Goal: Transaction & Acquisition: Book appointment/travel/reservation

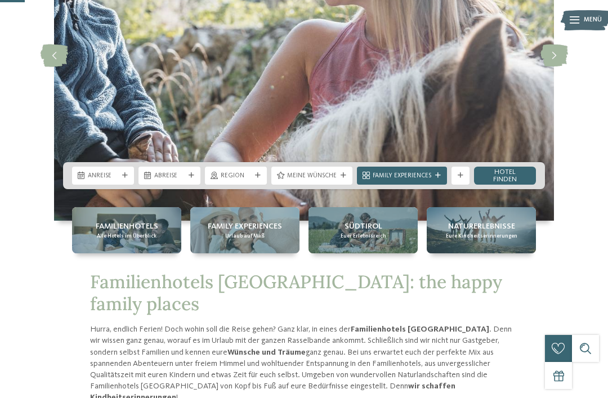
scroll to position [163, 0]
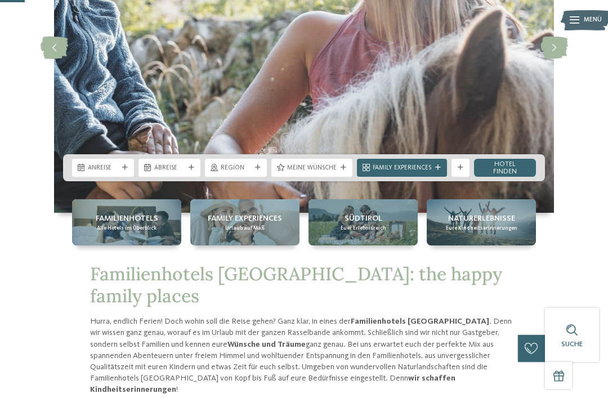
click at [118, 232] on span "Alle Hotels im Überblick" at bounding box center [127, 228] width 60 height 7
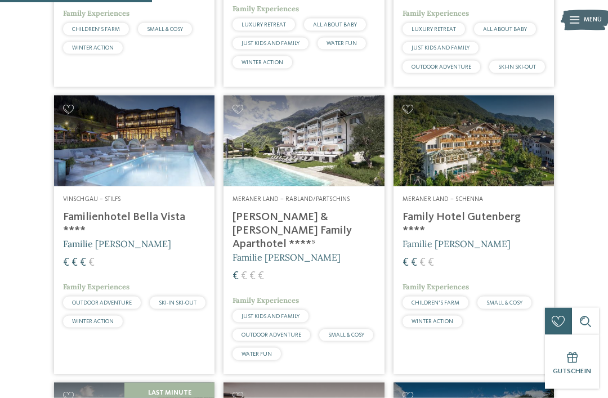
scroll to position [720, 0]
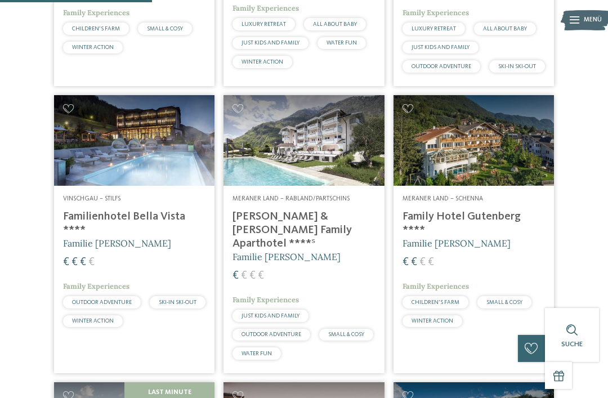
click at [310, 159] on img at bounding box center [304, 140] width 161 height 90
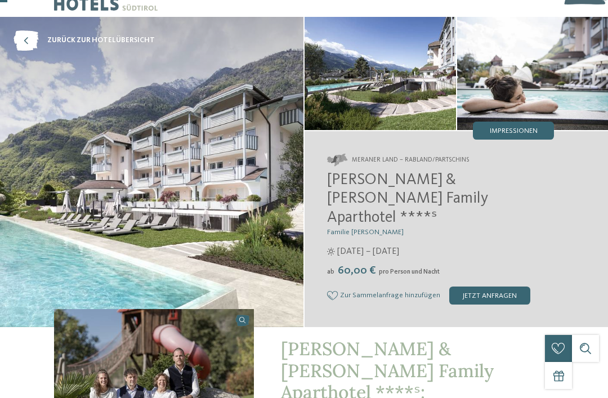
scroll to position [26, 0]
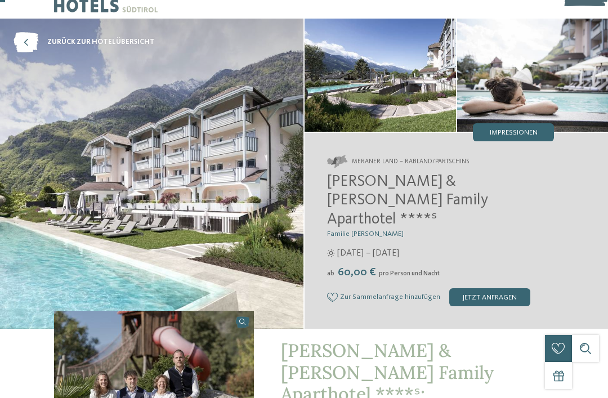
click at [529, 130] on span "Impressionen" at bounding box center [514, 133] width 48 height 7
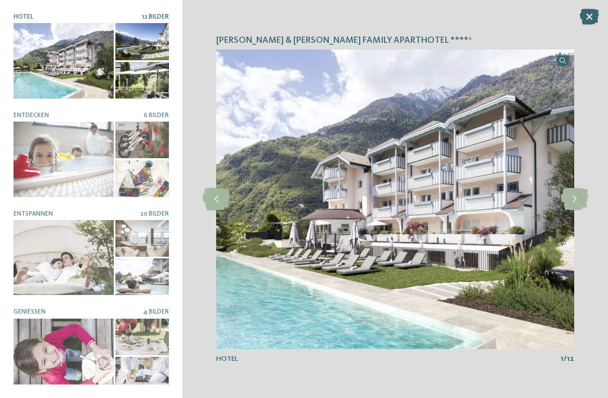
click at [61, 150] on div at bounding box center [64, 159] width 100 height 75
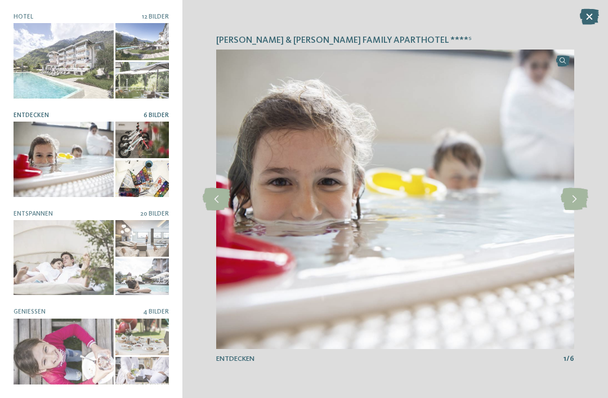
click at [138, 140] on div at bounding box center [142, 140] width 54 height 37
click at [572, 211] on icon at bounding box center [575, 199] width 28 height 23
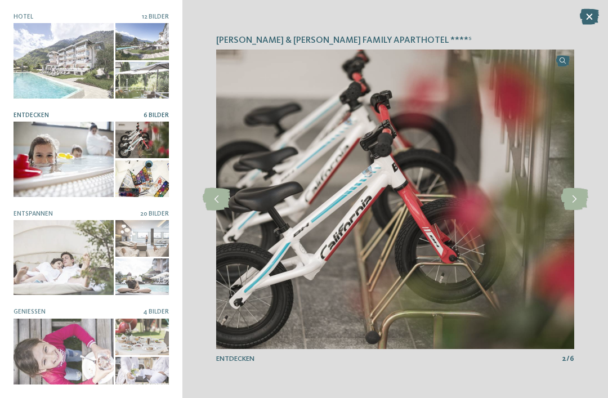
click at [581, 211] on icon at bounding box center [575, 199] width 28 height 23
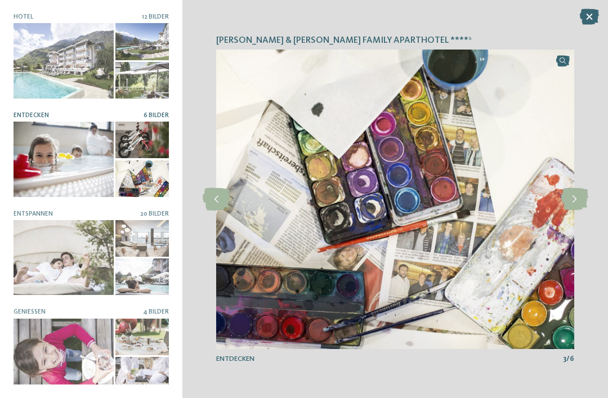
click at [573, 211] on icon at bounding box center [575, 199] width 28 height 23
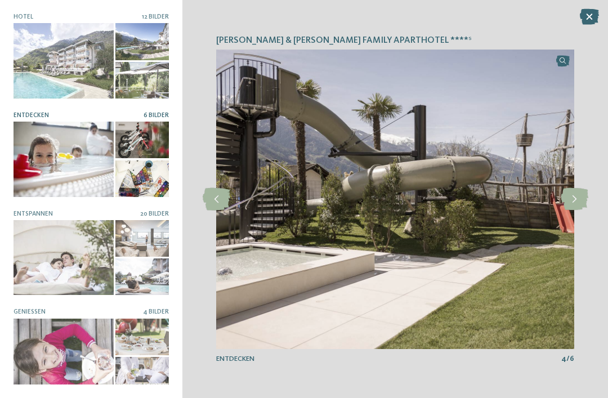
click at [573, 211] on icon at bounding box center [575, 199] width 28 height 23
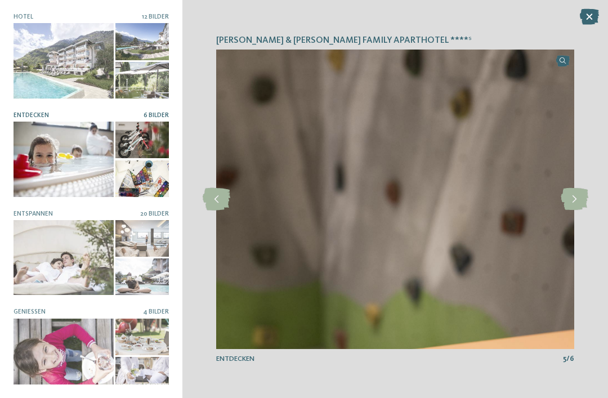
click at [572, 211] on icon at bounding box center [575, 199] width 28 height 23
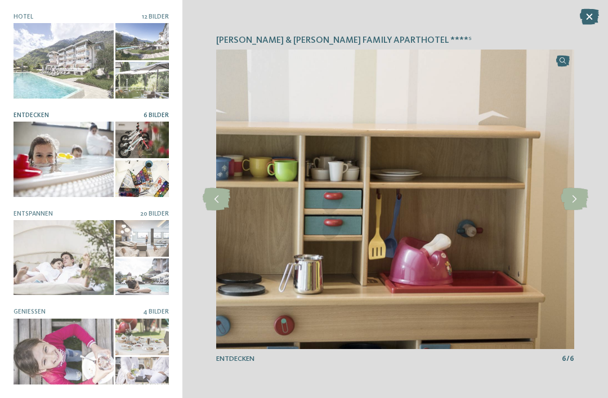
click at [575, 211] on icon at bounding box center [575, 199] width 28 height 23
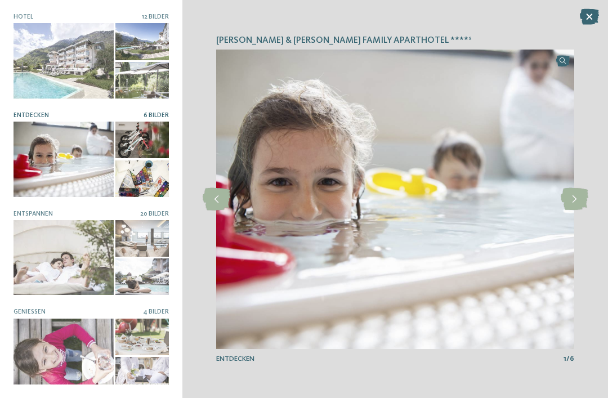
click at [573, 211] on icon at bounding box center [575, 199] width 28 height 23
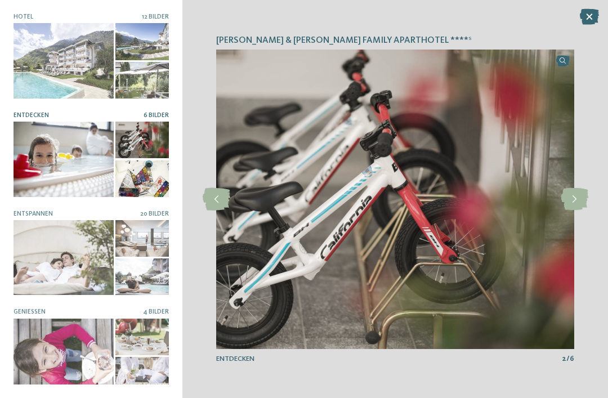
click at [575, 211] on icon at bounding box center [575, 199] width 28 height 23
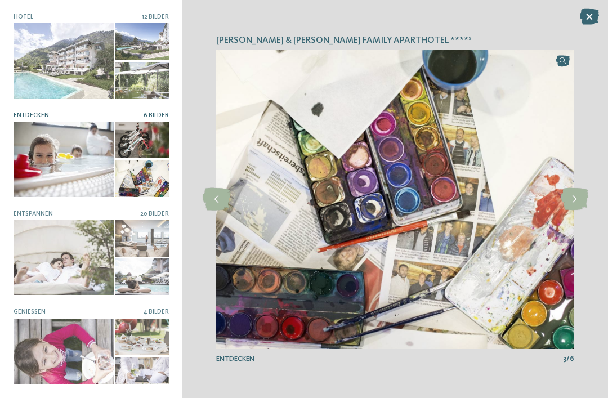
click at [575, 211] on icon at bounding box center [575, 199] width 28 height 23
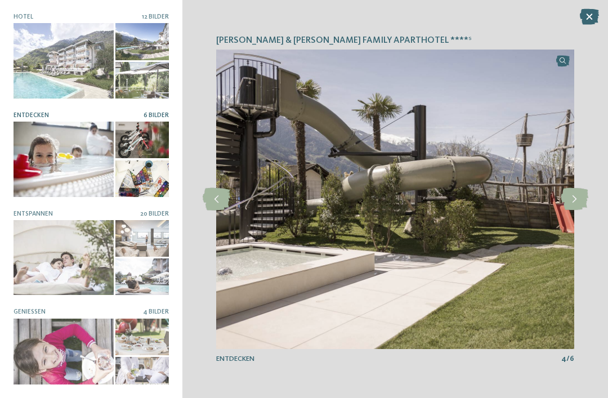
click at [576, 211] on icon at bounding box center [575, 199] width 28 height 23
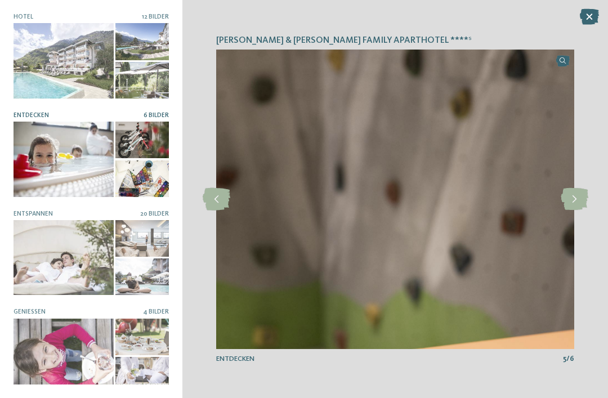
click at [57, 251] on div at bounding box center [64, 257] width 100 height 75
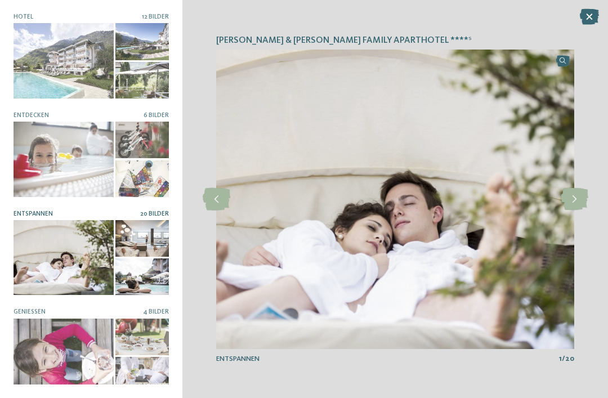
click at [570, 211] on icon at bounding box center [575, 199] width 28 height 23
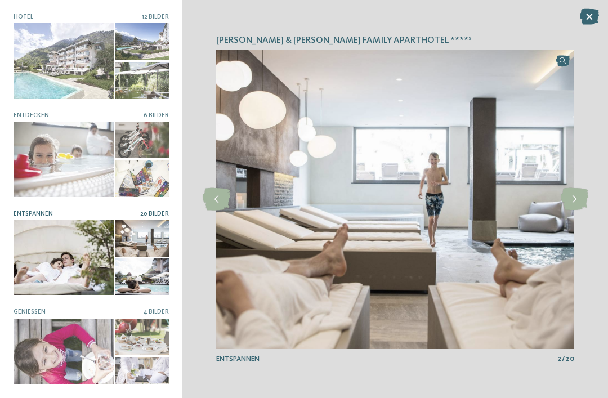
click at [577, 211] on icon at bounding box center [575, 199] width 28 height 23
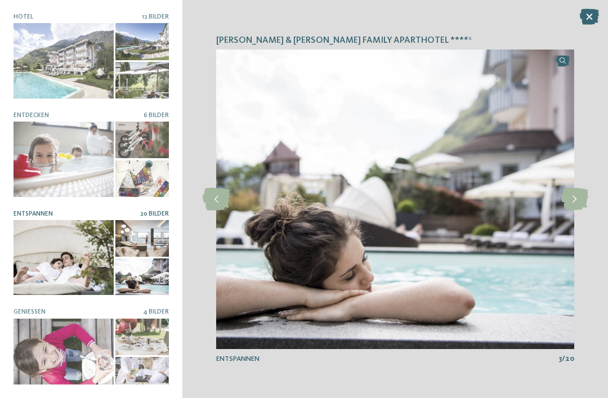
click at [578, 211] on icon at bounding box center [575, 199] width 28 height 23
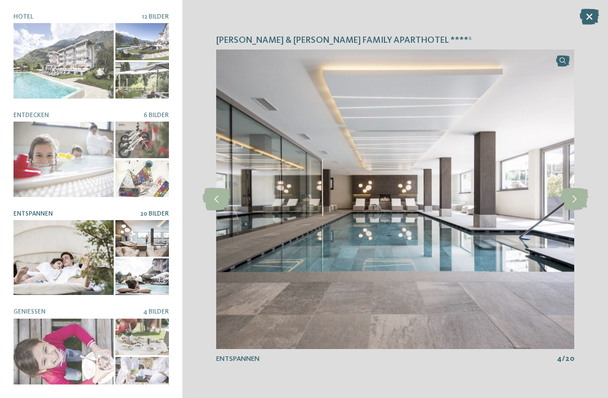
click at [580, 211] on icon at bounding box center [575, 199] width 28 height 23
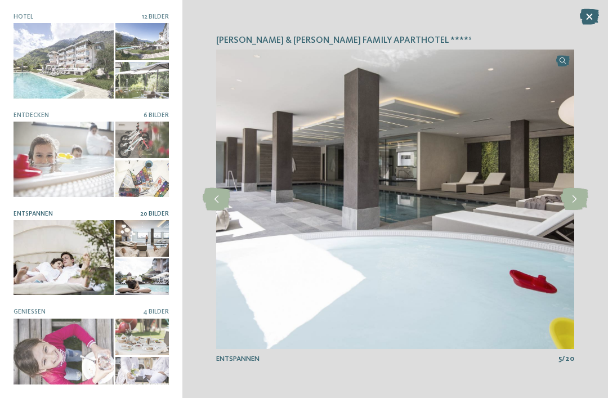
click at [587, 211] on icon at bounding box center [575, 199] width 28 height 23
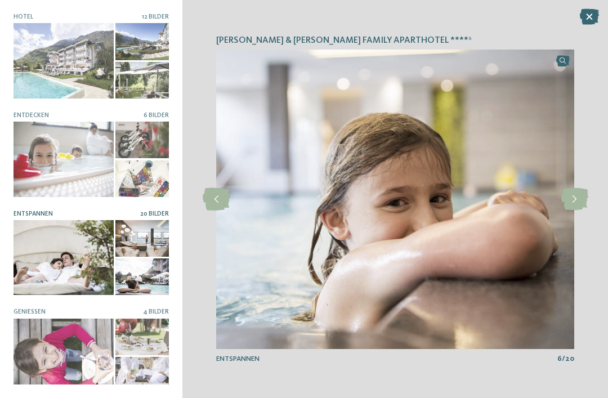
click at [582, 211] on icon at bounding box center [575, 199] width 28 height 23
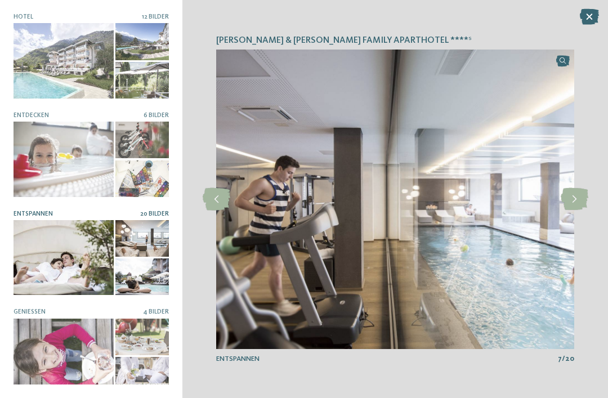
click at [578, 211] on icon at bounding box center [575, 199] width 28 height 23
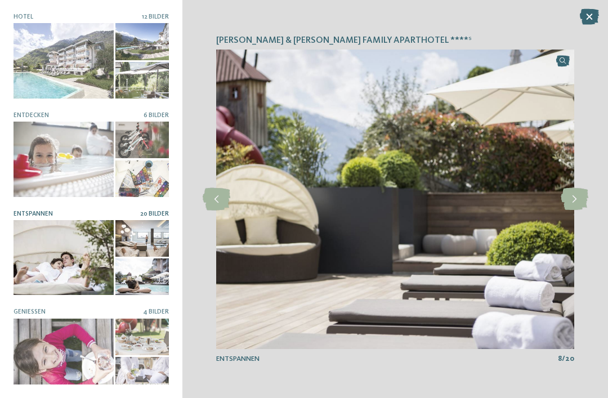
click at [577, 211] on icon at bounding box center [575, 199] width 28 height 23
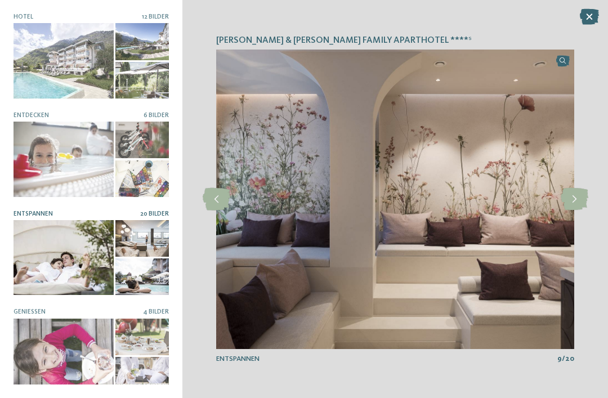
click at [577, 211] on icon at bounding box center [575, 199] width 28 height 23
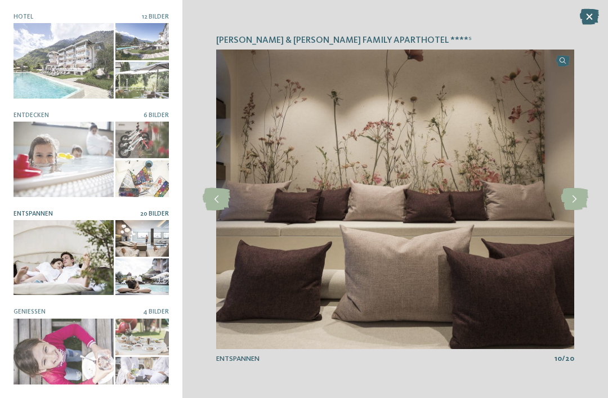
click at [579, 211] on icon at bounding box center [575, 199] width 28 height 23
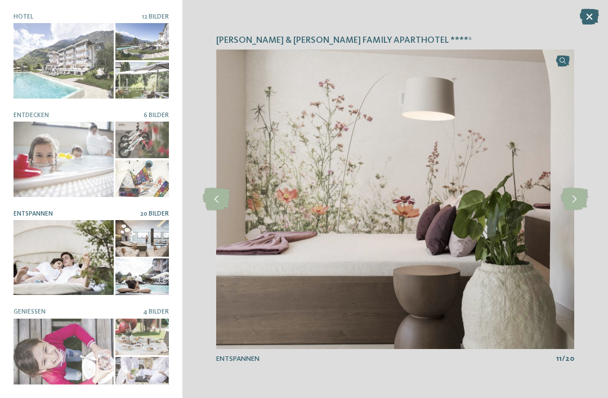
click at [577, 211] on icon at bounding box center [575, 199] width 28 height 23
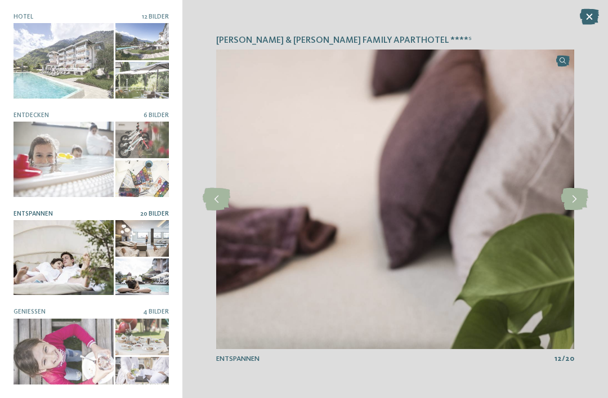
click at [579, 211] on icon at bounding box center [575, 199] width 28 height 23
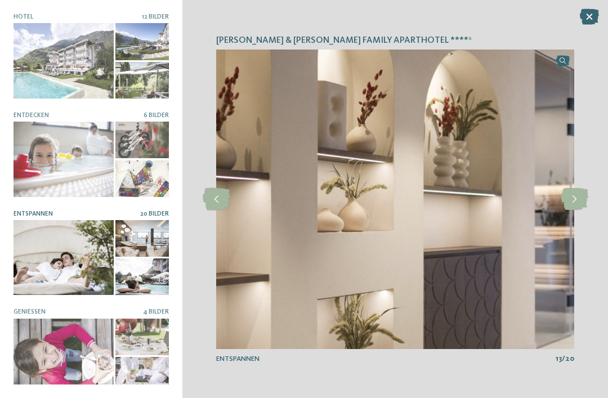
click at [574, 211] on icon at bounding box center [575, 199] width 28 height 23
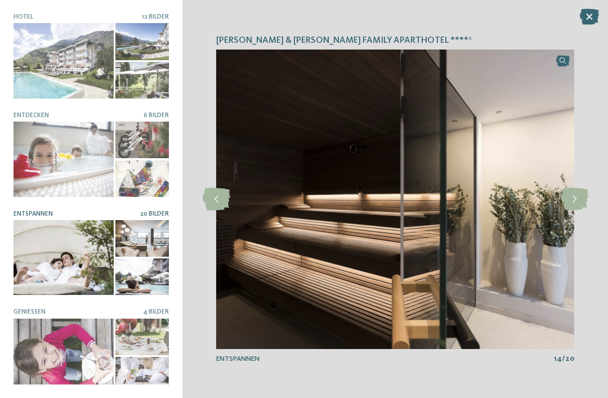
click at [578, 211] on icon at bounding box center [575, 199] width 28 height 23
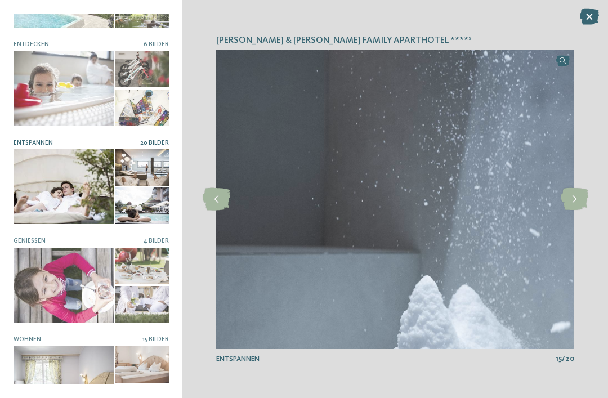
scroll to position [70, 0]
click at [69, 292] on div at bounding box center [64, 285] width 100 height 75
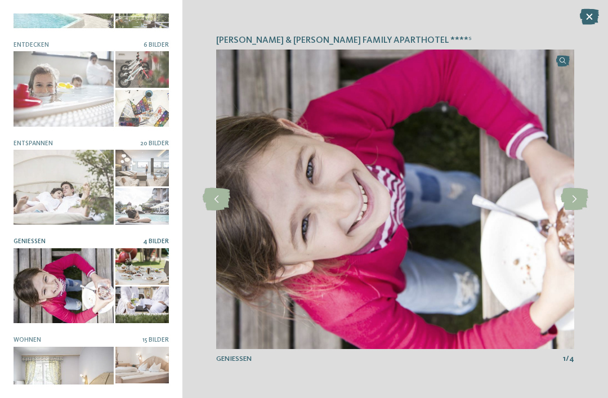
click at [564, 211] on icon at bounding box center [575, 199] width 28 height 23
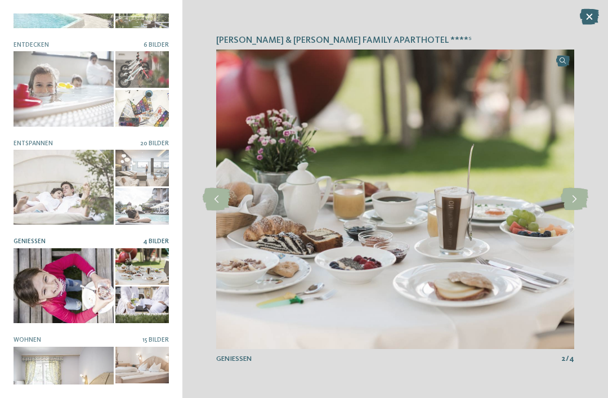
click at [575, 211] on icon at bounding box center [575, 199] width 28 height 23
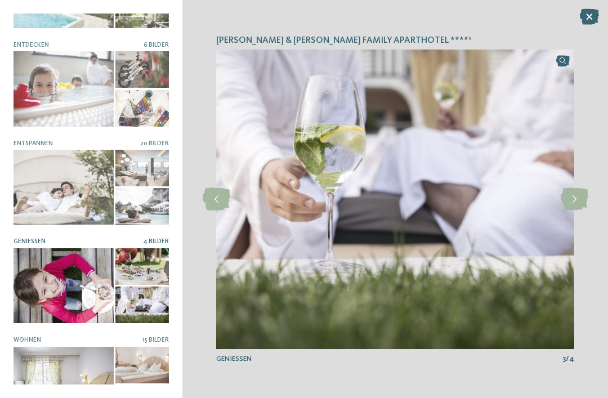
click at [571, 211] on icon at bounding box center [575, 199] width 28 height 23
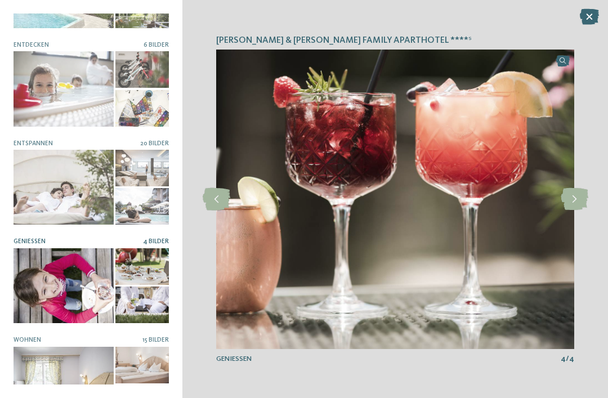
click at [575, 211] on icon at bounding box center [575, 199] width 28 height 23
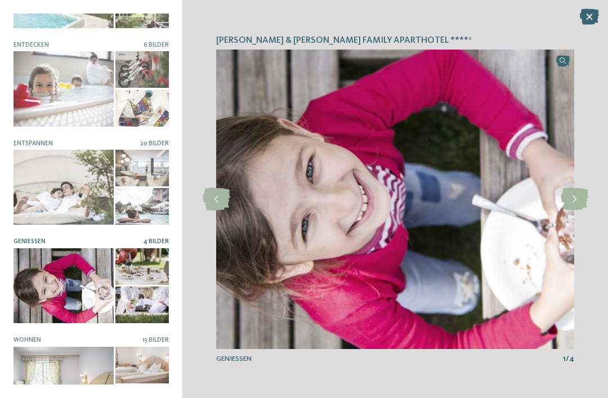
click at [576, 211] on icon at bounding box center [575, 199] width 28 height 23
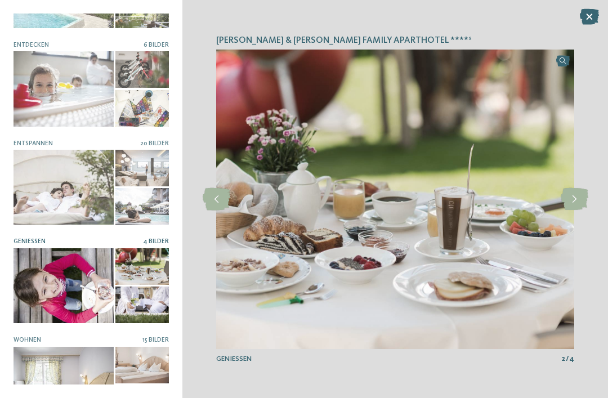
click at [576, 211] on icon at bounding box center [575, 199] width 28 height 23
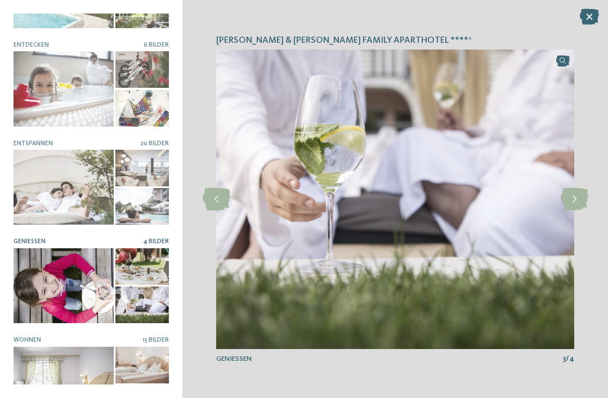
click at [574, 211] on icon at bounding box center [575, 199] width 28 height 23
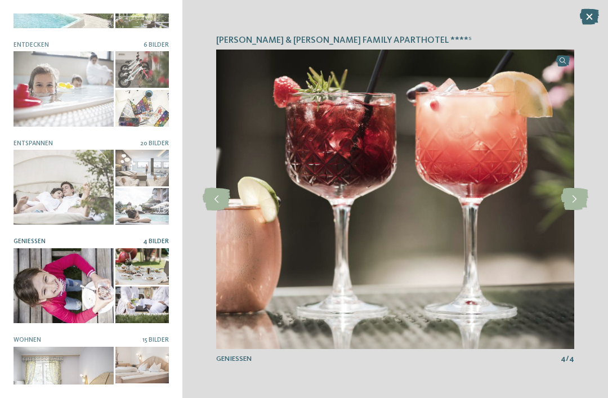
click at [577, 211] on icon at bounding box center [575, 199] width 28 height 23
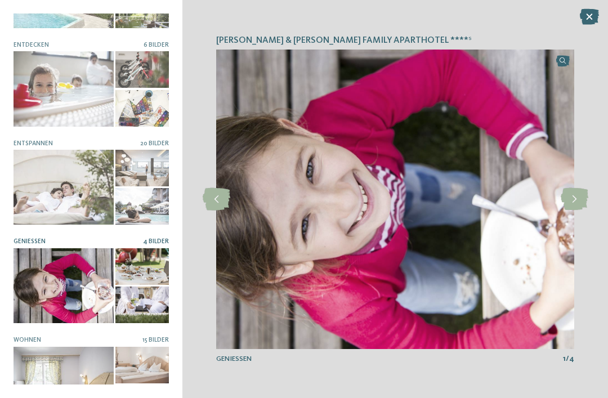
click at [578, 211] on icon at bounding box center [575, 199] width 28 height 23
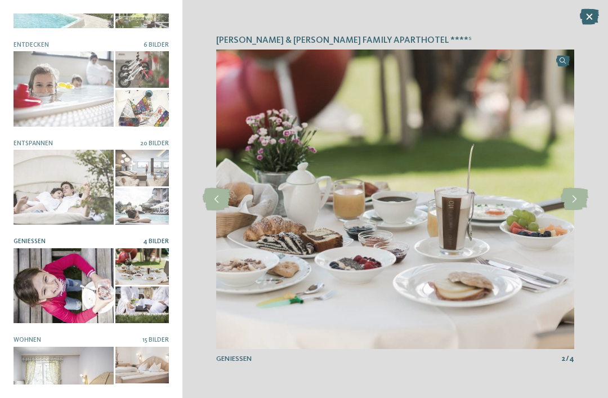
click at [580, 211] on icon at bounding box center [575, 199] width 28 height 23
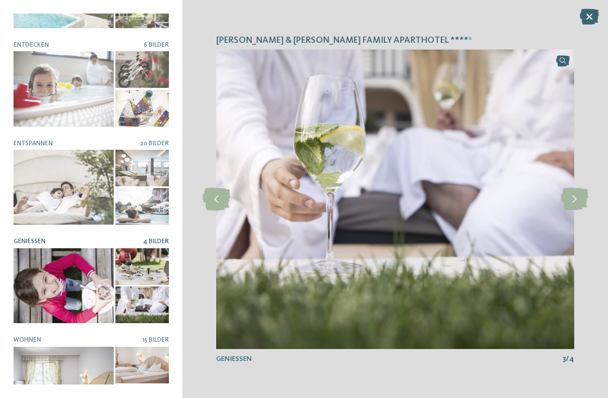
click at [577, 211] on icon at bounding box center [575, 199] width 28 height 23
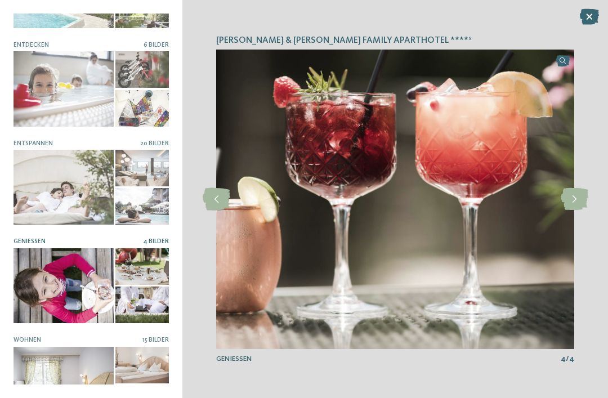
click at [581, 211] on icon at bounding box center [575, 199] width 28 height 23
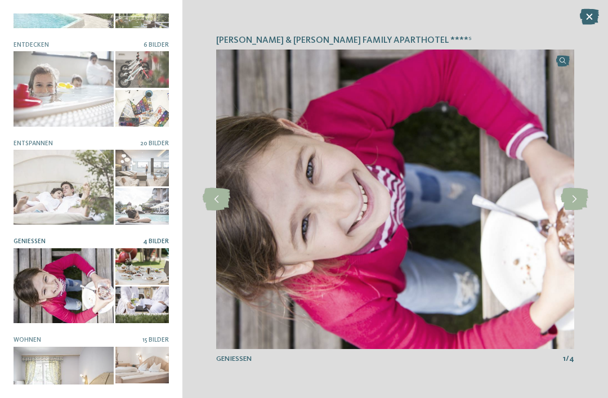
click at [578, 211] on icon at bounding box center [575, 199] width 28 height 23
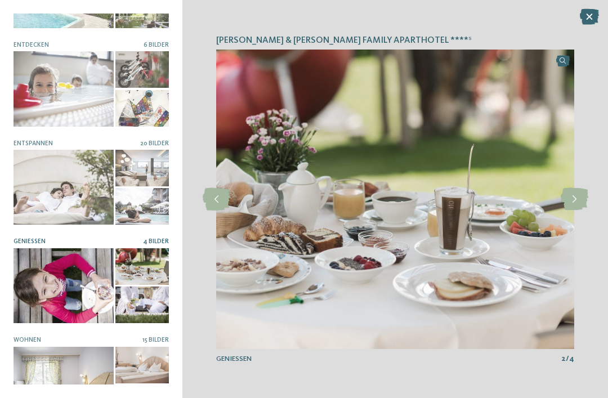
click at [47, 373] on div at bounding box center [64, 384] width 100 height 75
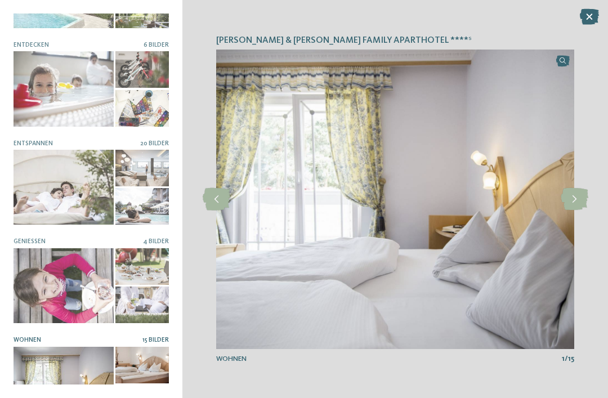
click at [579, 211] on icon at bounding box center [575, 199] width 28 height 23
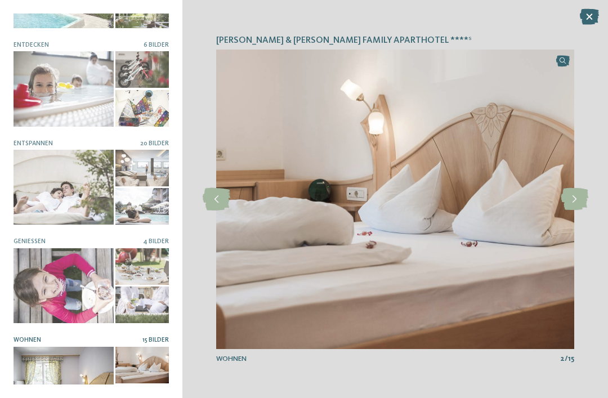
click at [582, 211] on icon at bounding box center [575, 199] width 28 height 23
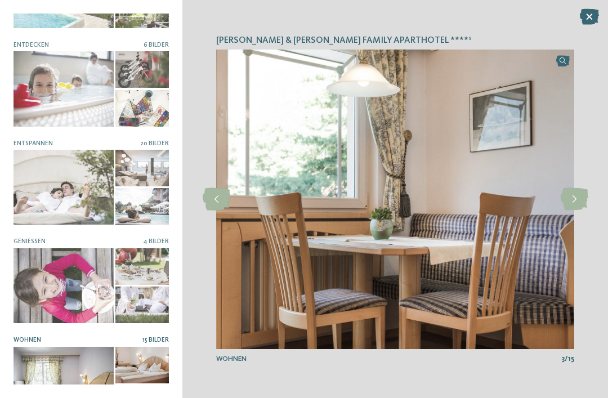
click at [581, 211] on icon at bounding box center [575, 199] width 28 height 23
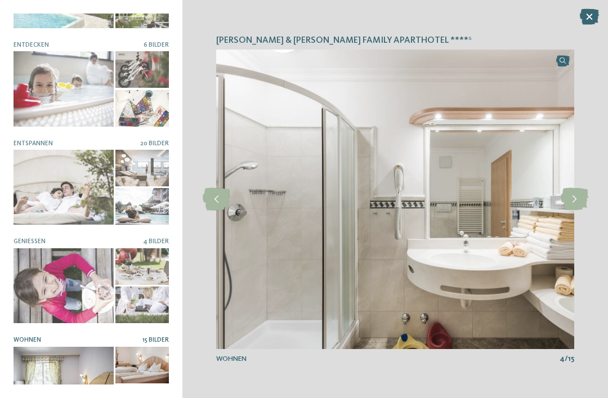
click at [573, 211] on icon at bounding box center [575, 199] width 28 height 23
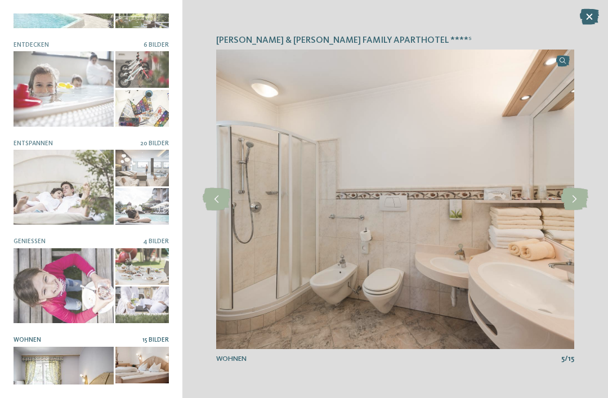
click at [577, 211] on icon at bounding box center [575, 199] width 28 height 23
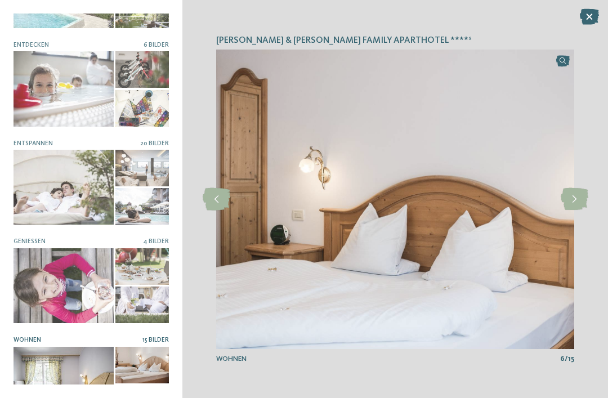
click at [578, 211] on icon at bounding box center [575, 199] width 28 height 23
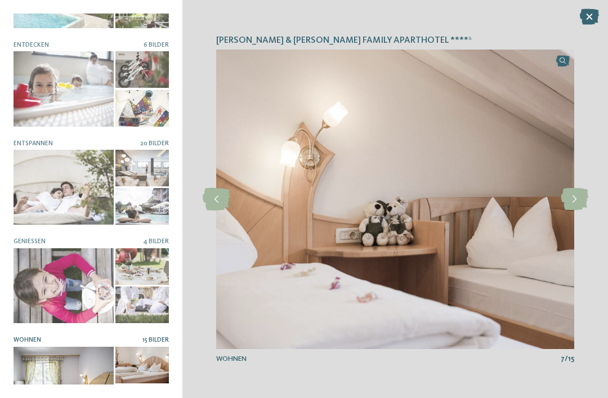
click at [580, 211] on icon at bounding box center [575, 199] width 28 height 23
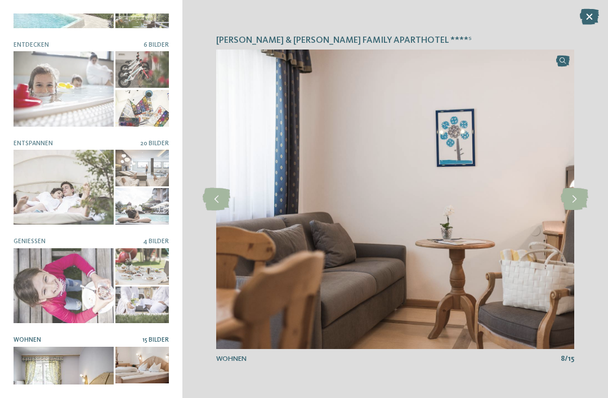
click at [584, 211] on icon at bounding box center [575, 199] width 28 height 23
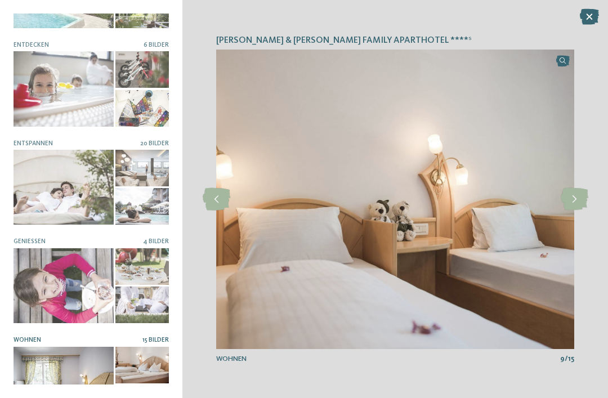
click at [576, 211] on icon at bounding box center [575, 199] width 28 height 23
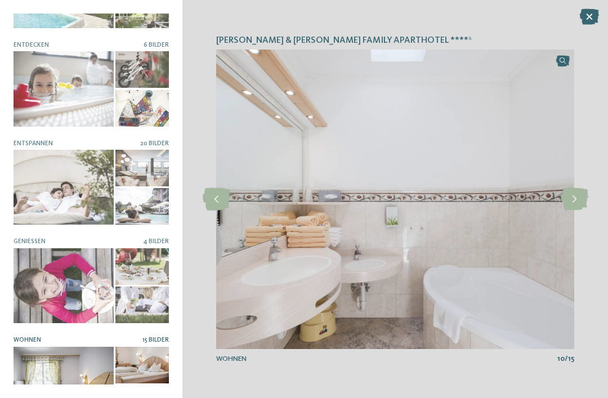
click at [580, 211] on icon at bounding box center [575, 199] width 28 height 23
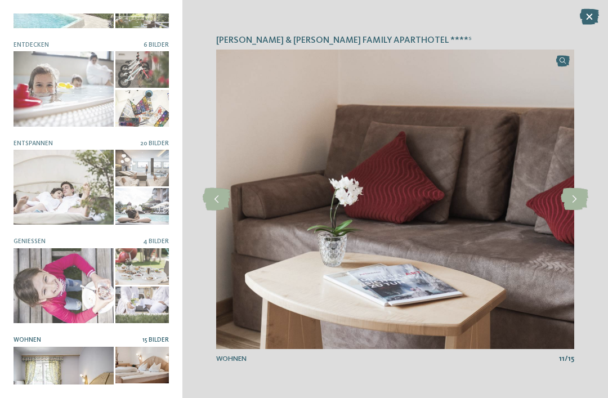
click at [577, 211] on icon at bounding box center [575, 199] width 28 height 23
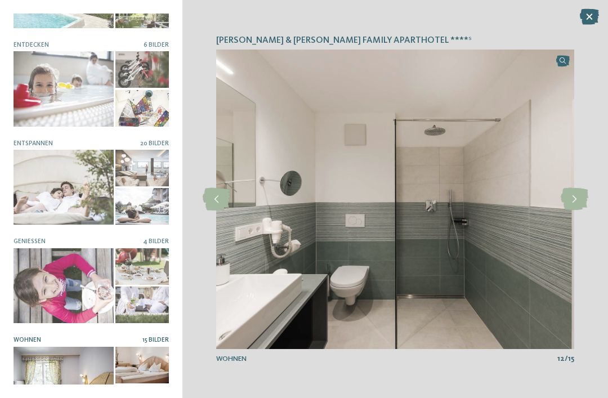
click at [580, 211] on icon at bounding box center [575, 199] width 28 height 23
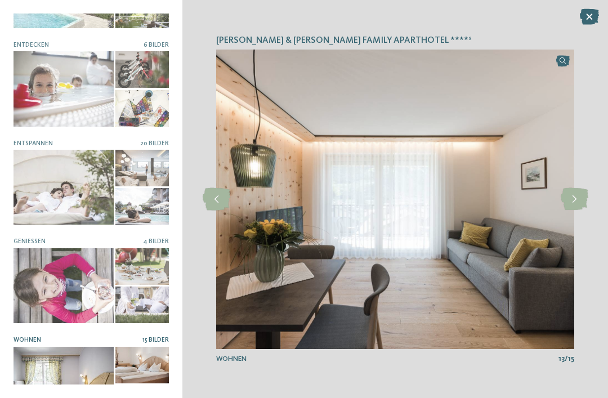
click at [577, 211] on icon at bounding box center [575, 199] width 28 height 23
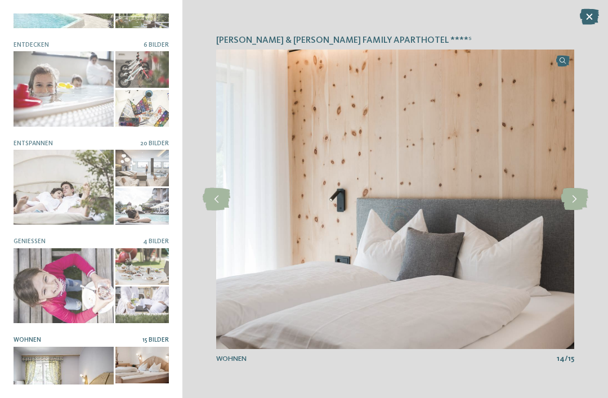
click at [582, 211] on icon at bounding box center [575, 199] width 28 height 23
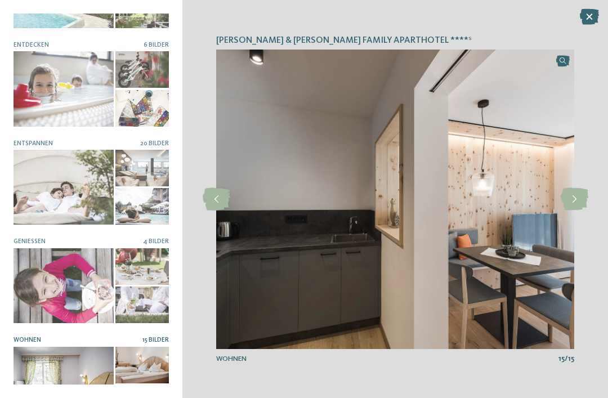
click at [586, 211] on icon at bounding box center [575, 199] width 28 height 23
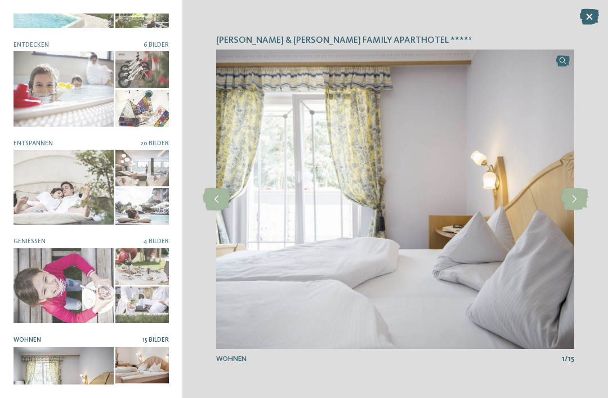
click at [580, 211] on icon at bounding box center [575, 199] width 28 height 23
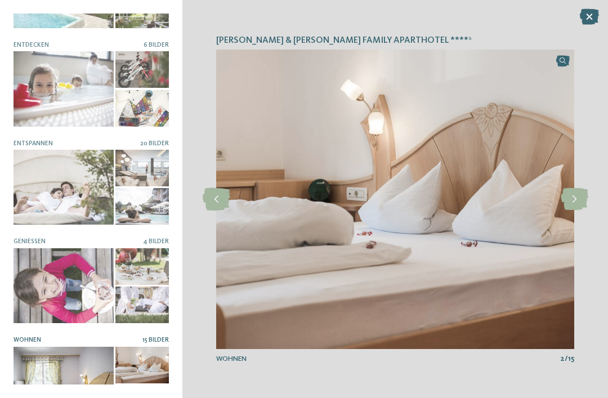
click at [588, 16] on icon at bounding box center [589, 17] width 19 height 16
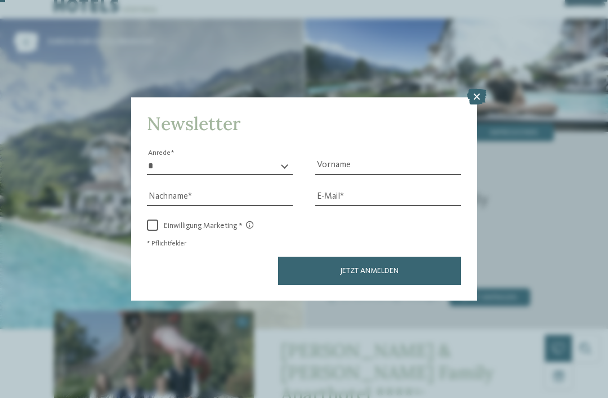
click at [480, 89] on icon at bounding box center [476, 97] width 19 height 16
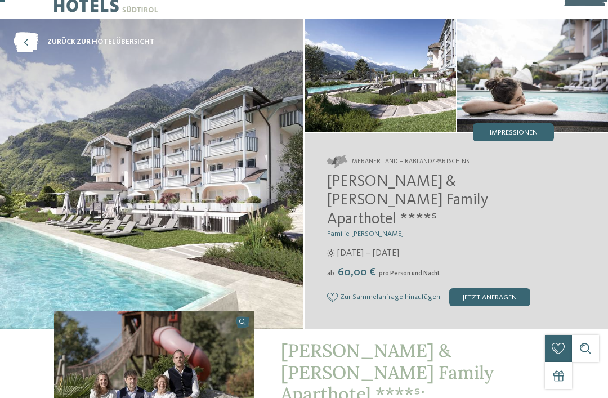
scroll to position [0, 0]
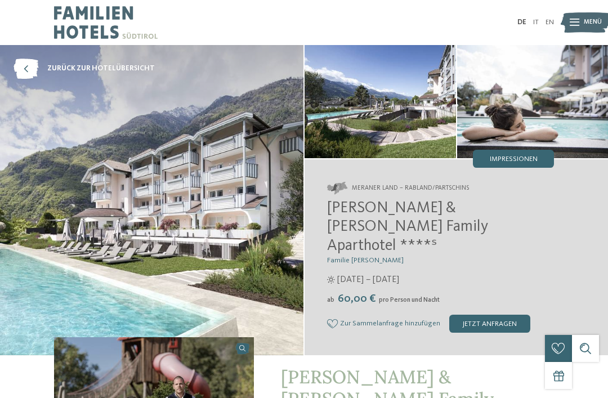
click at [577, 25] on icon at bounding box center [575, 22] width 10 height 7
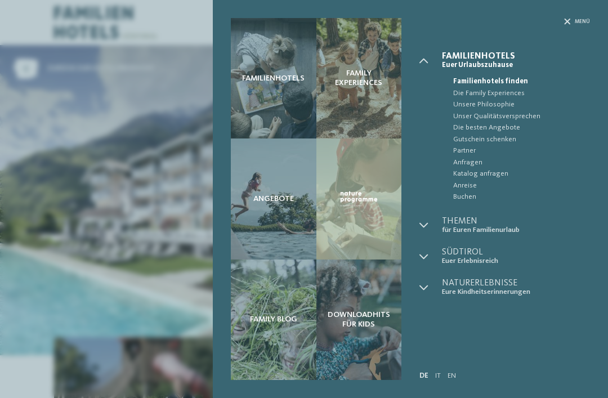
click at [262, 202] on span "Angebote" at bounding box center [273, 199] width 41 height 10
click at [573, 19] on div "Menü" at bounding box center [577, 21] width 26 height 7
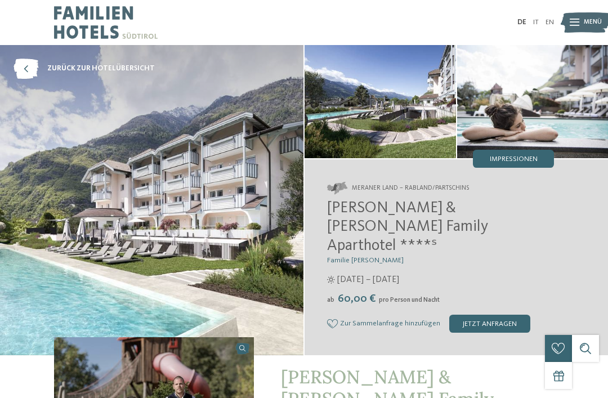
click at [25, 68] on icon at bounding box center [26, 69] width 25 height 20
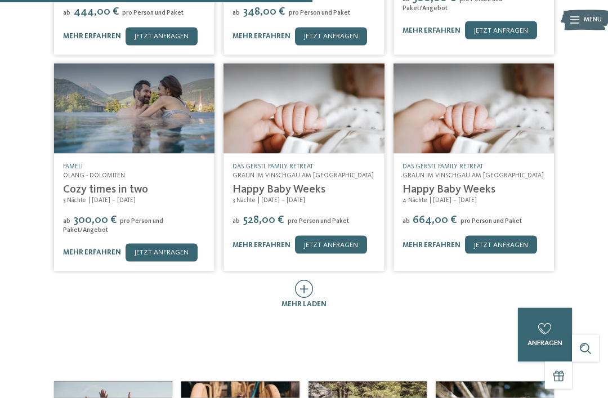
scroll to position [403, 0]
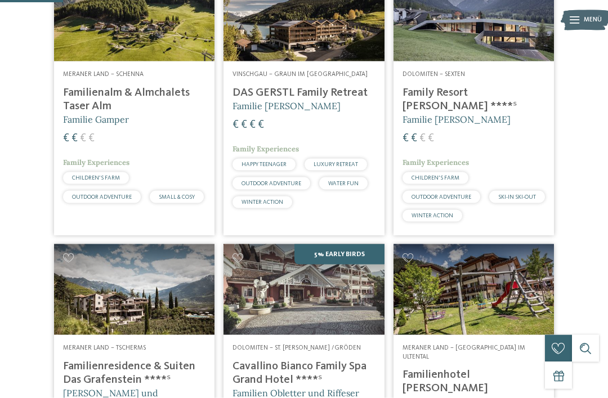
scroll to position [298, 0]
click at [456, 61] on img at bounding box center [474, 16] width 161 height 90
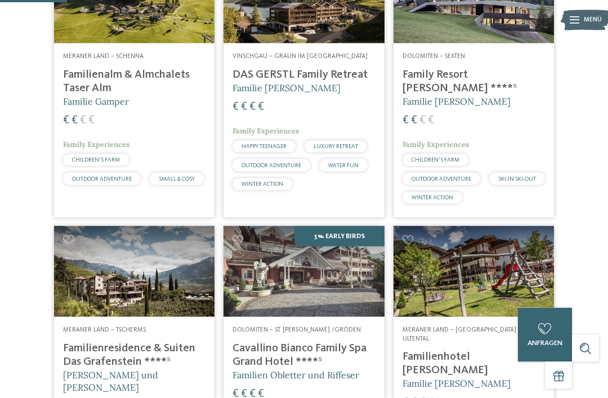
scroll to position [316, 0]
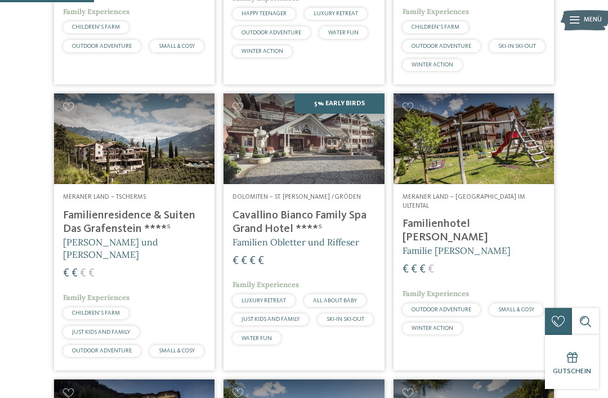
scroll to position [451, 0]
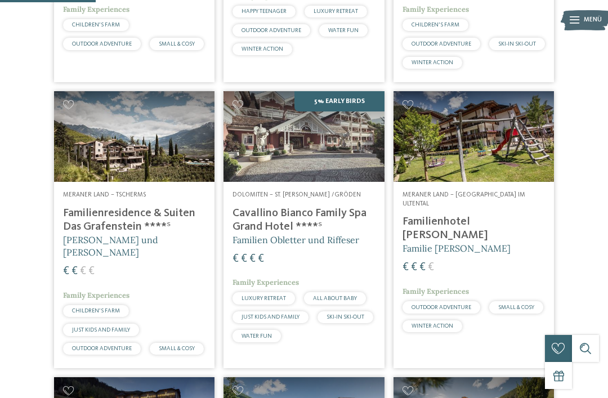
click at [83, 226] on h4 "Familienresidence & Suiten Das Grafenstein ****ˢ" at bounding box center [134, 220] width 142 height 27
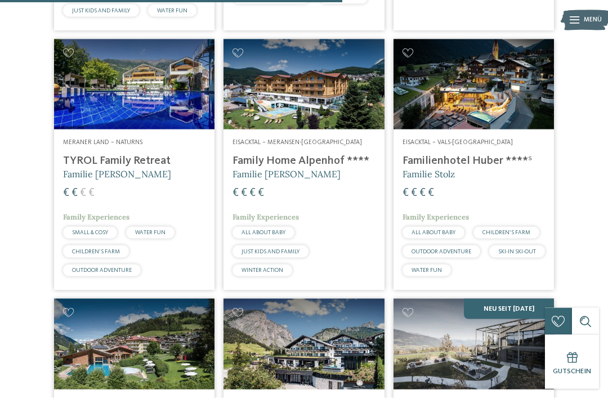
scroll to position [1624, 0]
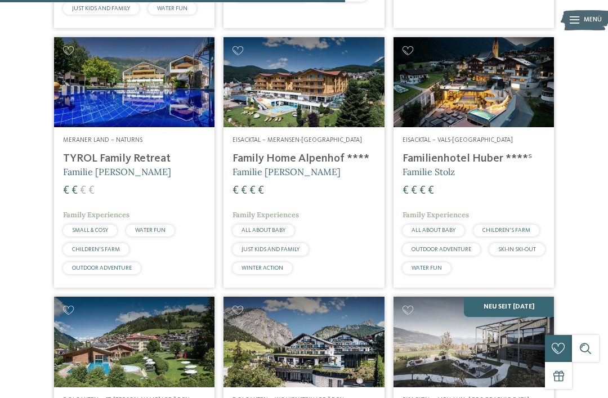
click at [153, 127] on img at bounding box center [134, 82] width 161 height 90
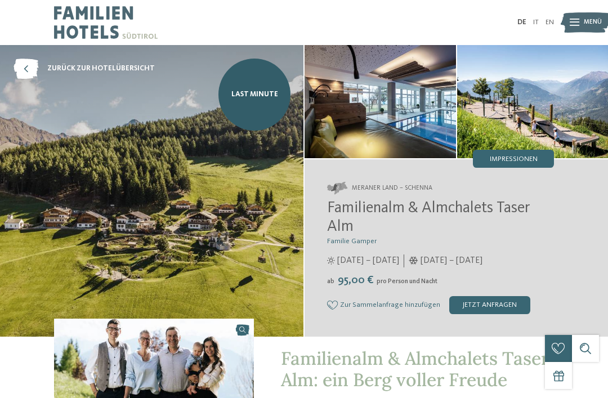
click at [404, 110] on img at bounding box center [380, 101] width 151 height 113
click at [505, 158] on span "Impressionen" at bounding box center [514, 159] width 48 height 7
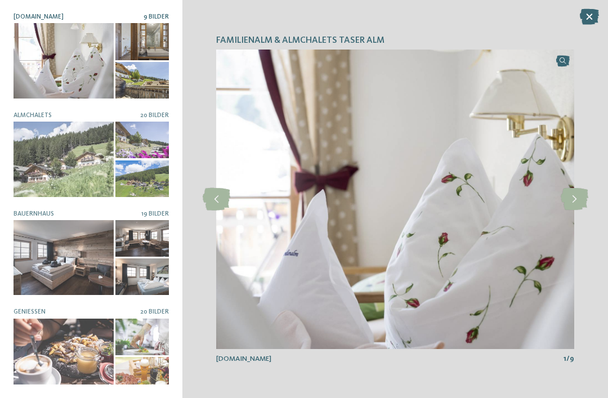
click at [586, 202] on icon at bounding box center [575, 199] width 28 height 23
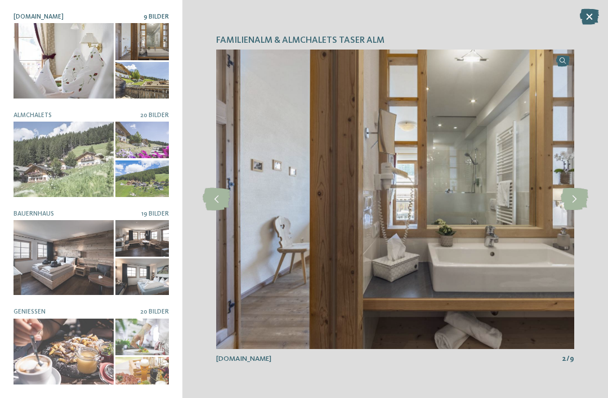
click at [574, 198] on icon at bounding box center [575, 199] width 28 height 23
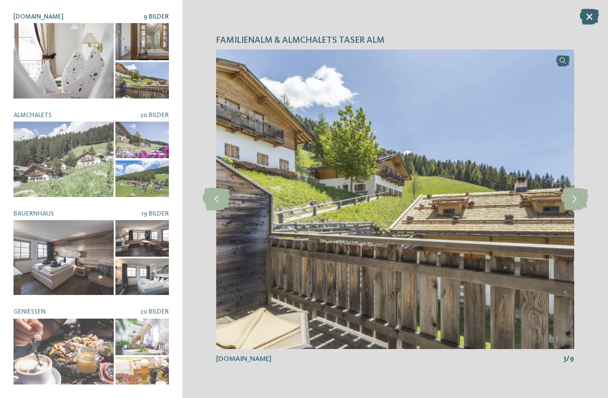
click at [574, 194] on icon at bounding box center [575, 199] width 28 height 23
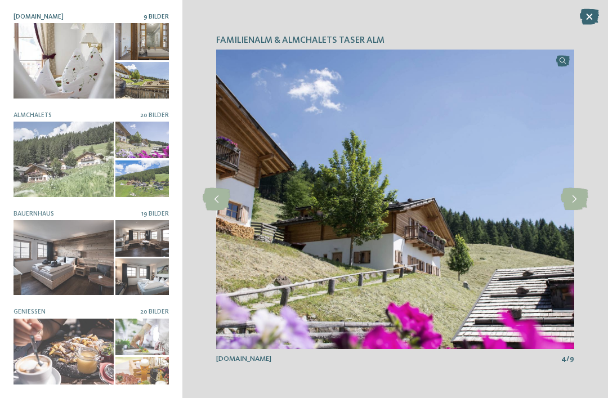
click at [573, 191] on icon at bounding box center [575, 199] width 28 height 23
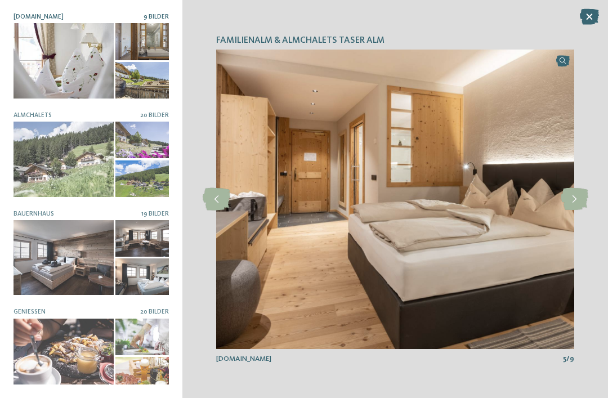
click at [580, 199] on icon at bounding box center [575, 199] width 28 height 23
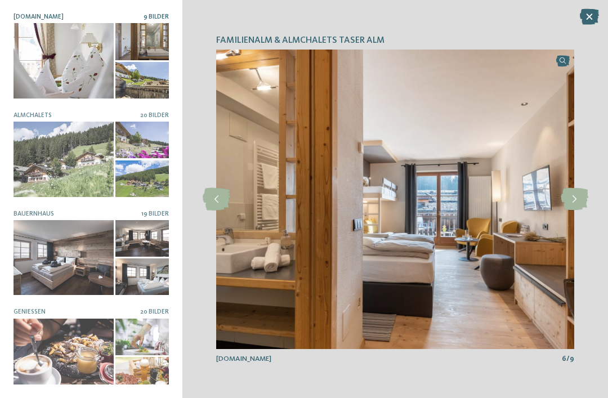
click at [577, 201] on icon at bounding box center [575, 199] width 28 height 23
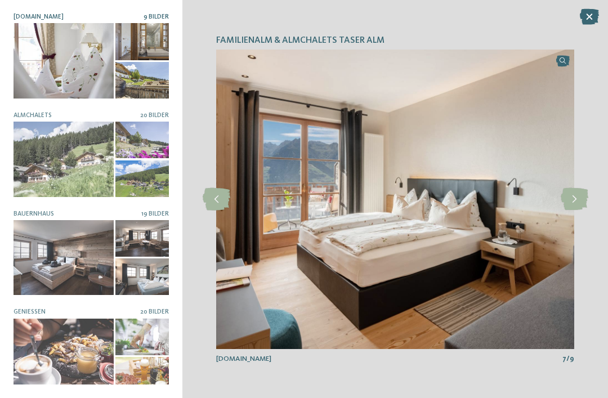
click at [574, 187] on div at bounding box center [574, 199] width 25 height 25
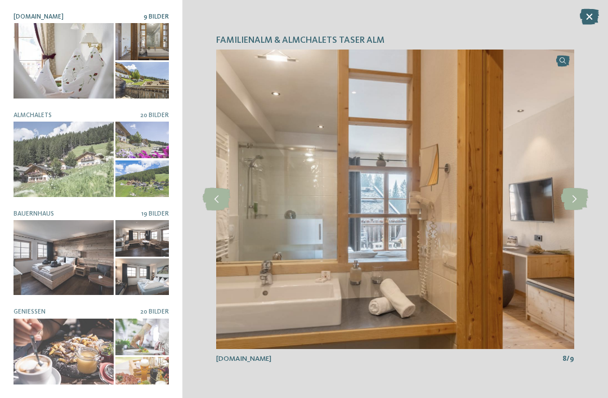
click at [578, 197] on icon at bounding box center [575, 199] width 28 height 23
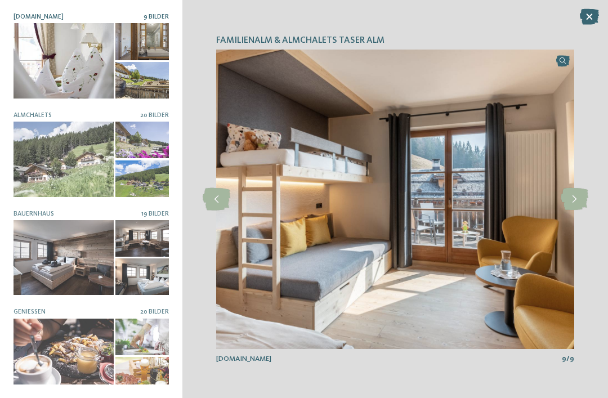
click at [578, 198] on icon at bounding box center [575, 199] width 28 height 23
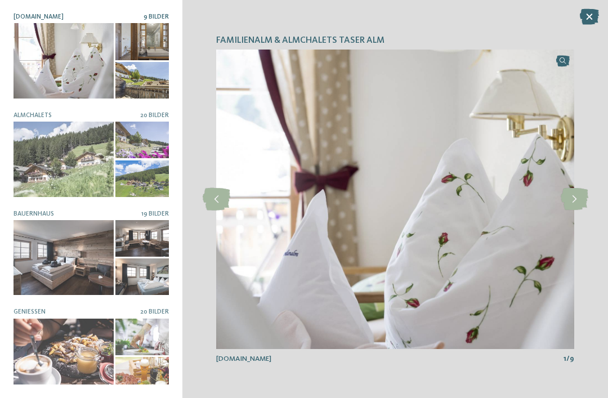
click at [575, 203] on icon at bounding box center [575, 199] width 28 height 23
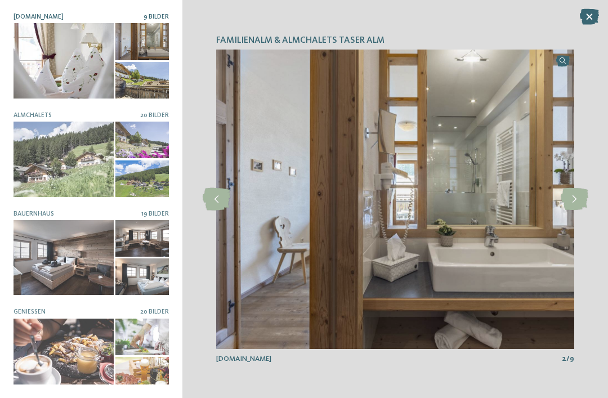
click at [49, 248] on div at bounding box center [64, 257] width 100 height 75
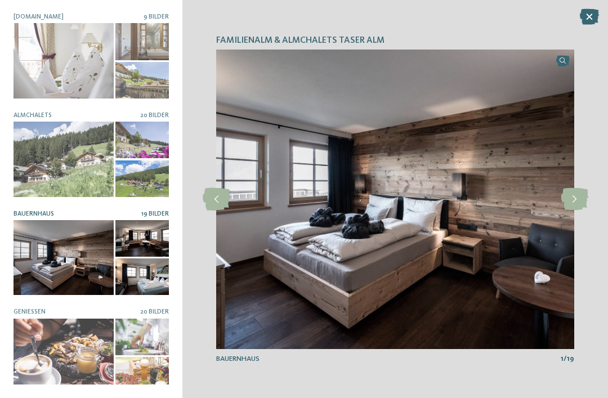
click at [569, 201] on icon at bounding box center [575, 199] width 28 height 23
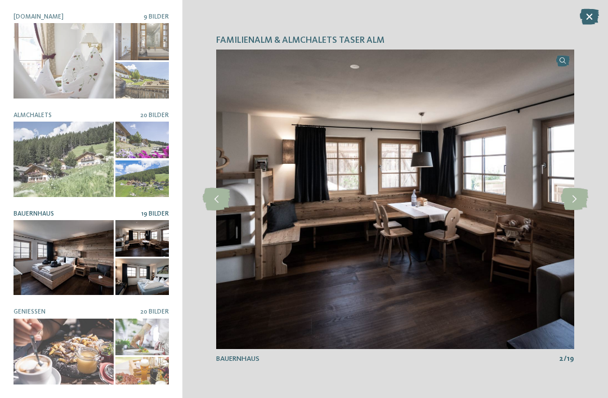
click at [574, 202] on icon at bounding box center [575, 199] width 28 height 23
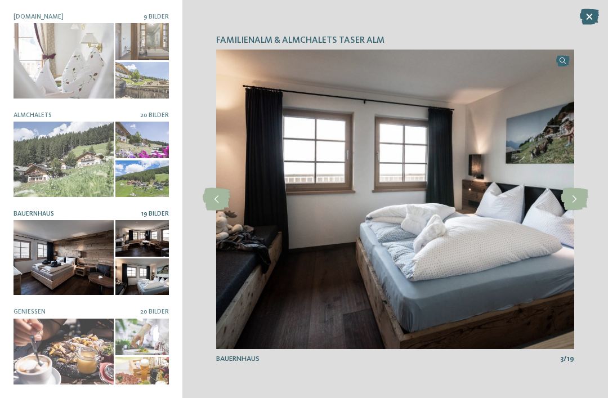
click at [574, 200] on icon at bounding box center [575, 199] width 28 height 23
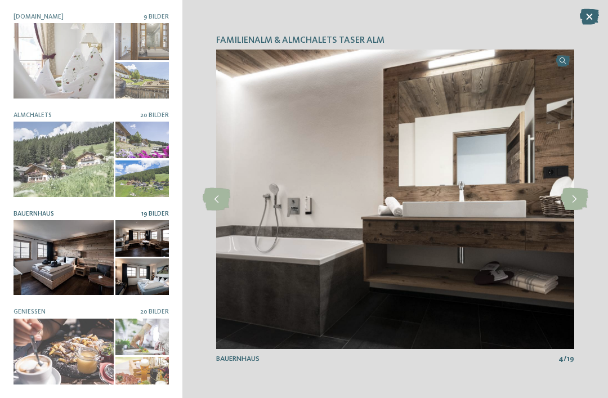
click at [574, 203] on icon at bounding box center [575, 199] width 28 height 23
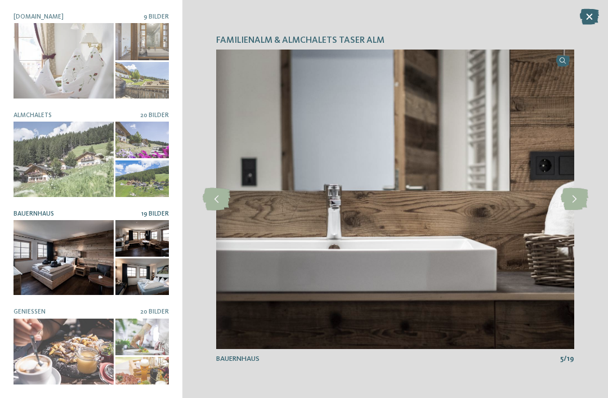
click at [577, 200] on icon at bounding box center [575, 199] width 28 height 23
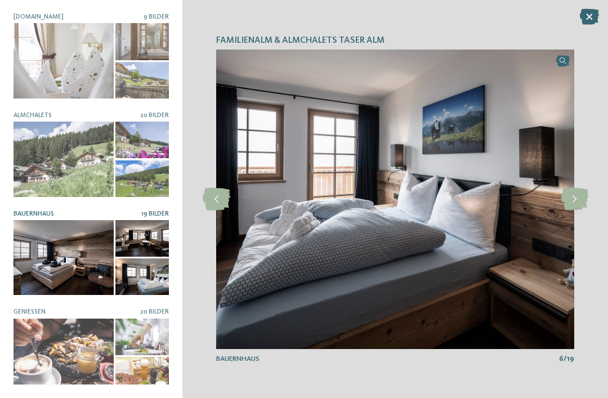
click at [576, 207] on icon at bounding box center [575, 199] width 28 height 23
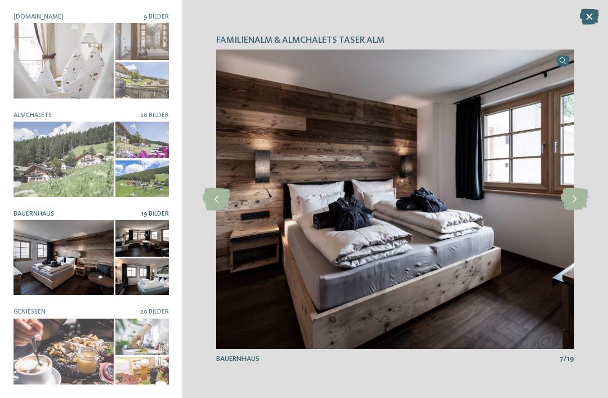
click at [582, 200] on icon at bounding box center [575, 199] width 28 height 23
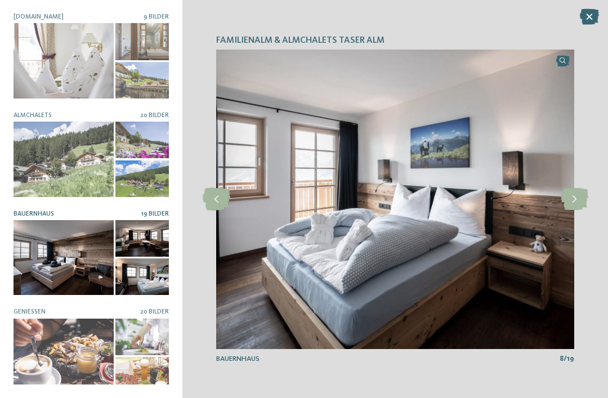
click at [583, 200] on icon at bounding box center [575, 199] width 28 height 23
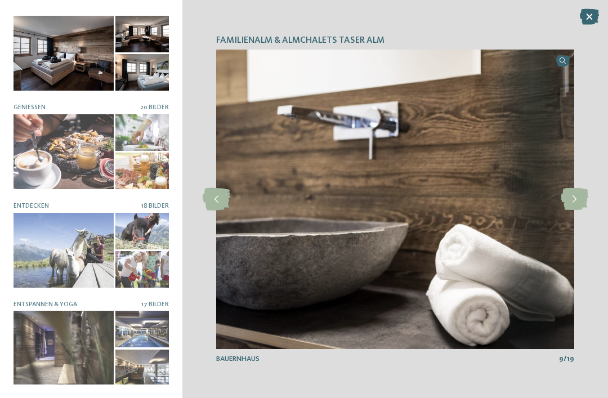
scroll to position [204, 0]
click at [64, 329] on div at bounding box center [64, 348] width 100 height 75
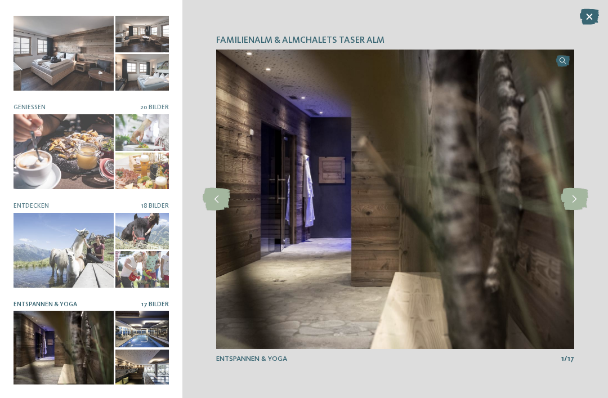
click at [576, 194] on icon at bounding box center [575, 199] width 28 height 23
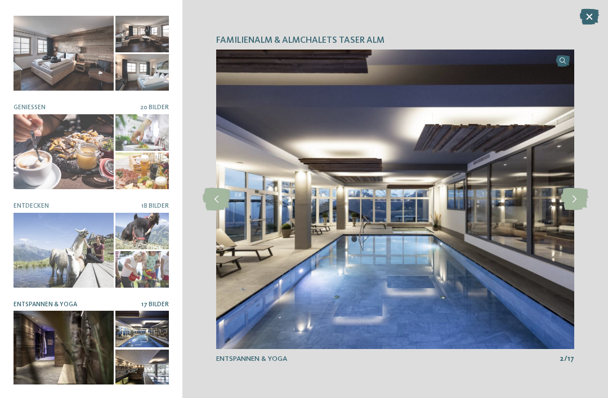
click at [575, 203] on icon at bounding box center [575, 199] width 28 height 23
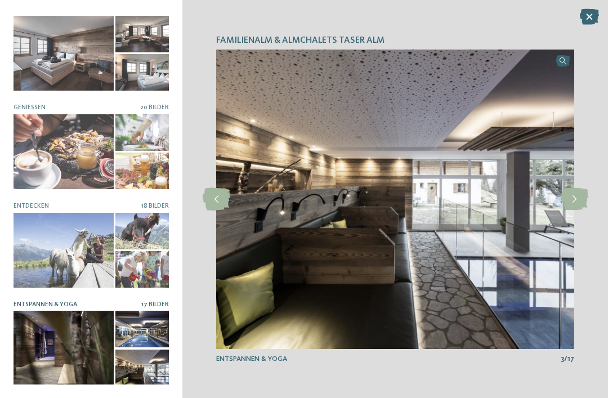
click at [577, 198] on icon at bounding box center [575, 199] width 28 height 23
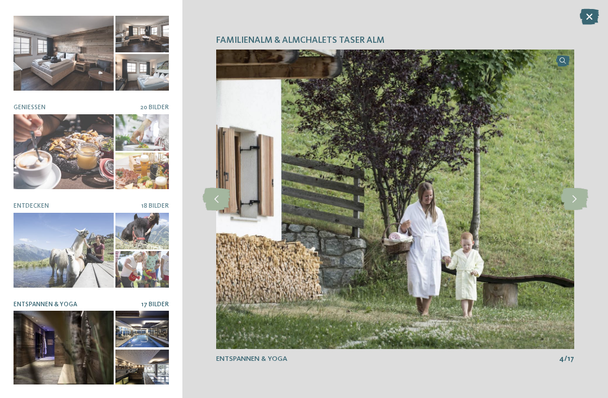
click at [574, 198] on icon at bounding box center [575, 199] width 28 height 23
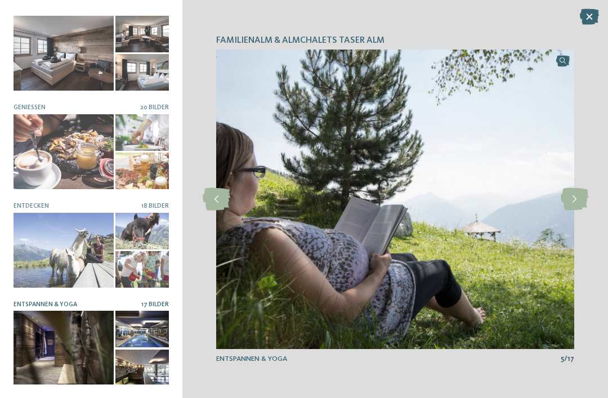
click at [578, 202] on icon at bounding box center [575, 199] width 28 height 23
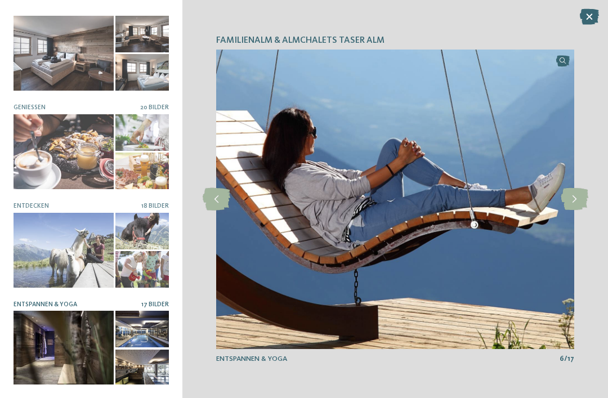
click at [582, 199] on icon at bounding box center [575, 199] width 28 height 23
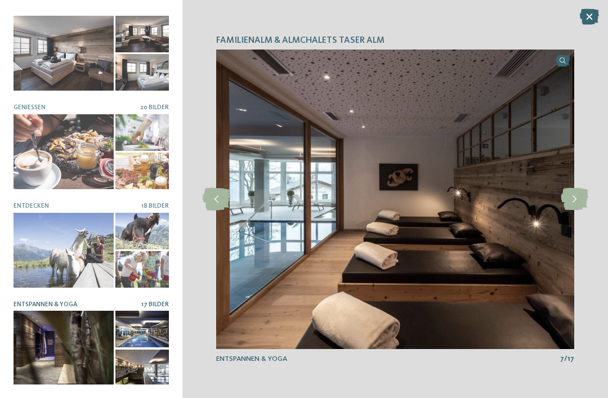
click at [574, 200] on icon at bounding box center [575, 199] width 28 height 23
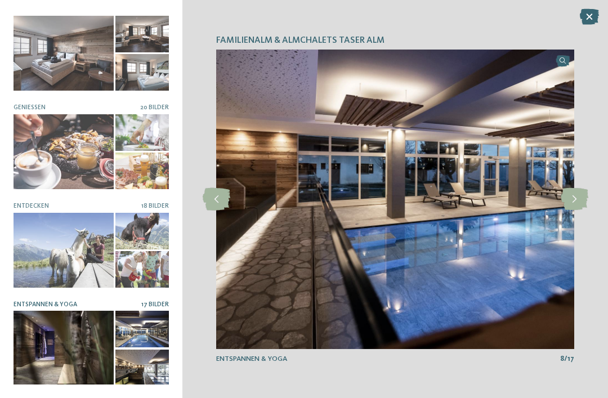
click at [580, 199] on icon at bounding box center [575, 199] width 28 height 23
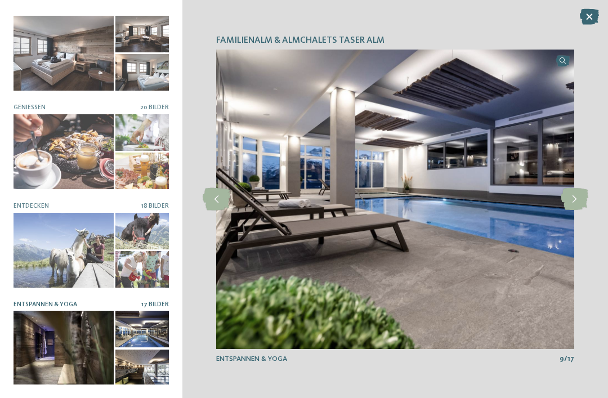
click at [577, 199] on icon at bounding box center [575, 199] width 28 height 23
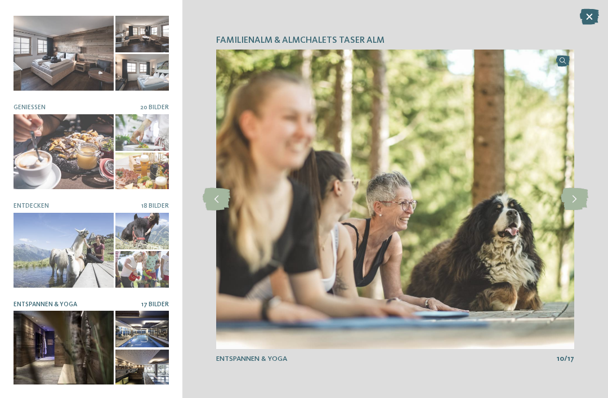
click at [578, 196] on icon at bounding box center [575, 199] width 28 height 23
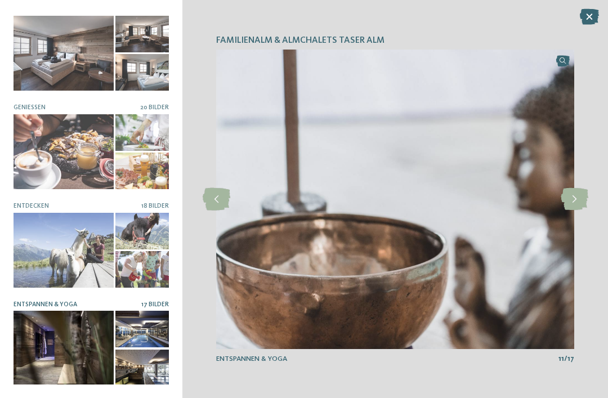
click at [587, 24] on icon at bounding box center [589, 17] width 19 height 16
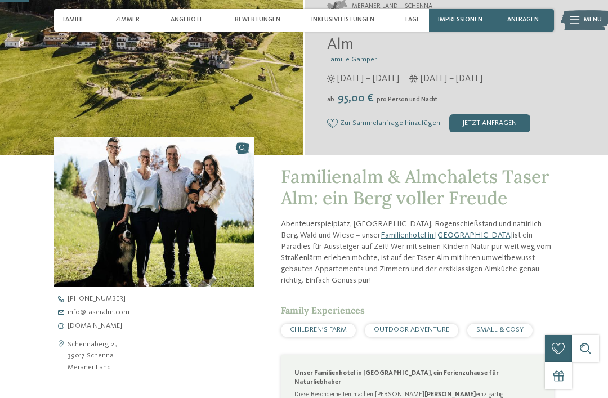
scroll to position [185, 0]
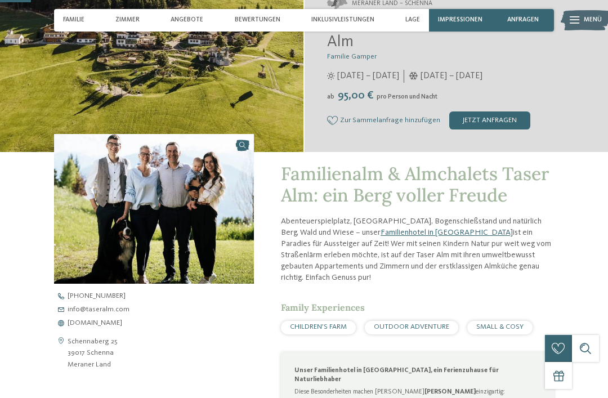
click at [329, 323] on span "CHILDREN’S FARM" at bounding box center [318, 326] width 57 height 7
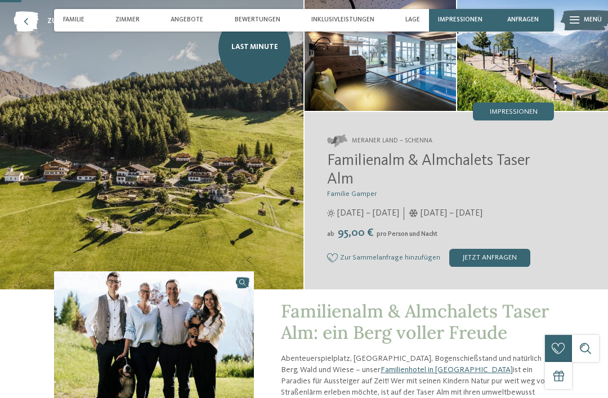
scroll to position [0, 0]
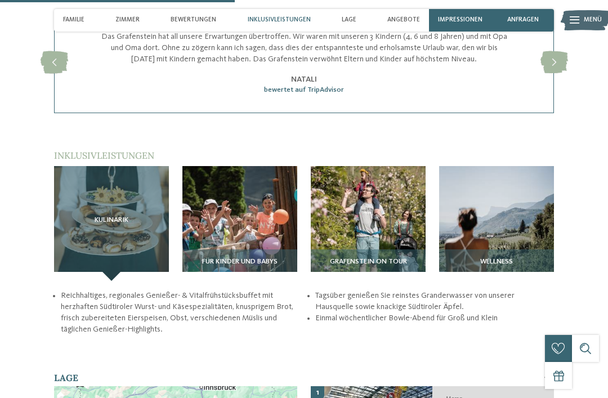
scroll to position [1130, 0]
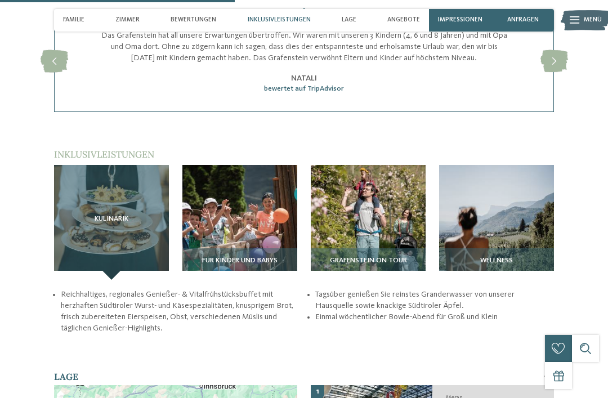
click at [228, 185] on img at bounding box center [239, 222] width 115 height 115
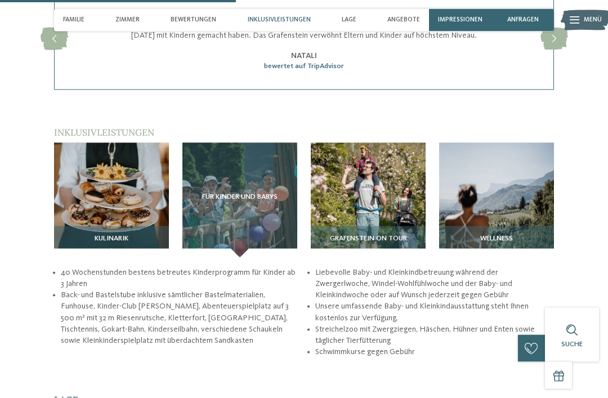
scroll to position [1152, 0]
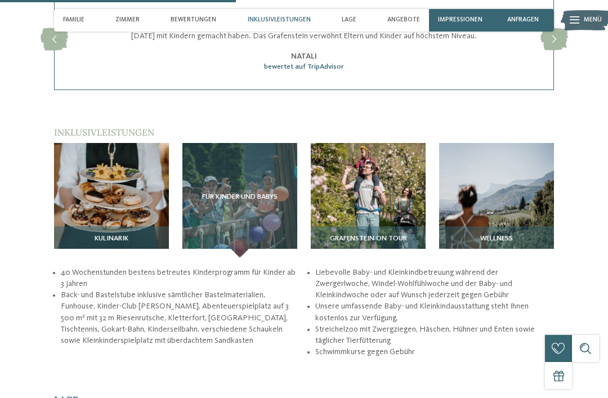
click at [488, 191] on img at bounding box center [496, 200] width 115 height 115
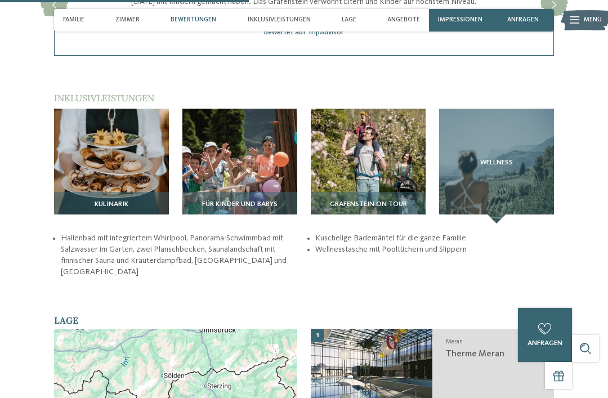
scroll to position [1179, 0]
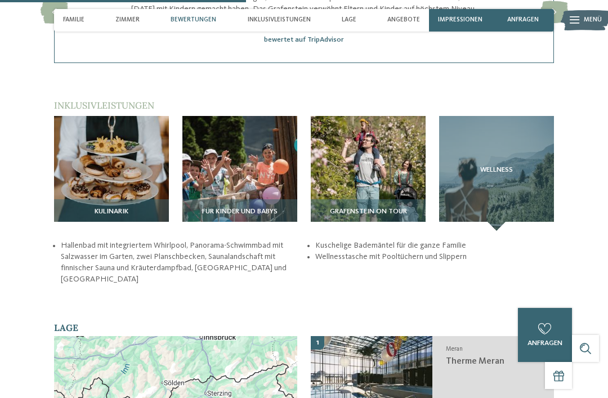
click at [381, 155] on img at bounding box center [368, 173] width 115 height 115
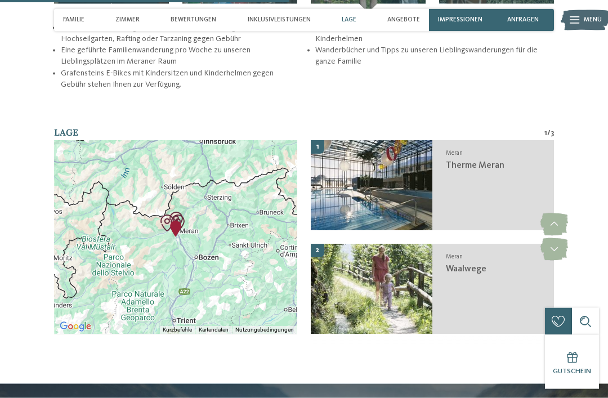
click at [474, 265] on span "Waalwege" at bounding box center [466, 269] width 41 height 9
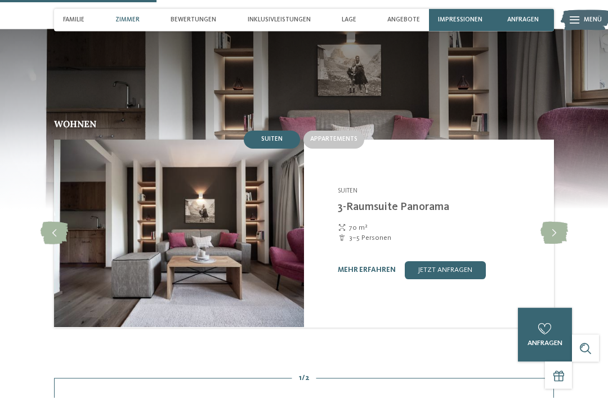
scroll to position [761, 0]
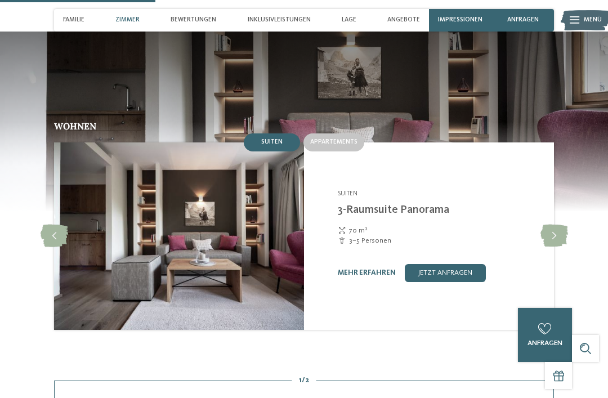
click at [555, 225] on icon at bounding box center [555, 236] width 28 height 23
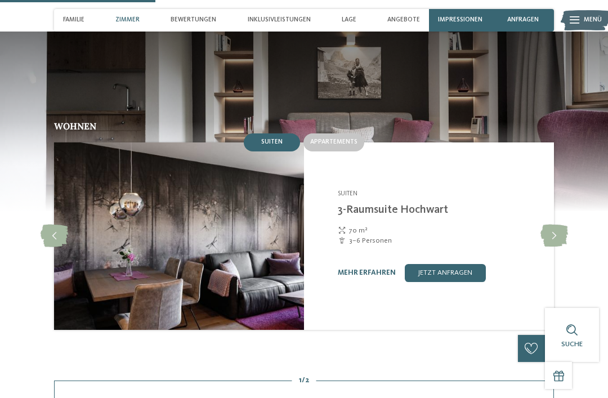
click at [551, 225] on icon at bounding box center [555, 236] width 28 height 23
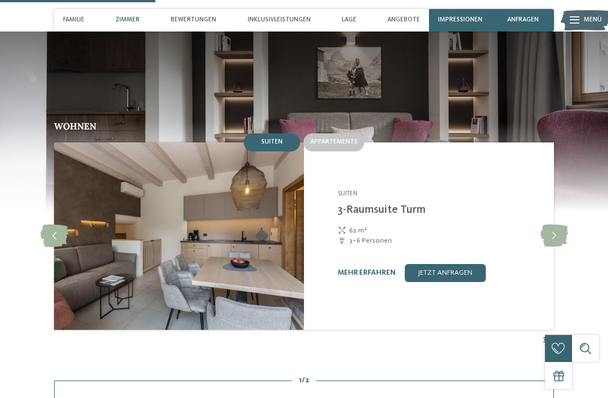
click at [551, 225] on icon at bounding box center [555, 236] width 28 height 23
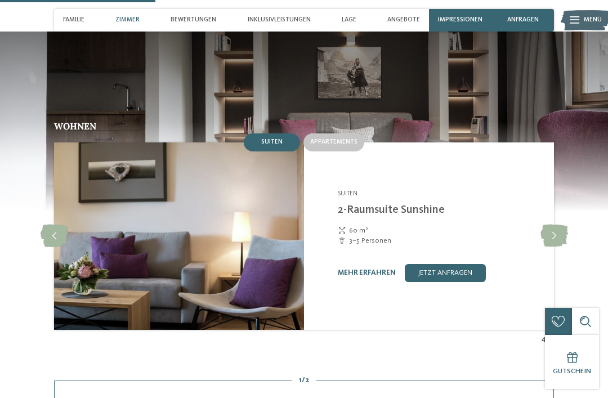
click at [362, 269] on link "mehr erfahren" at bounding box center [367, 272] width 58 height 7
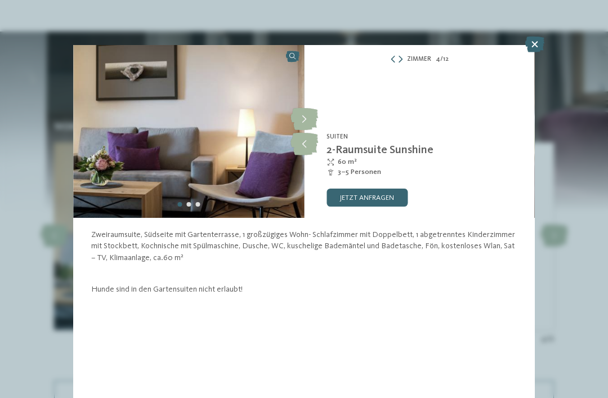
click at [304, 119] on icon at bounding box center [305, 119] width 28 height 23
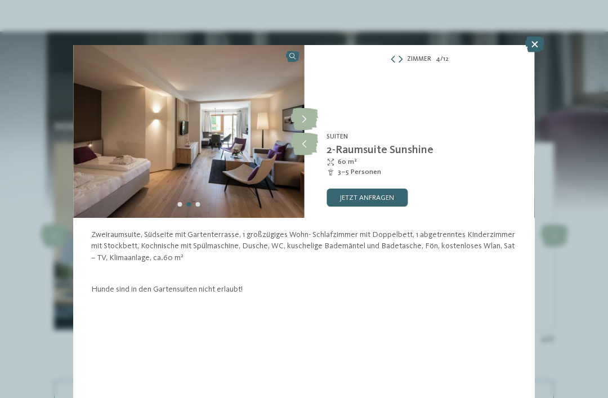
click at [305, 119] on icon at bounding box center [305, 119] width 28 height 23
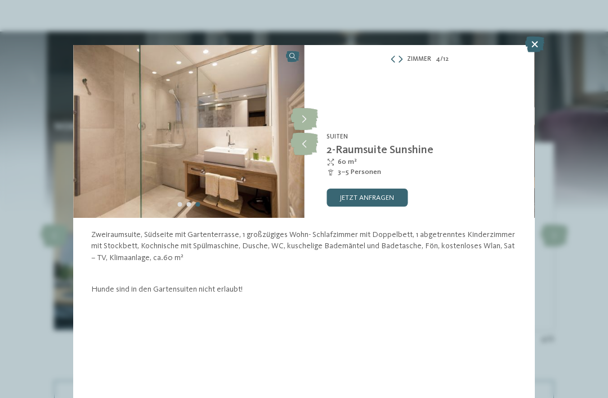
click at [532, 41] on icon at bounding box center [534, 45] width 19 height 16
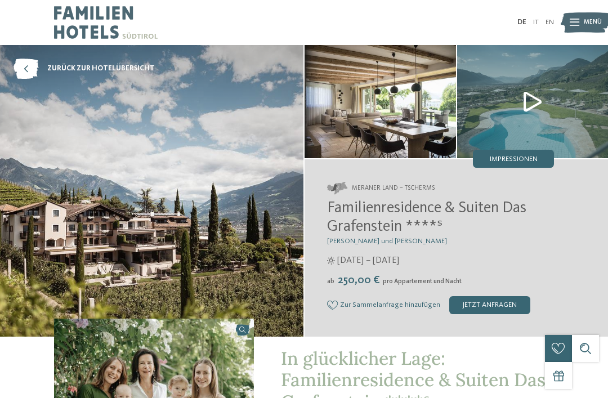
click at [567, 19] on img at bounding box center [586, 22] width 50 height 25
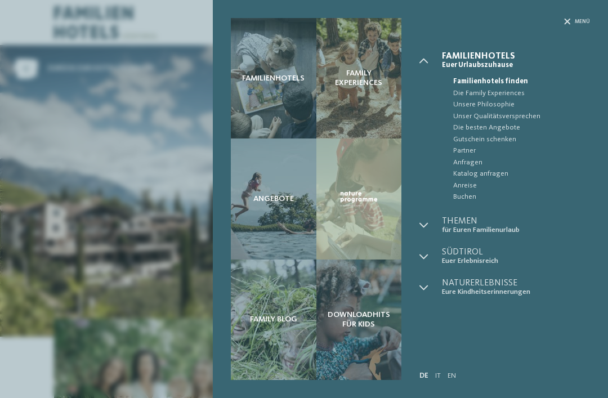
click at [567, 20] on icon at bounding box center [567, 22] width 6 height 6
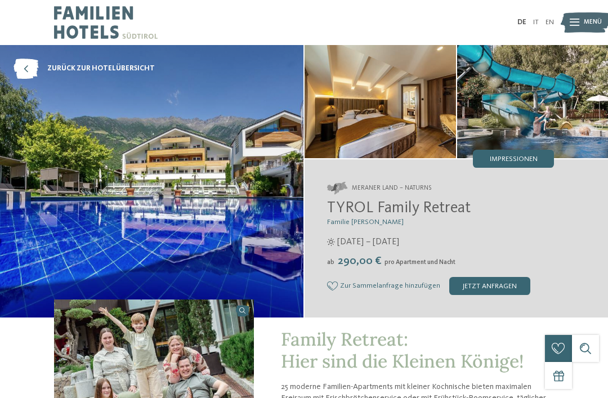
click at [380, 114] on img at bounding box center [380, 101] width 151 height 113
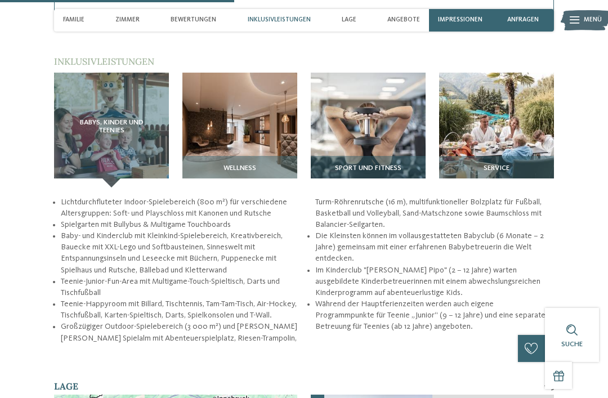
scroll to position [1180, 0]
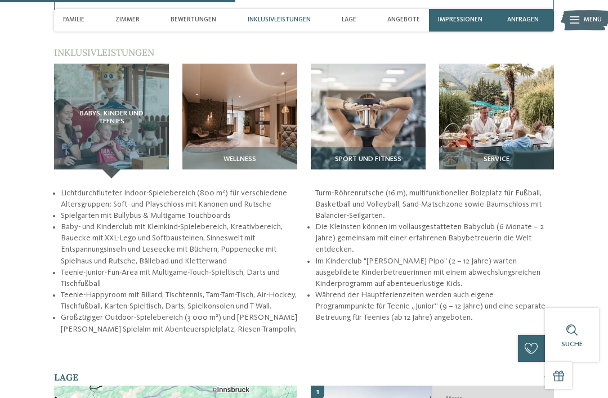
click at [244, 142] on img at bounding box center [239, 121] width 115 height 115
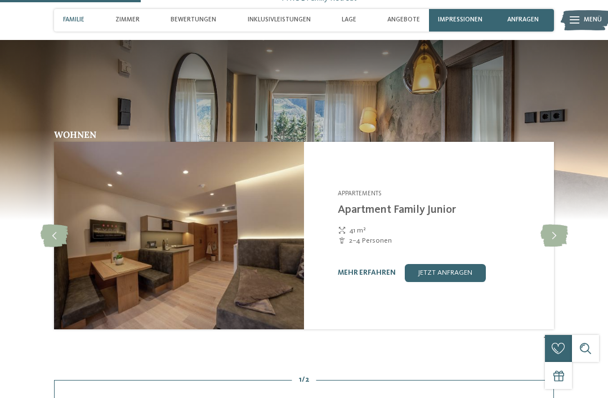
scroll to position [712, 0]
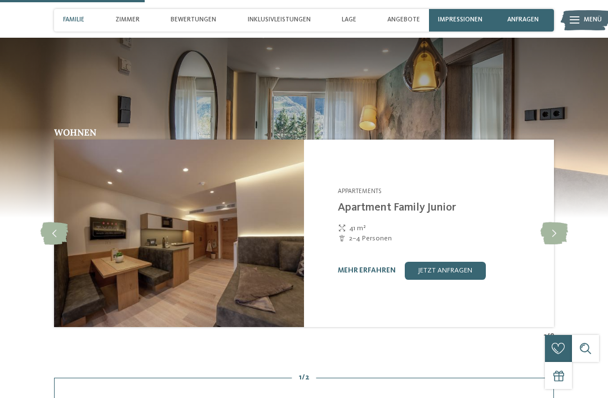
click at [375, 274] on link "mehr erfahren" at bounding box center [367, 270] width 58 height 7
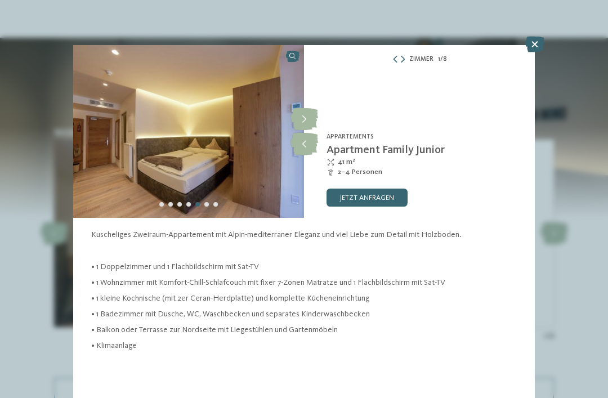
click at [305, 116] on icon at bounding box center [305, 119] width 28 height 23
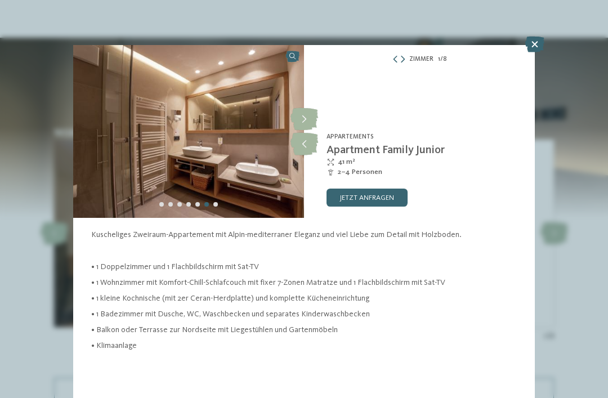
click at [304, 118] on icon at bounding box center [305, 119] width 28 height 23
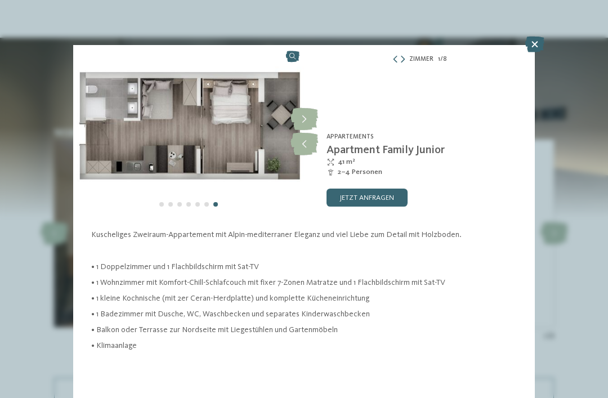
click at [305, 117] on icon at bounding box center [305, 119] width 28 height 23
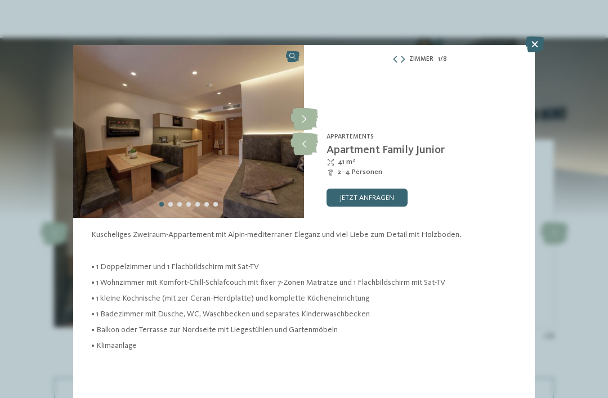
click at [297, 122] on icon at bounding box center [305, 119] width 28 height 23
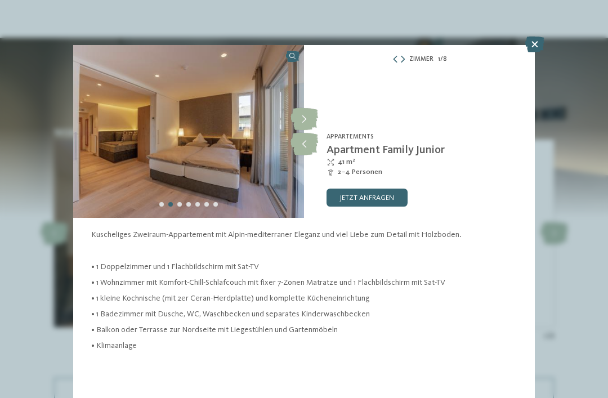
click at [304, 114] on icon at bounding box center [305, 119] width 28 height 23
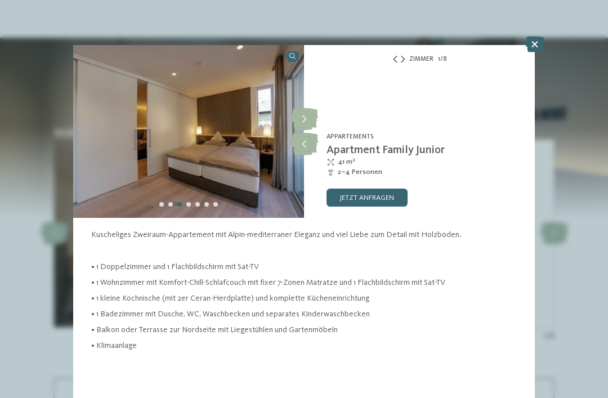
click at [296, 119] on icon at bounding box center [305, 119] width 28 height 23
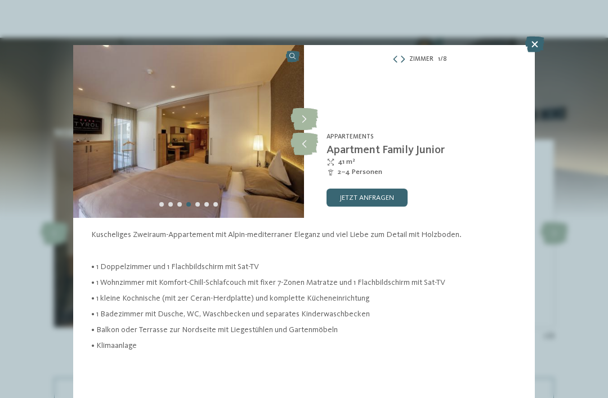
click at [301, 123] on icon at bounding box center [305, 119] width 28 height 23
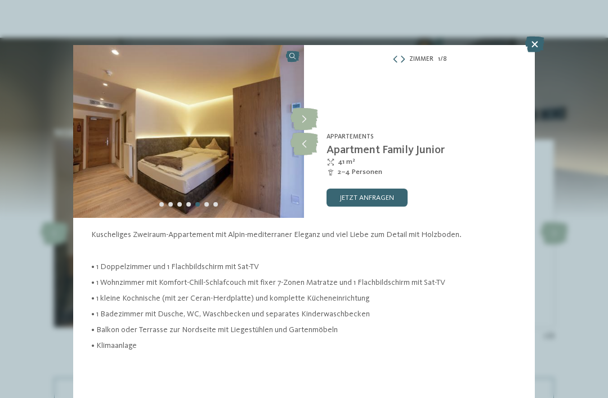
click at [309, 121] on icon at bounding box center [305, 119] width 28 height 23
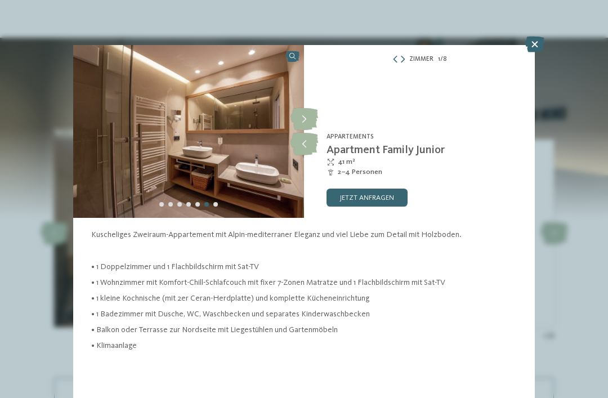
click at [302, 122] on icon at bounding box center [305, 119] width 28 height 23
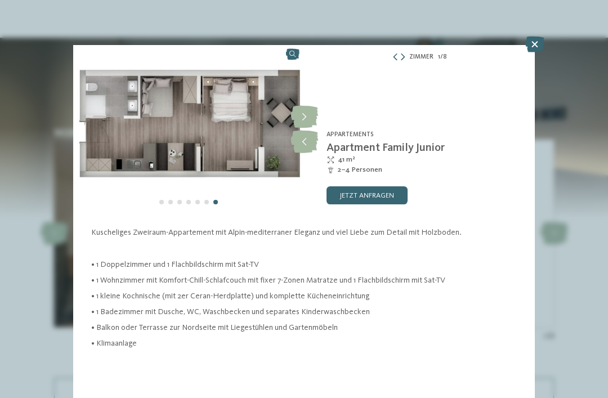
scroll to position [47, 0]
click at [533, 50] on icon at bounding box center [534, 45] width 19 height 16
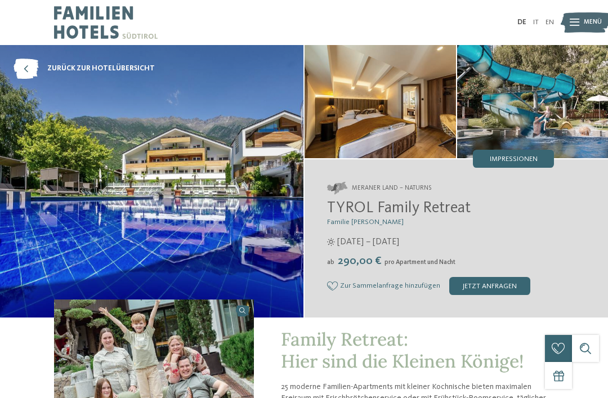
click at [519, 100] on img at bounding box center [532, 101] width 151 height 113
click at [531, 158] on span "Impressionen" at bounding box center [514, 159] width 48 height 7
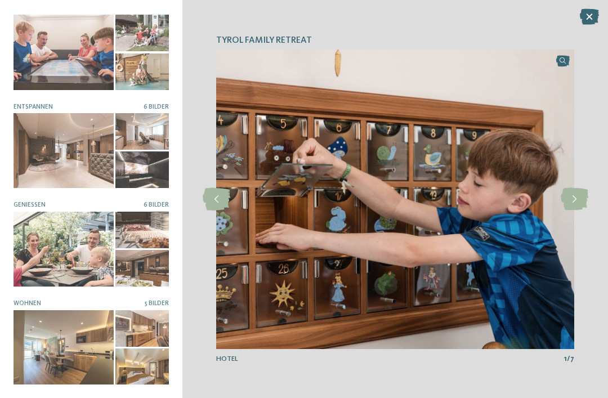
scroll to position [106, 0]
click at [60, 148] on div at bounding box center [64, 151] width 100 height 75
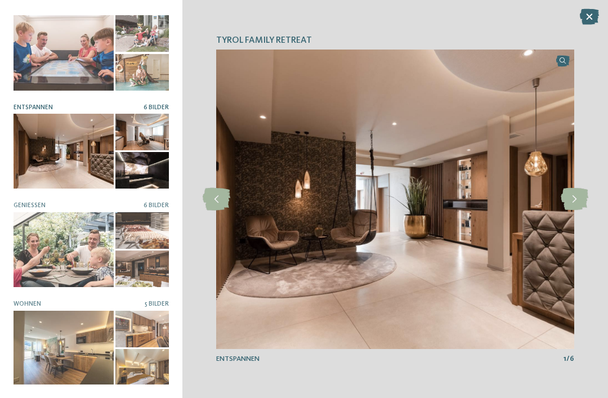
click at [573, 198] on icon at bounding box center [575, 199] width 28 height 23
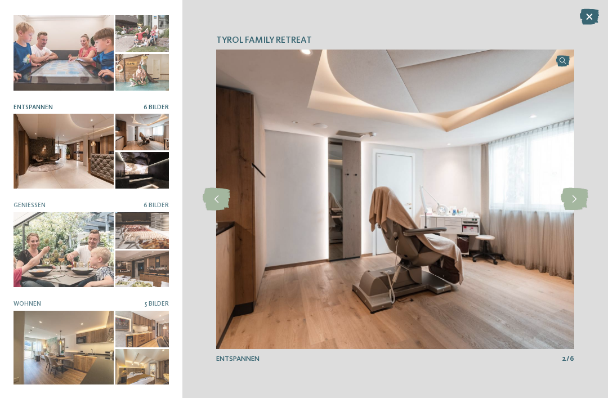
click at [574, 199] on icon at bounding box center [575, 199] width 28 height 23
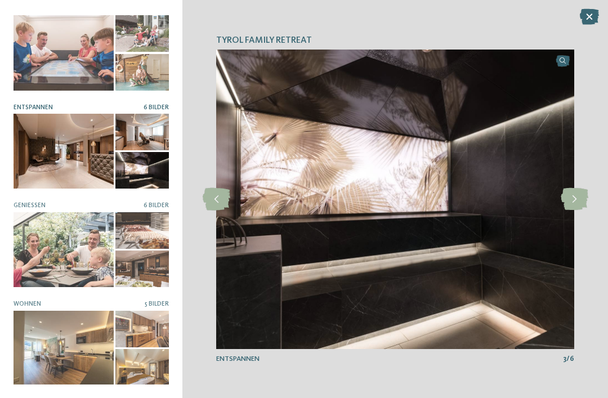
click at [578, 197] on icon at bounding box center [575, 199] width 28 height 23
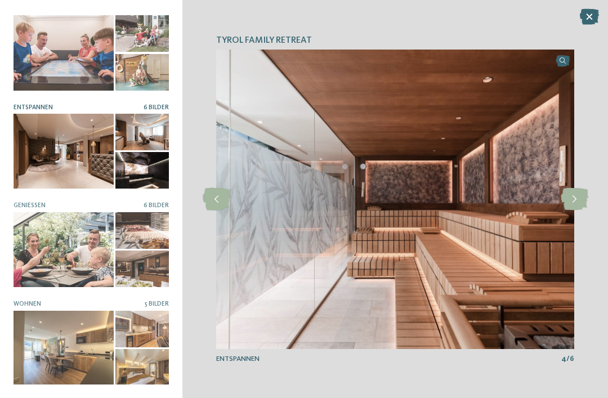
click at [578, 198] on icon at bounding box center [575, 199] width 28 height 23
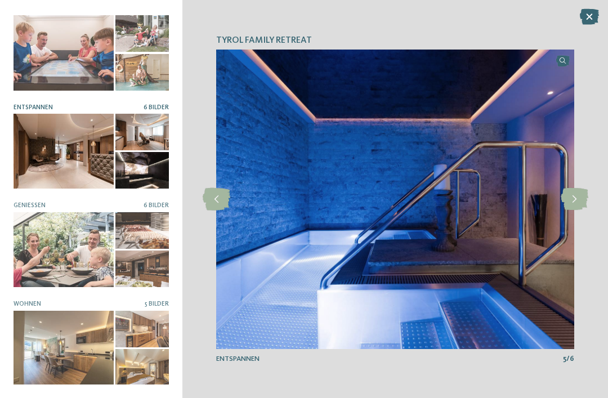
click at [581, 198] on icon at bounding box center [575, 199] width 28 height 23
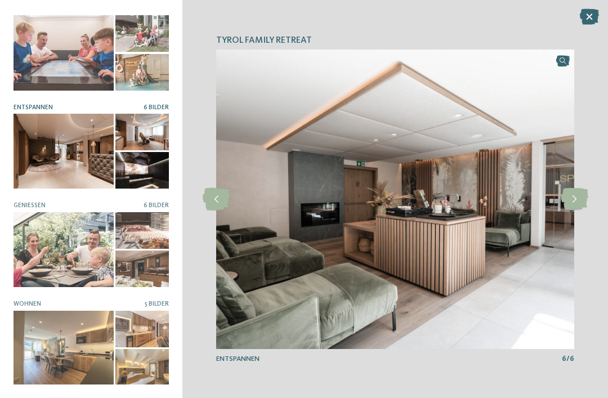
click at [575, 201] on icon at bounding box center [575, 199] width 28 height 23
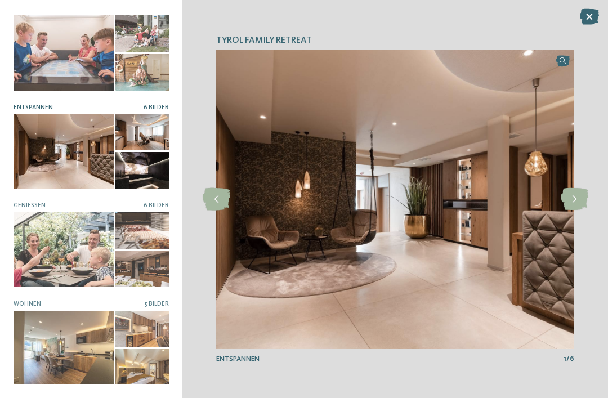
click at [575, 202] on icon at bounding box center [575, 199] width 28 height 23
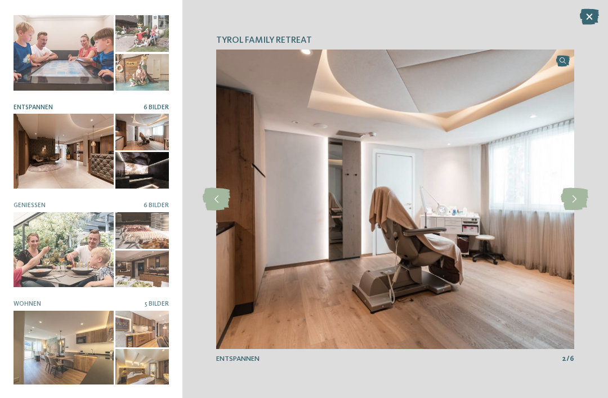
click at [573, 202] on icon at bounding box center [575, 199] width 28 height 23
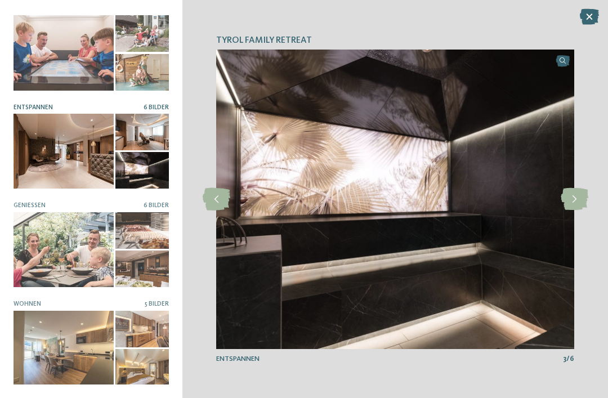
click at [575, 200] on icon at bounding box center [575, 199] width 28 height 23
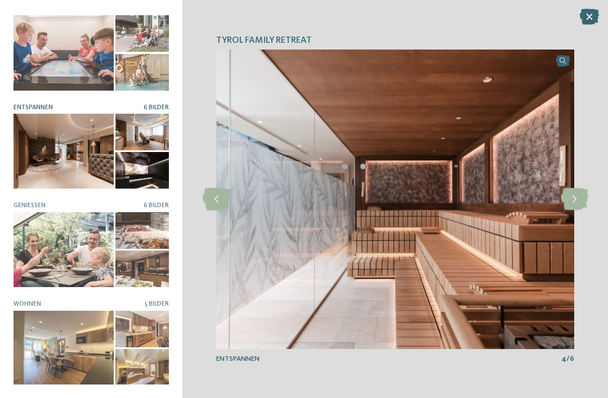
click at [571, 203] on icon at bounding box center [575, 199] width 28 height 23
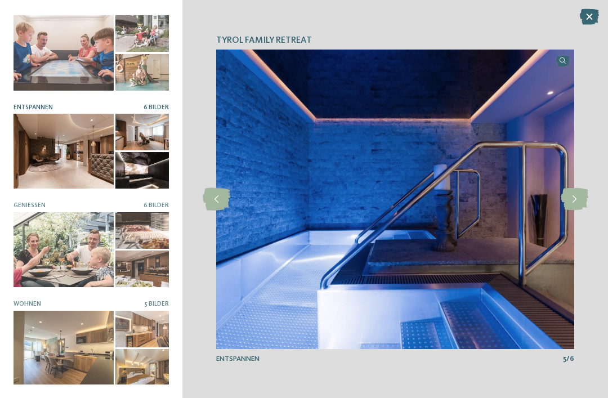
click at [573, 198] on icon at bounding box center [575, 199] width 28 height 23
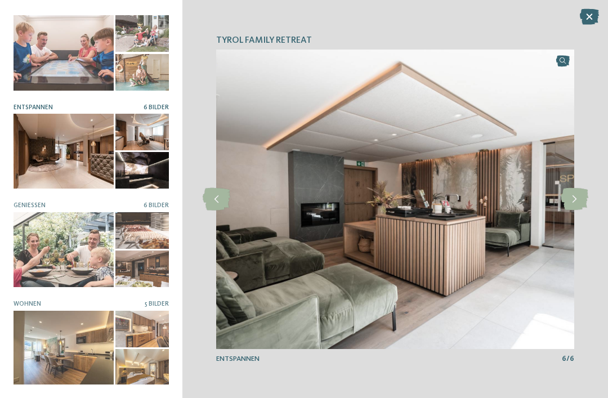
click at [102, 55] on div at bounding box center [64, 52] width 100 height 75
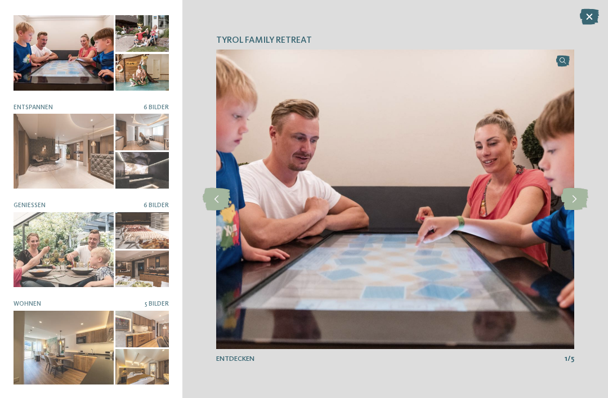
click at [573, 200] on icon at bounding box center [575, 199] width 28 height 23
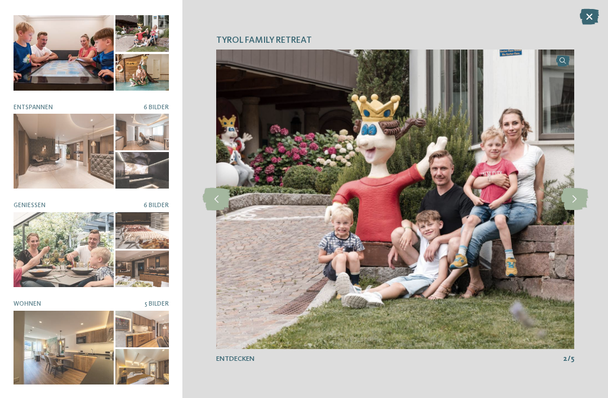
click at [575, 198] on icon at bounding box center [575, 199] width 28 height 23
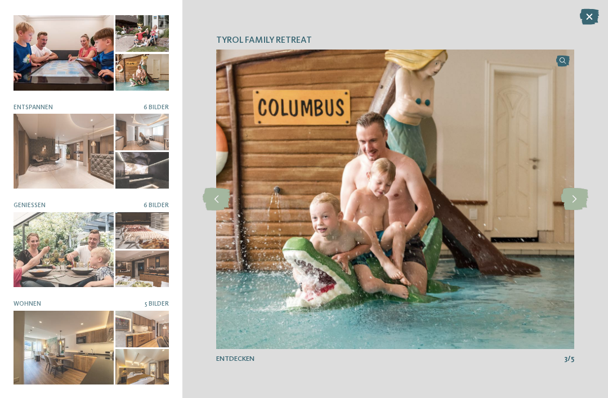
click at [578, 198] on icon at bounding box center [575, 199] width 28 height 23
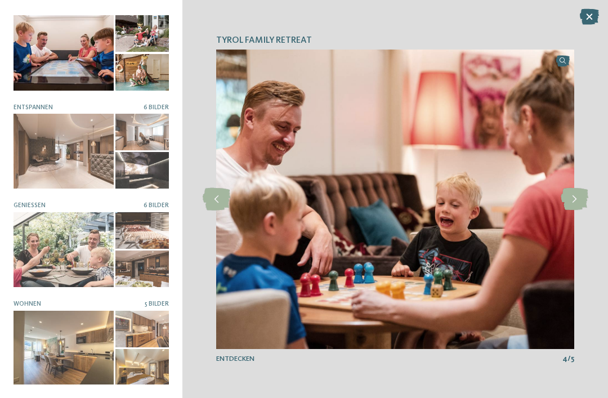
click at [573, 197] on icon at bounding box center [575, 199] width 28 height 23
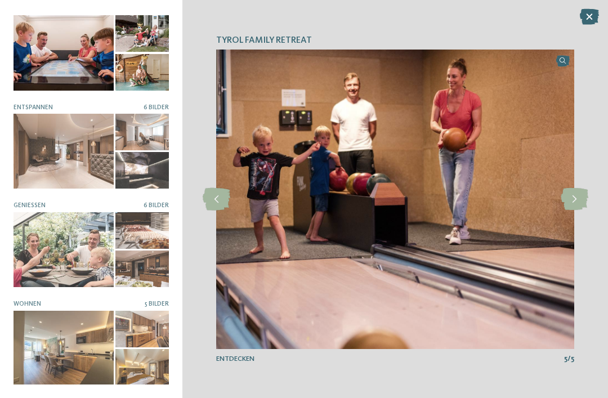
click at [574, 198] on icon at bounding box center [575, 199] width 28 height 23
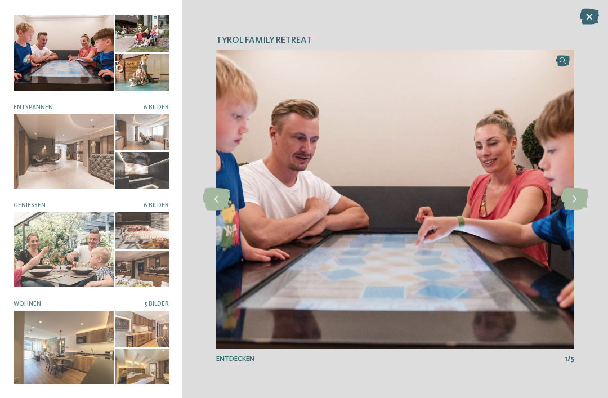
click at [581, 197] on icon at bounding box center [575, 199] width 28 height 23
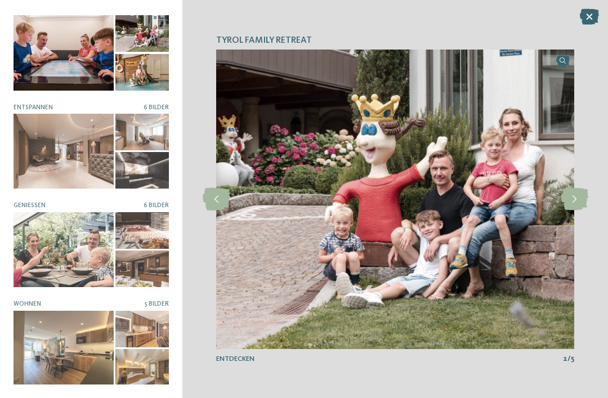
click at [577, 199] on icon at bounding box center [575, 199] width 28 height 23
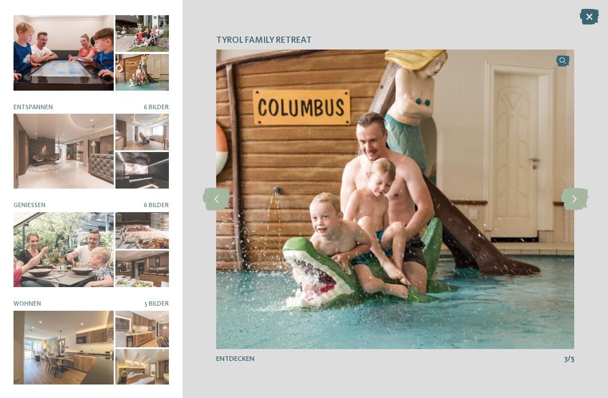
click at [586, 19] on icon at bounding box center [589, 17] width 19 height 16
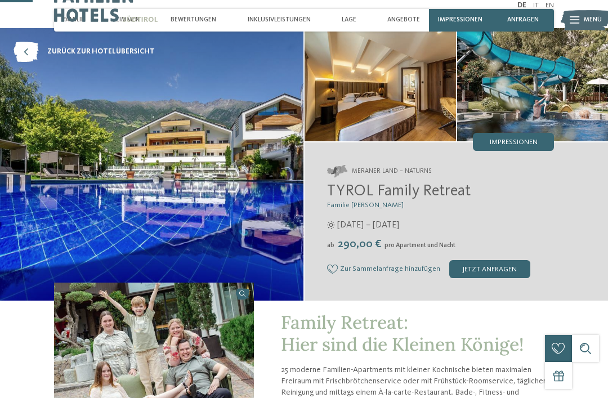
scroll to position [0, 0]
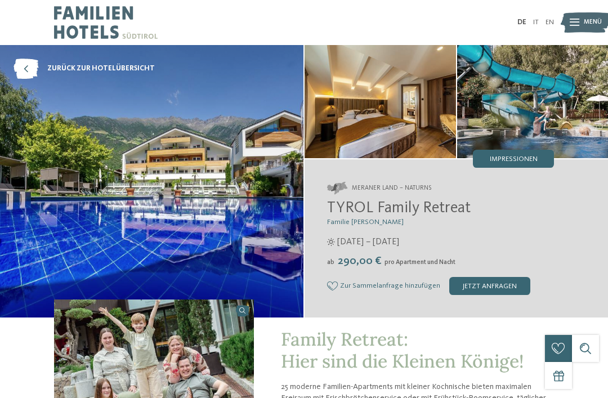
click at [24, 69] on icon at bounding box center [26, 69] width 25 height 20
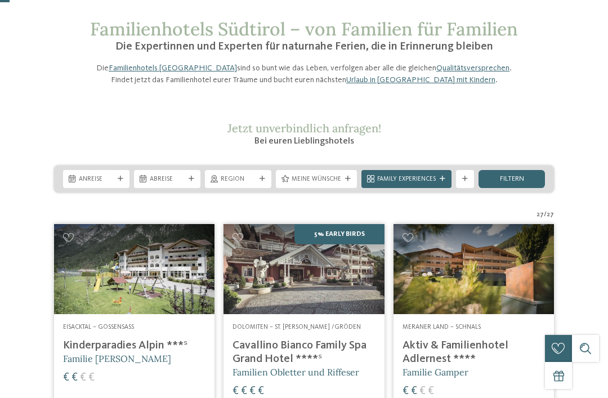
scroll to position [46, 0]
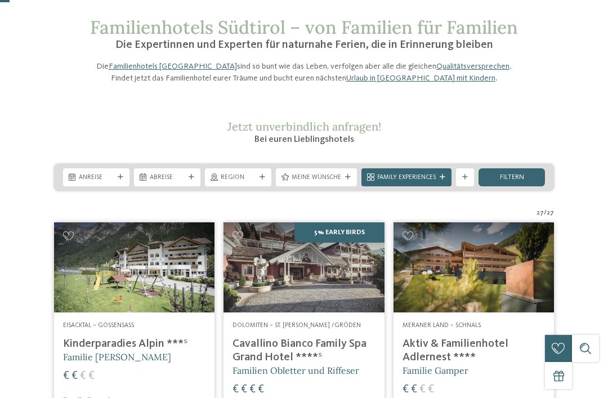
click at [121, 180] on icon at bounding box center [121, 178] width 6 height 6
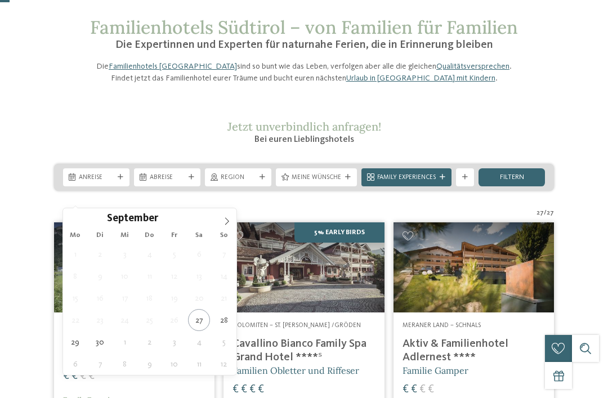
click at [224, 218] on icon at bounding box center [227, 221] width 8 height 8
click at [233, 222] on span at bounding box center [226, 217] width 19 height 19
click at [229, 217] on icon at bounding box center [227, 221] width 8 height 8
click at [230, 219] on icon at bounding box center [227, 221] width 8 height 8
type input "****"
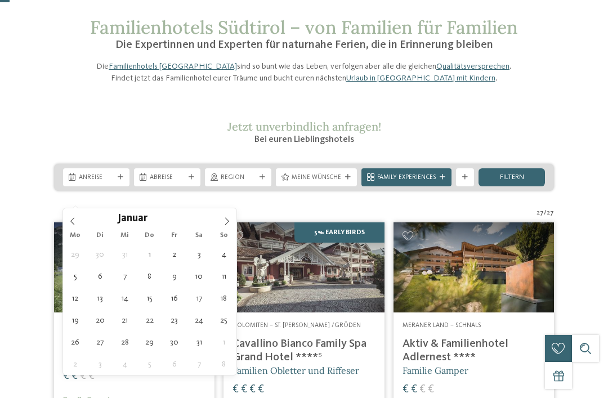
click at [230, 219] on icon at bounding box center [227, 221] width 8 height 8
click at [228, 222] on icon at bounding box center [227, 221] width 8 height 8
click at [227, 222] on icon at bounding box center [227, 221] width 8 height 8
click at [230, 224] on icon at bounding box center [227, 221] width 8 height 8
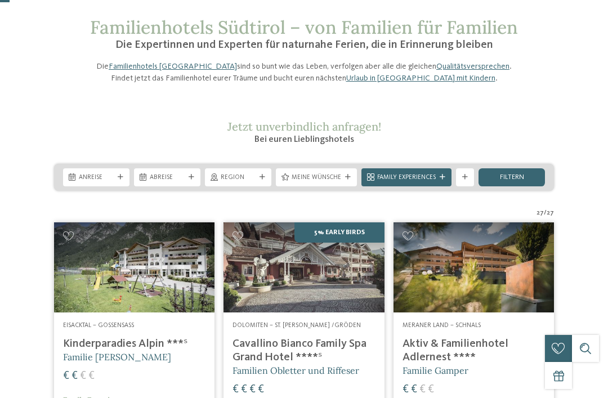
click at [268, 186] on div "Region" at bounding box center [238, 177] width 66 height 18
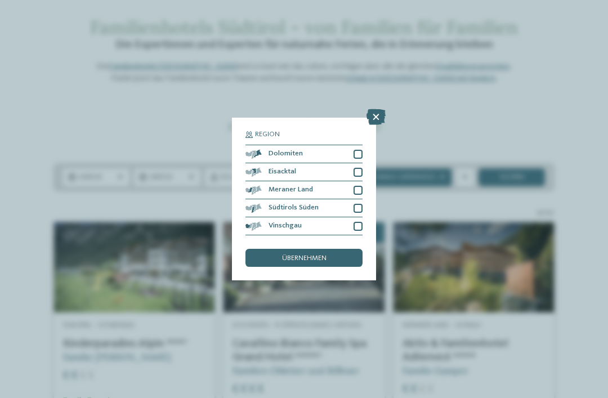
click at [360, 186] on div at bounding box center [358, 190] width 9 height 9
click at [318, 255] on span "übernehmen" at bounding box center [304, 258] width 44 height 7
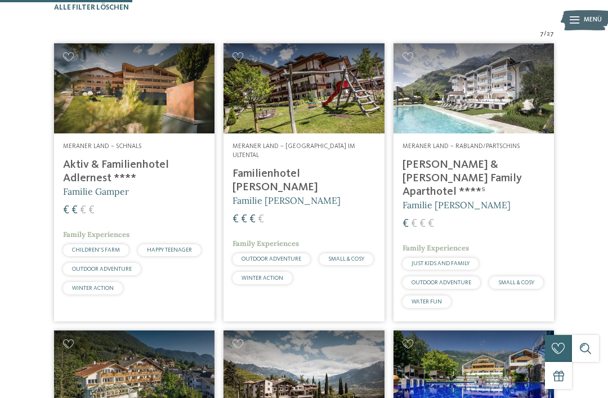
scroll to position [281, 0]
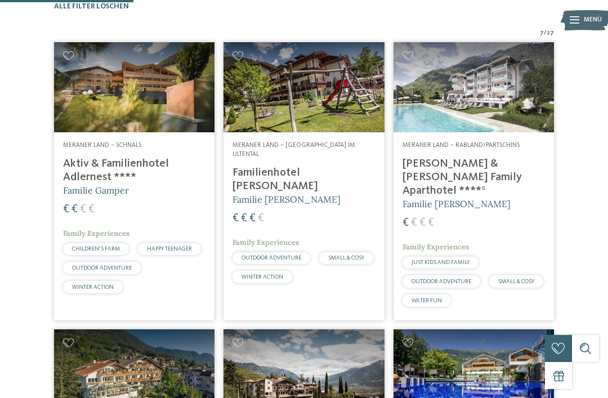
click at [148, 112] on img at bounding box center [134, 87] width 161 height 90
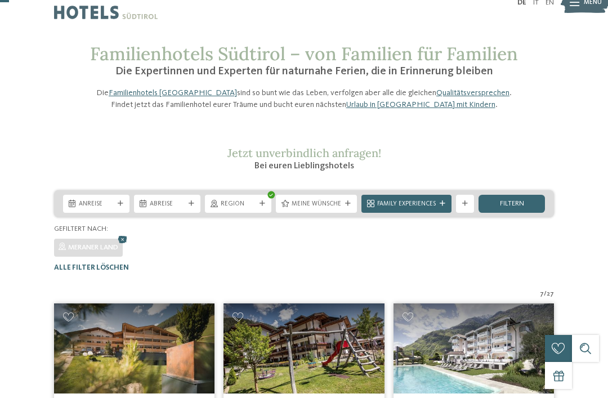
scroll to position [21, 0]
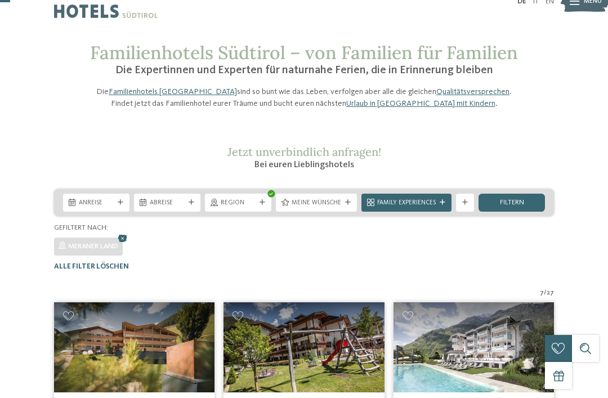
click at [86, 208] on span "Anreise" at bounding box center [96, 203] width 35 height 9
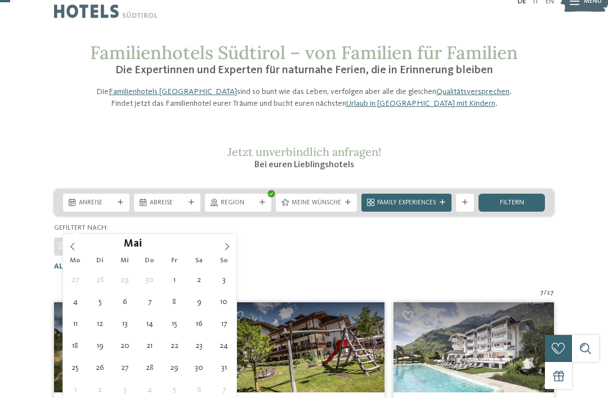
type div "01.05.2026"
type input "****"
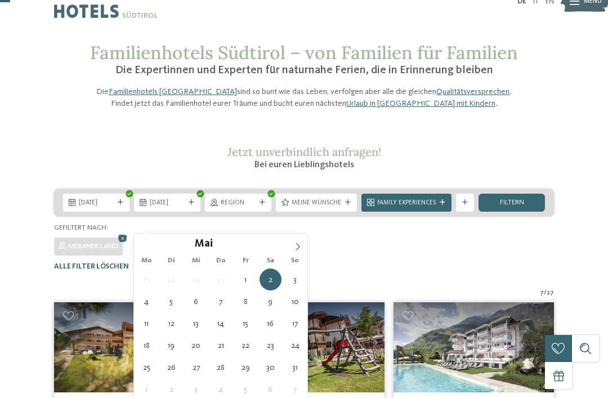
type div "03.05.2026"
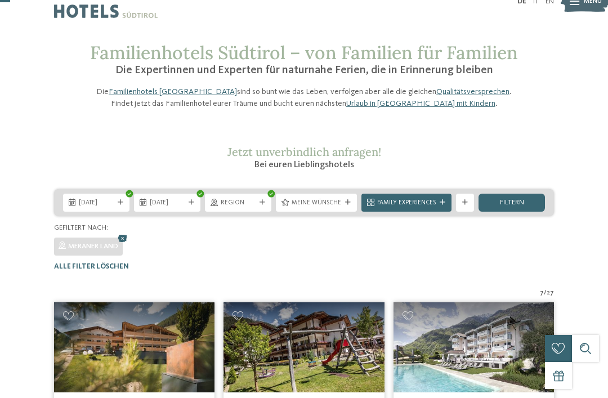
click at [244, 208] on span "Region" at bounding box center [238, 203] width 35 height 9
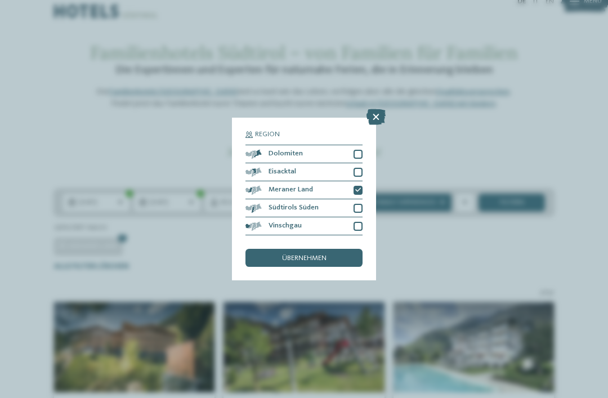
click at [277, 249] on div "übernehmen" at bounding box center [304, 258] width 117 height 18
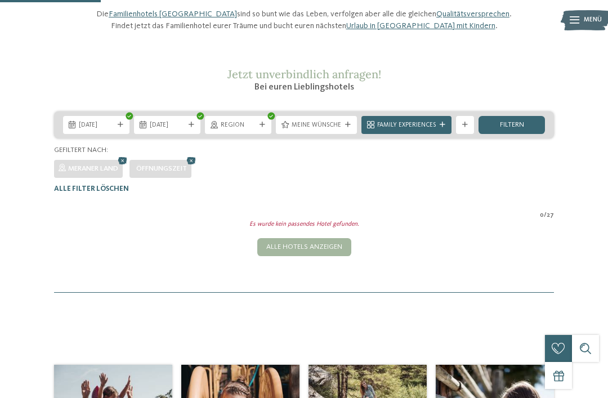
scroll to position [0, 0]
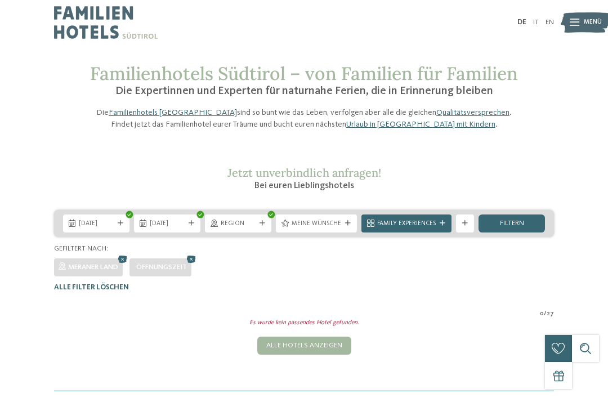
click at [416, 229] on span "Family Experiences" at bounding box center [406, 224] width 59 height 9
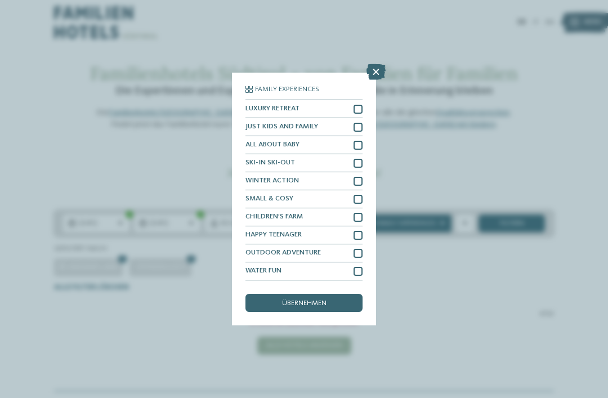
click at [354, 123] on div at bounding box center [358, 127] width 9 height 9
click at [315, 300] on span "übernehmen" at bounding box center [304, 303] width 44 height 7
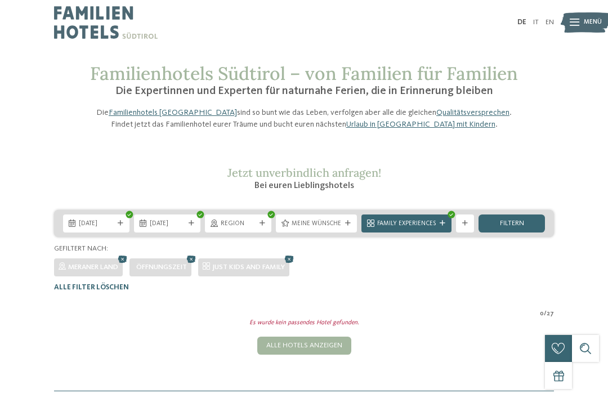
click at [422, 233] on div "Family Experiences" at bounding box center [407, 224] width 90 height 18
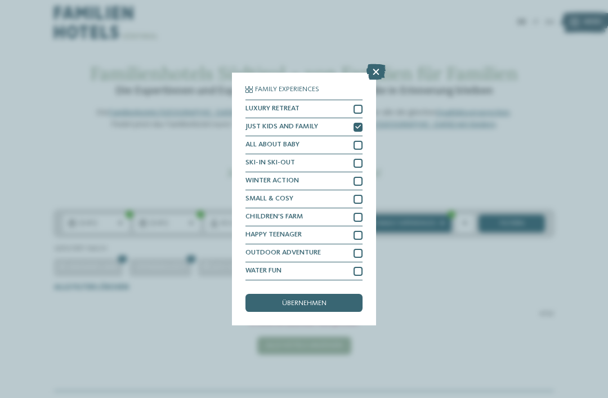
click at [356, 213] on div at bounding box center [358, 217] width 9 height 9
click at [359, 231] on div at bounding box center [358, 235] width 9 height 9
click at [317, 300] on span "übernehmen" at bounding box center [304, 303] width 44 height 7
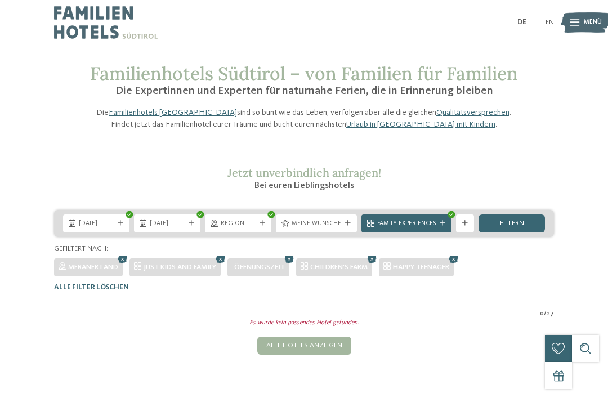
click at [449, 219] on div at bounding box center [451, 214] width 7 height 7
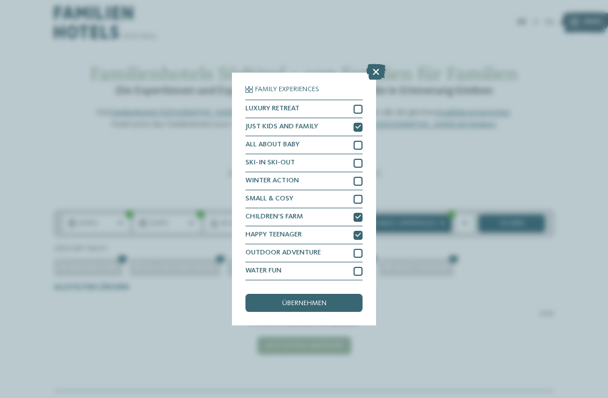
click at [375, 113] on div "Family Experiences LUXURY RETREAT JUST KIDS AND FAMILY" at bounding box center [304, 199] width 144 height 253
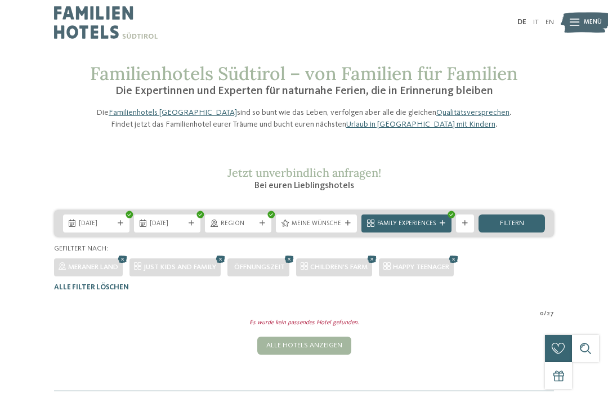
click at [392, 229] on span "Family Experiences" at bounding box center [406, 224] width 59 height 9
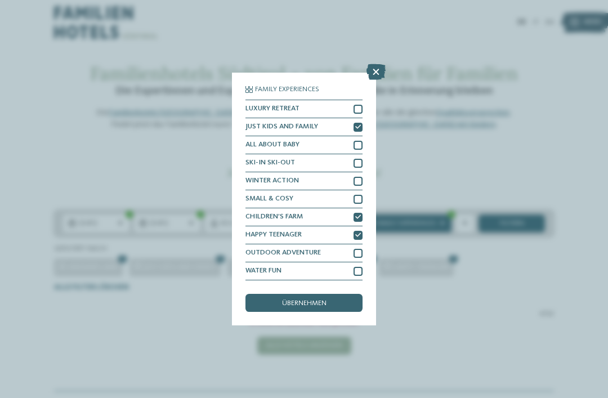
click at [354, 123] on div at bounding box center [358, 127] width 9 height 9
click at [360, 213] on div at bounding box center [358, 217] width 9 height 9
click at [359, 244] on div "OUTDOOR ADVENTURE" at bounding box center [304, 253] width 117 height 18
click at [359, 231] on div at bounding box center [358, 235] width 9 height 9
click at [324, 300] on span "übernehmen" at bounding box center [304, 303] width 44 height 7
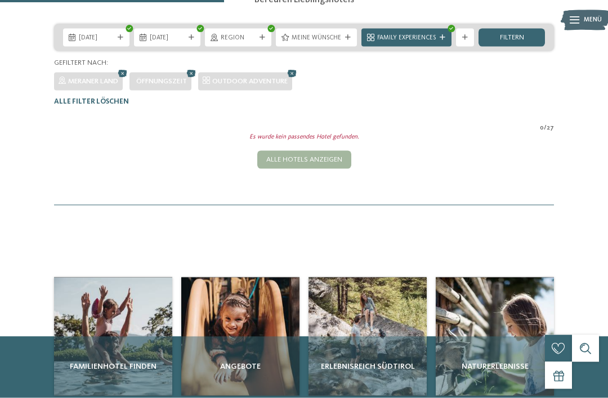
scroll to position [186, 0]
click at [324, 169] on div "Alle Hotels anzeigen" at bounding box center [304, 160] width 94 height 18
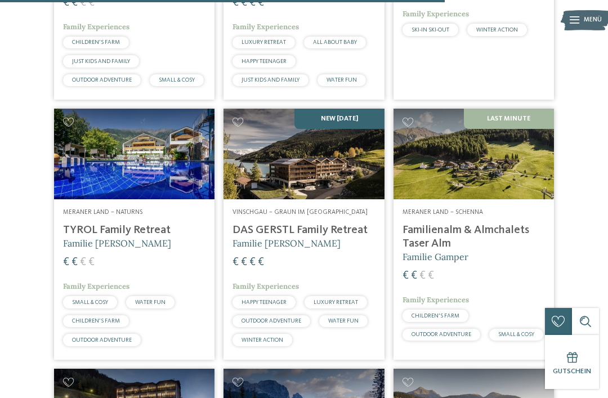
scroll to position [2103, 0]
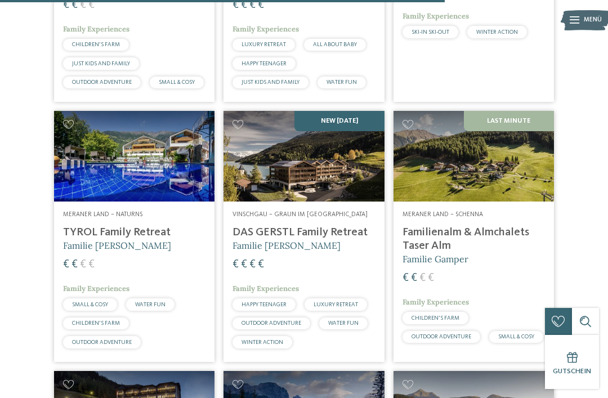
click at [490, 201] on img at bounding box center [474, 156] width 161 height 90
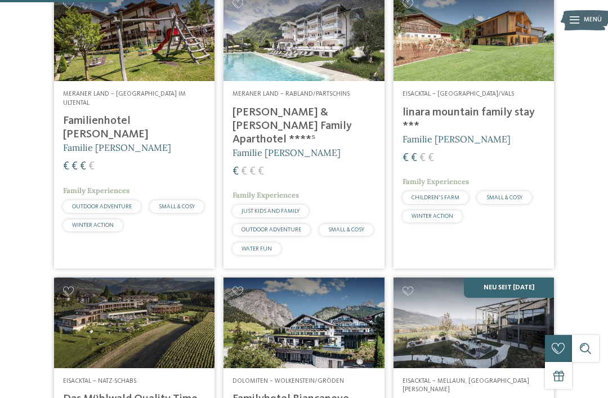
scroll to position [552, 0]
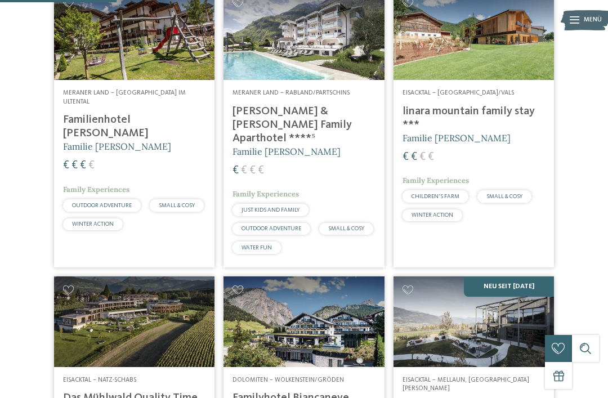
click at [336, 158] on h5 "Familie [PERSON_NAME]" at bounding box center [304, 151] width 142 height 12
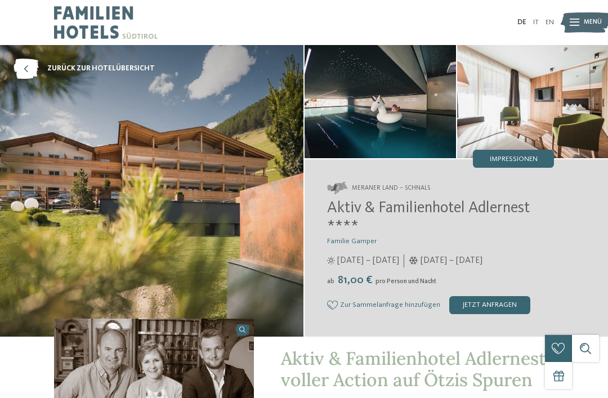
click at [394, 96] on img at bounding box center [380, 101] width 151 height 113
click at [509, 156] on span "Impressionen" at bounding box center [514, 159] width 48 height 7
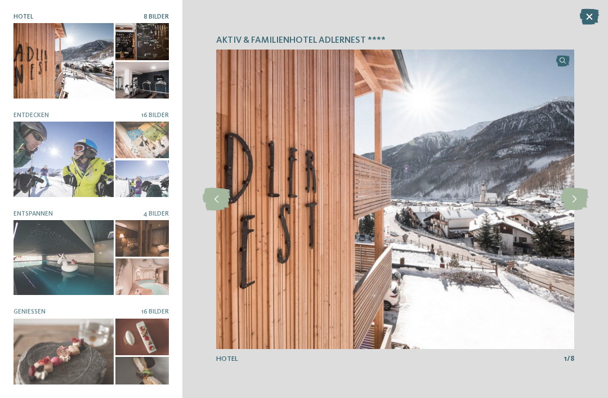
click at [574, 194] on icon at bounding box center [575, 199] width 28 height 23
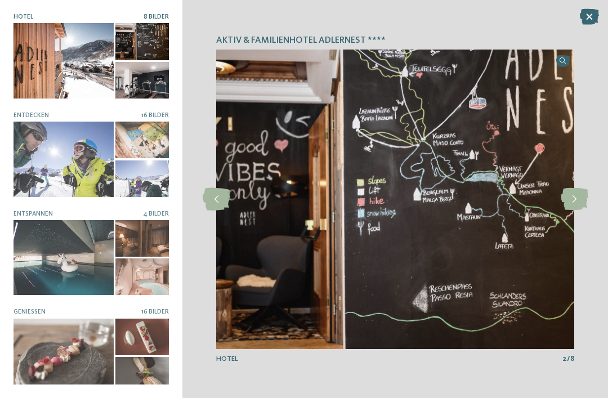
click at [577, 194] on icon at bounding box center [575, 199] width 28 height 23
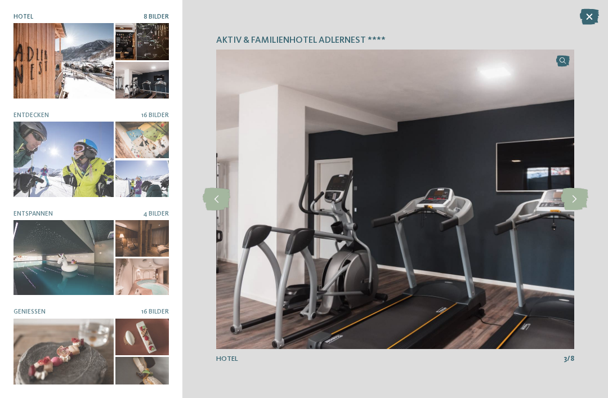
click at [585, 199] on icon at bounding box center [575, 199] width 28 height 23
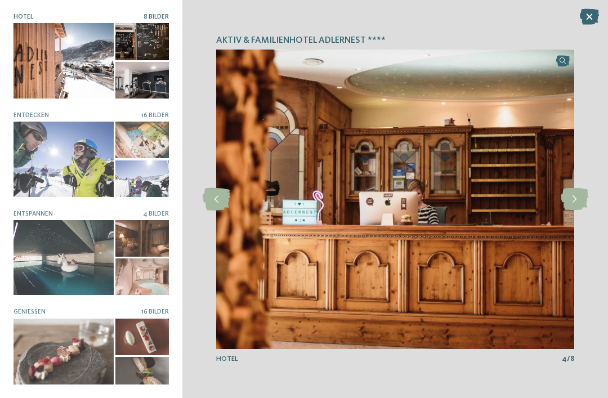
click at [580, 198] on icon at bounding box center [575, 199] width 28 height 23
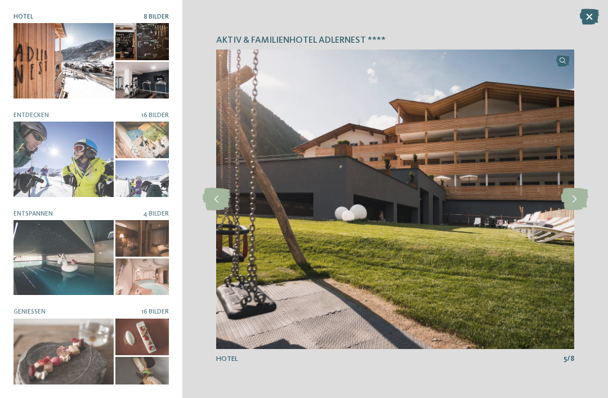
click at [580, 198] on icon at bounding box center [575, 199] width 28 height 23
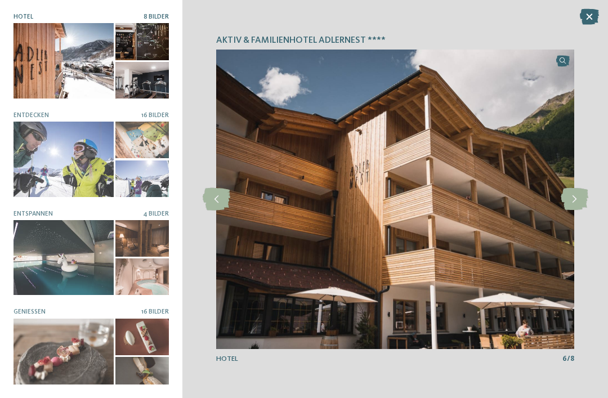
click at [578, 196] on icon at bounding box center [575, 199] width 28 height 23
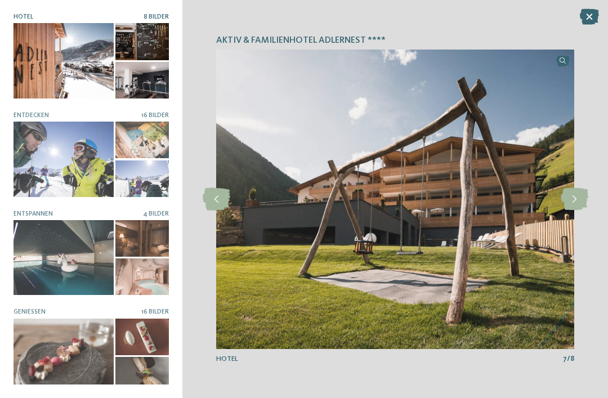
click at [579, 197] on icon at bounding box center [575, 199] width 28 height 23
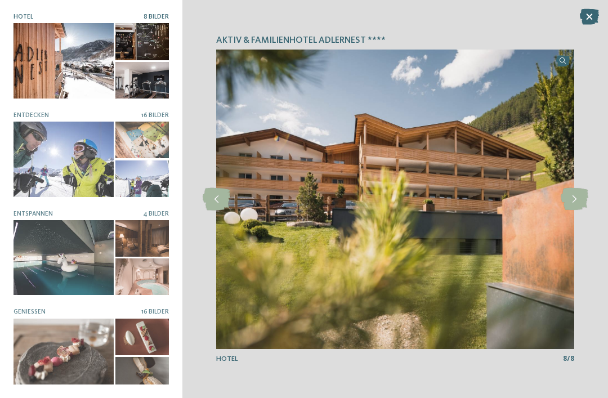
click at [580, 197] on icon at bounding box center [575, 199] width 28 height 23
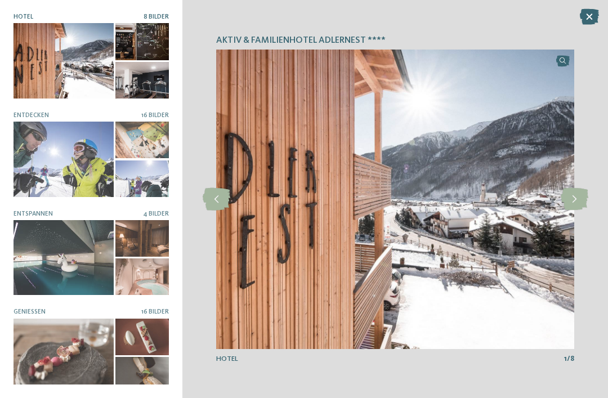
click at [577, 198] on icon at bounding box center [575, 199] width 28 height 23
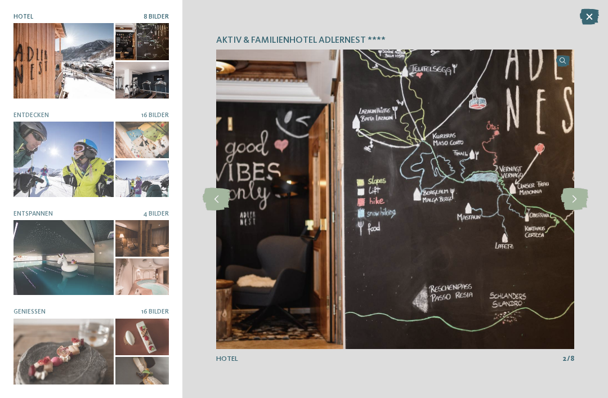
click at [108, 253] on div at bounding box center [64, 257] width 100 height 75
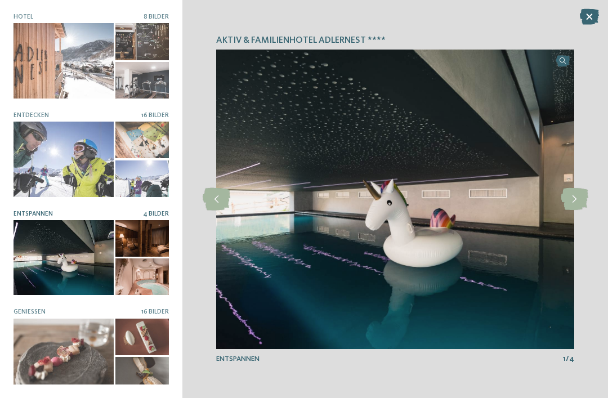
click at [576, 191] on icon at bounding box center [575, 199] width 28 height 23
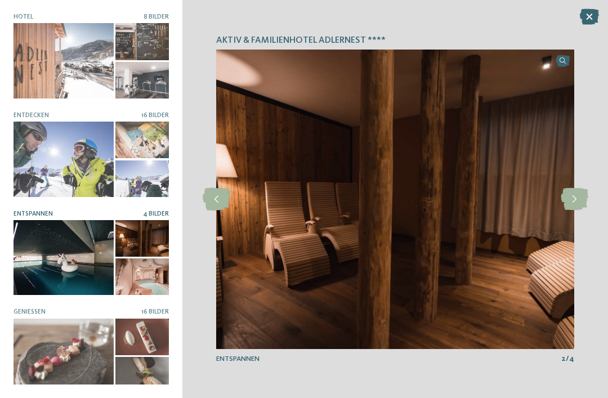
click at [574, 191] on icon at bounding box center [575, 199] width 28 height 23
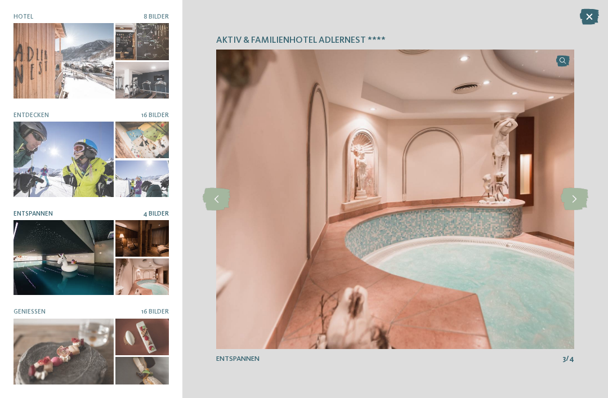
click at [574, 193] on icon at bounding box center [575, 199] width 28 height 23
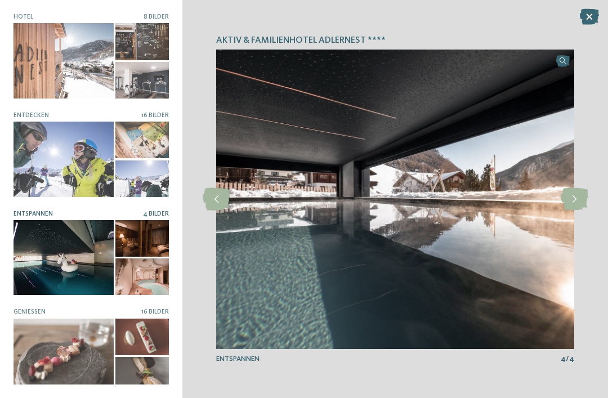
click at [574, 192] on icon at bounding box center [575, 199] width 28 height 23
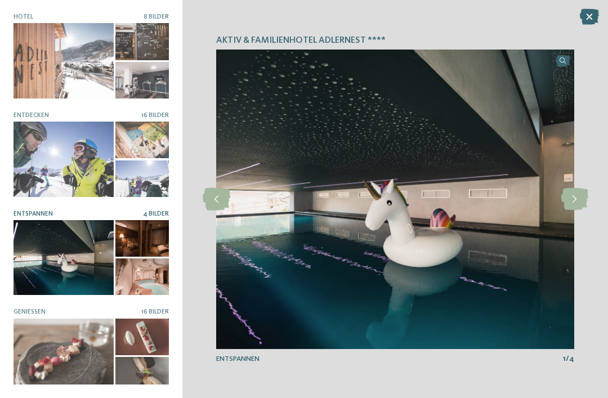
click at [571, 194] on icon at bounding box center [575, 199] width 28 height 23
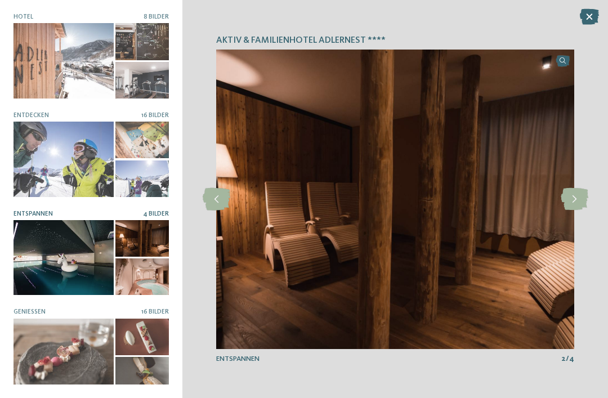
click at [577, 195] on icon at bounding box center [575, 199] width 28 height 23
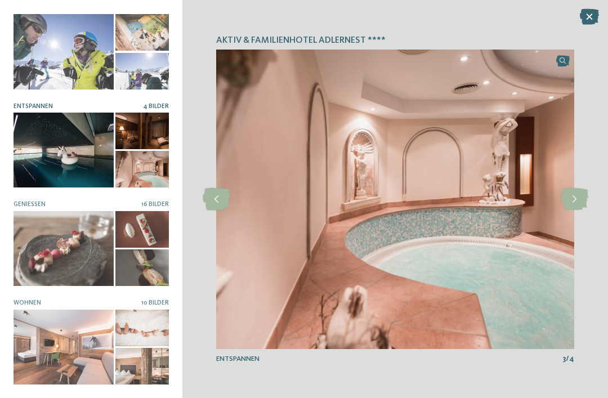
scroll to position [106, 0]
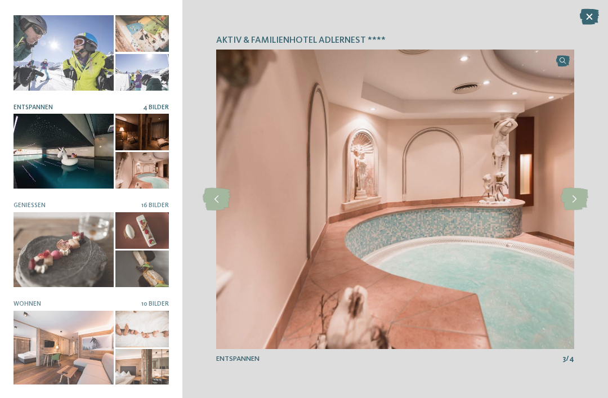
click at [77, 336] on div at bounding box center [64, 348] width 100 height 75
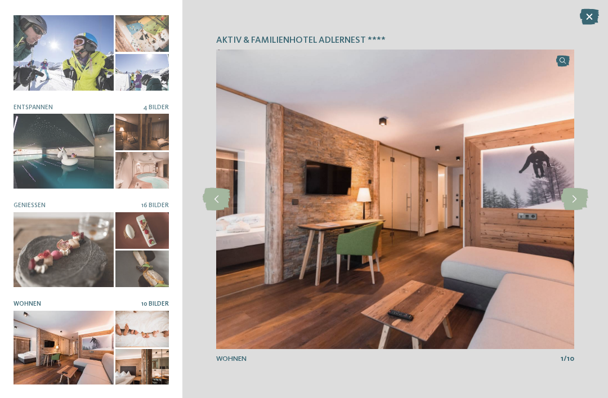
click at [574, 200] on icon at bounding box center [575, 199] width 28 height 23
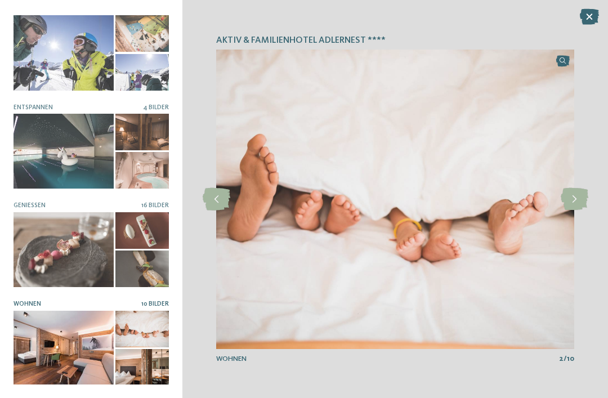
click at [576, 195] on icon at bounding box center [575, 199] width 28 height 23
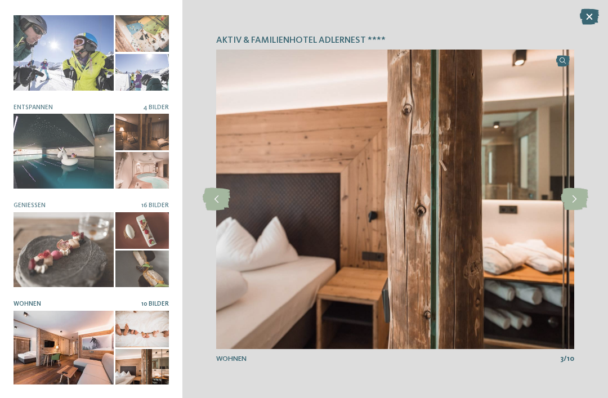
click at [574, 198] on icon at bounding box center [575, 199] width 28 height 23
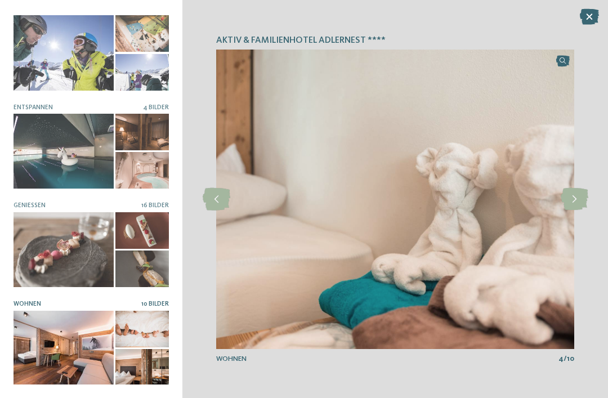
click at [572, 200] on icon at bounding box center [575, 199] width 28 height 23
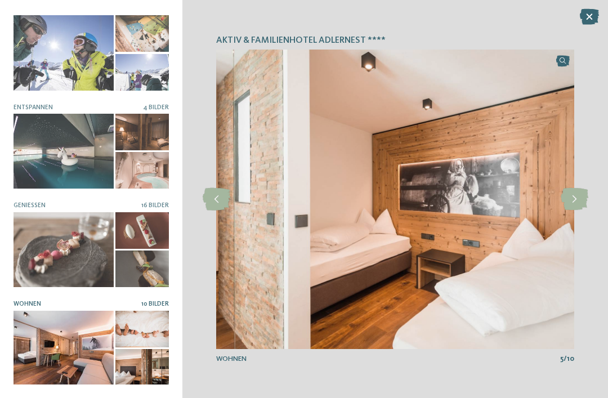
click at [579, 197] on icon at bounding box center [575, 199] width 28 height 23
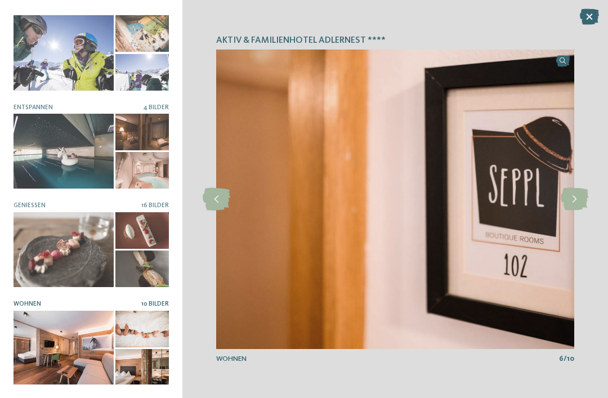
click at [569, 199] on icon at bounding box center [575, 199] width 28 height 23
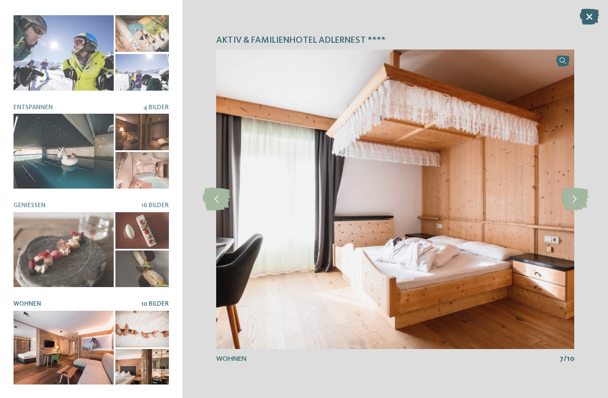
click at [574, 200] on icon at bounding box center [575, 199] width 28 height 23
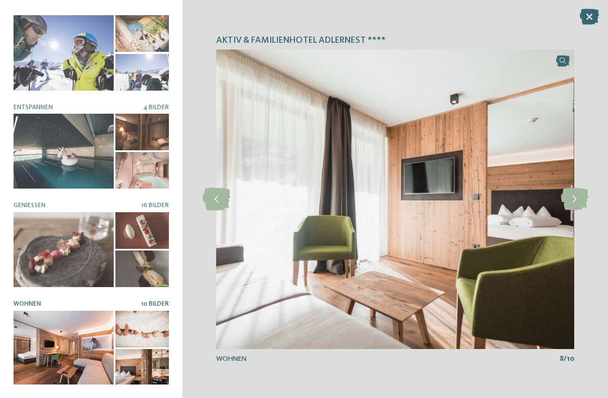
click at [582, 197] on icon at bounding box center [575, 199] width 28 height 23
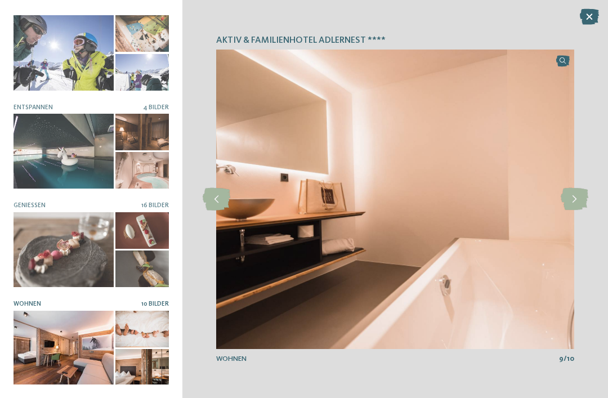
click at [579, 206] on icon at bounding box center [575, 199] width 28 height 23
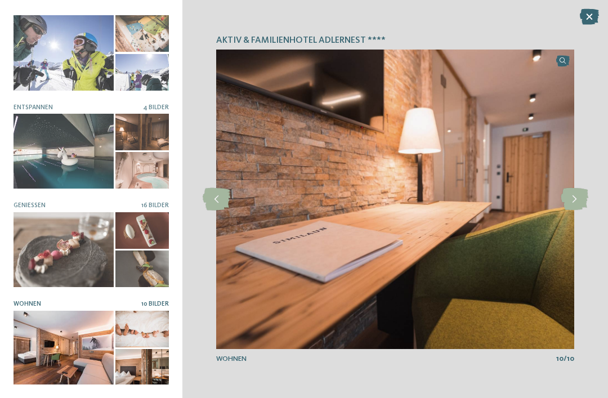
click at [587, 201] on icon at bounding box center [575, 199] width 28 height 23
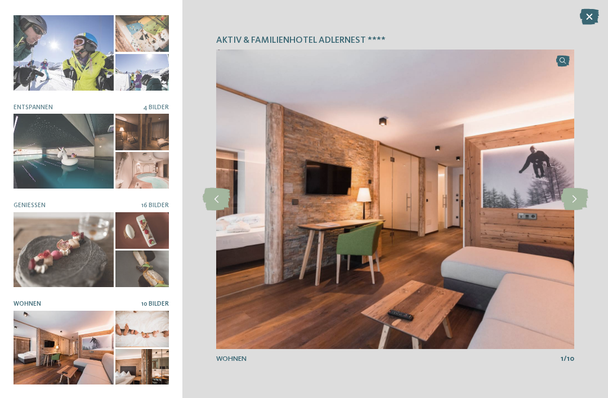
click at [586, 193] on icon at bounding box center [575, 199] width 28 height 23
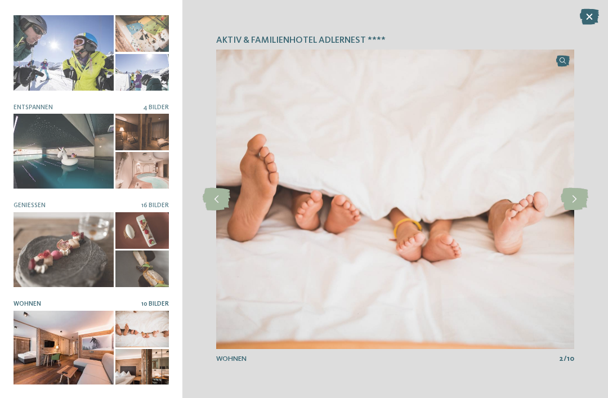
click at [580, 23] on icon at bounding box center [589, 17] width 19 height 16
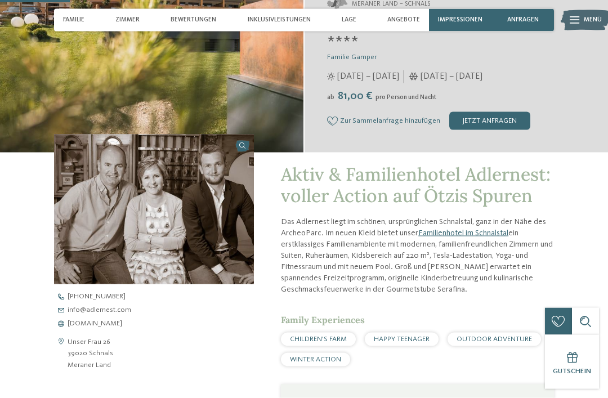
scroll to position [0, 0]
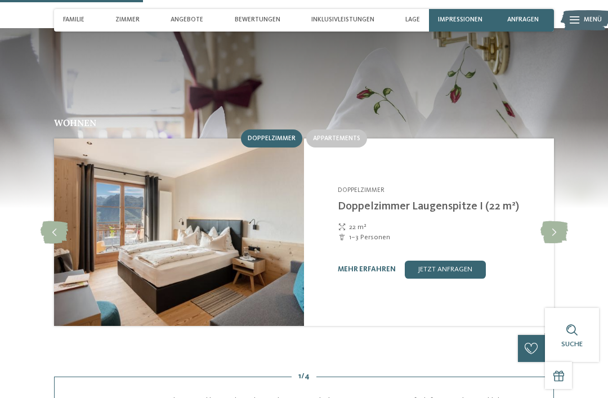
scroll to position [844, 0]
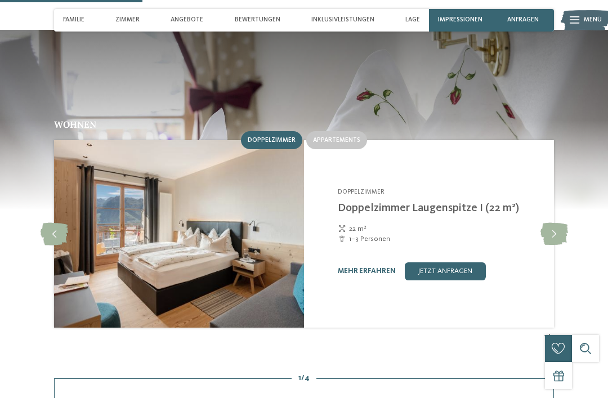
click at [340, 137] on span "Appartements" at bounding box center [336, 140] width 47 height 7
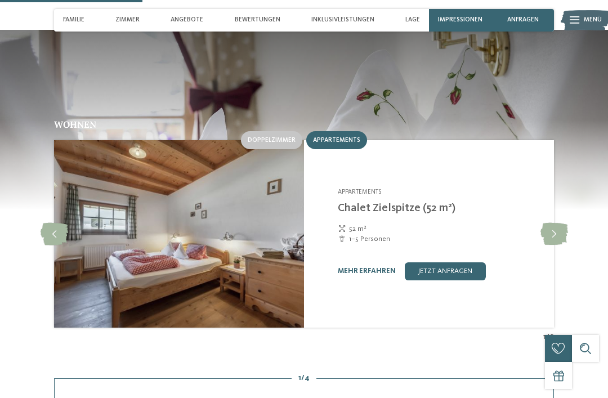
click at [554, 223] on icon at bounding box center [555, 234] width 28 height 23
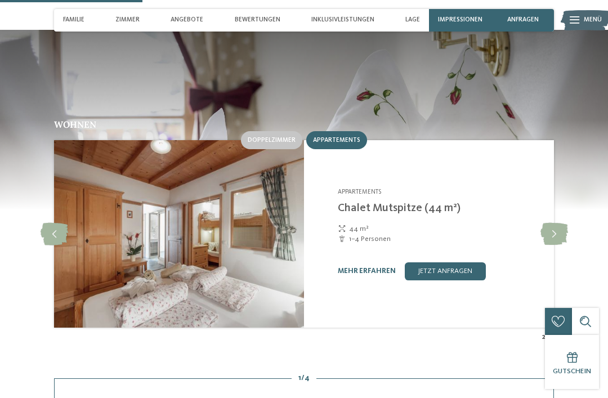
click at [551, 223] on icon at bounding box center [555, 234] width 28 height 23
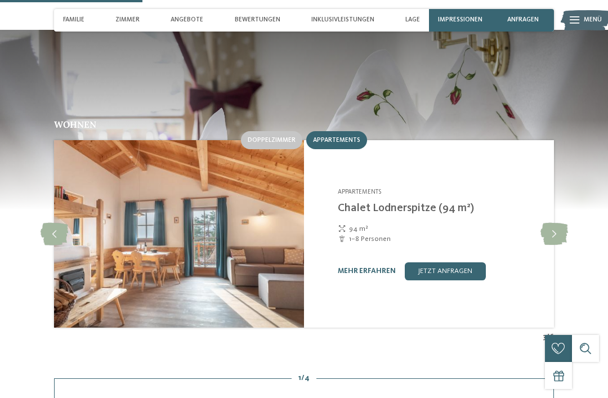
click at [552, 223] on icon at bounding box center [555, 234] width 28 height 23
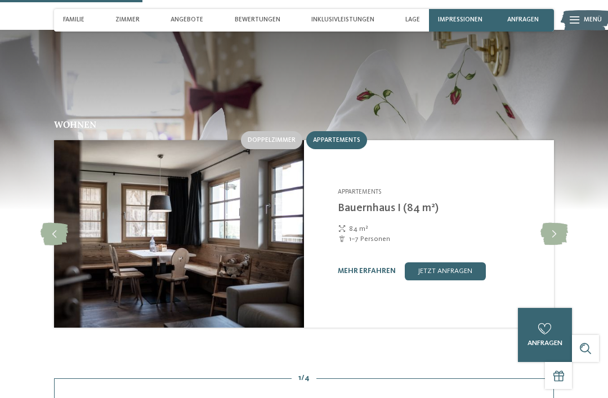
click at [551, 223] on icon at bounding box center [555, 234] width 28 height 23
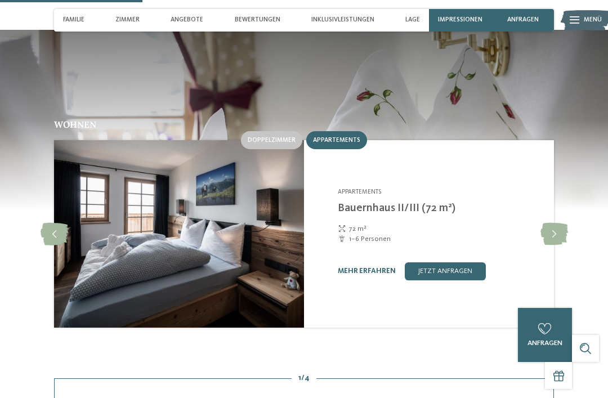
click at [555, 223] on icon at bounding box center [555, 234] width 28 height 23
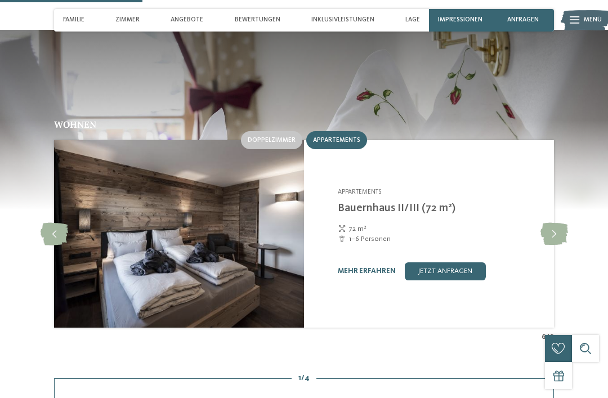
click at [549, 223] on icon at bounding box center [555, 234] width 28 height 23
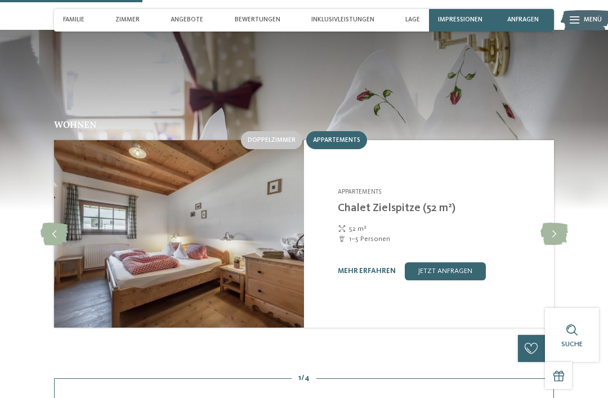
click at [279, 137] on span "Doppelzimmer" at bounding box center [272, 140] width 48 height 7
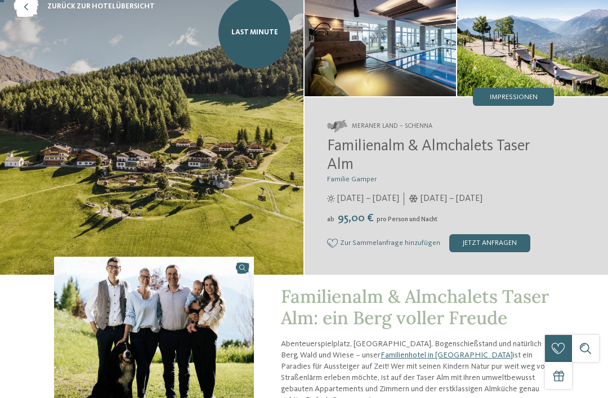
scroll to position [0, 0]
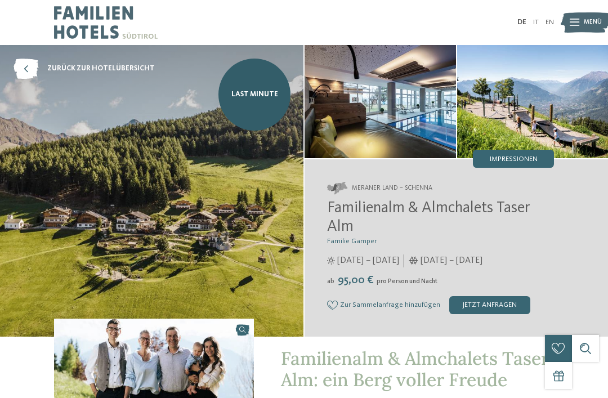
click at [400, 108] on img at bounding box center [380, 101] width 151 height 113
click at [520, 159] on span "Impressionen" at bounding box center [514, 159] width 48 height 7
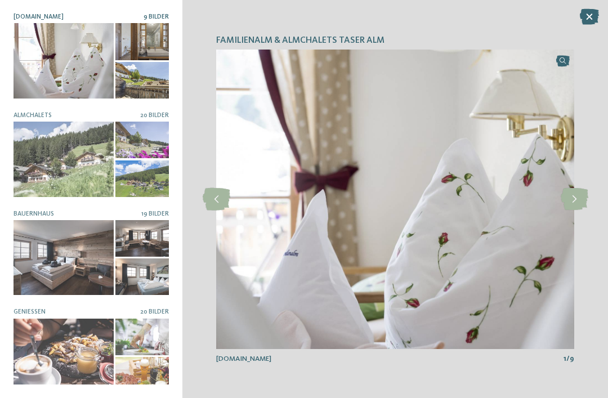
click at [572, 181] on img at bounding box center [395, 200] width 358 height 300
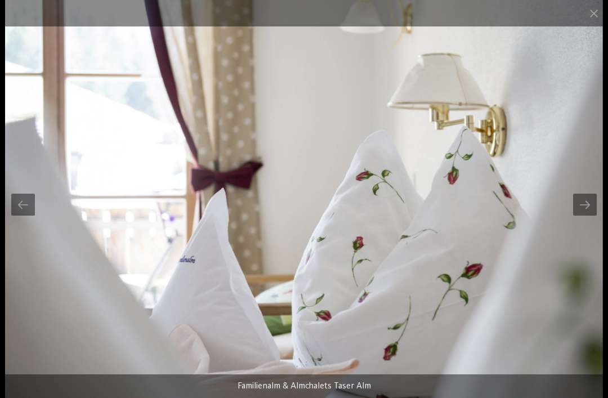
click at [596, 205] on div at bounding box center [585, 205] width 24 height 22
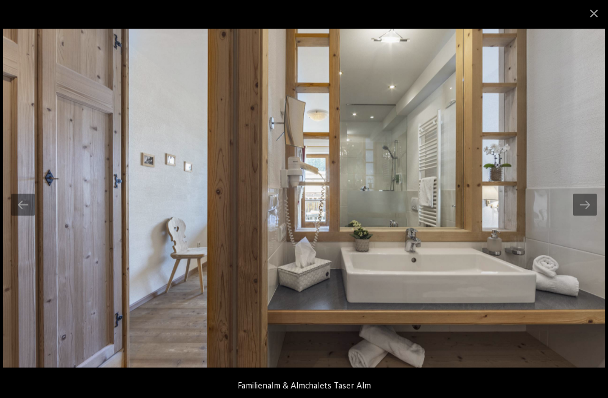
click at [582, 200] on div at bounding box center [585, 205] width 24 height 22
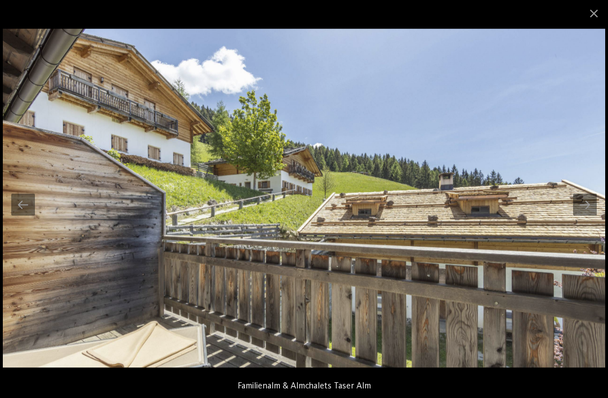
click at [594, 15] on span at bounding box center [594, 13] width 28 height 26
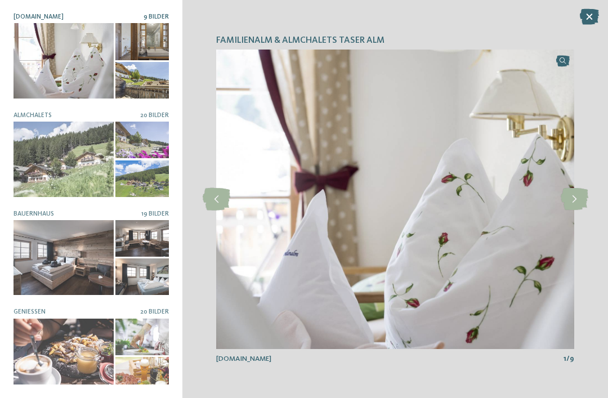
click at [586, 19] on icon at bounding box center [589, 17] width 19 height 16
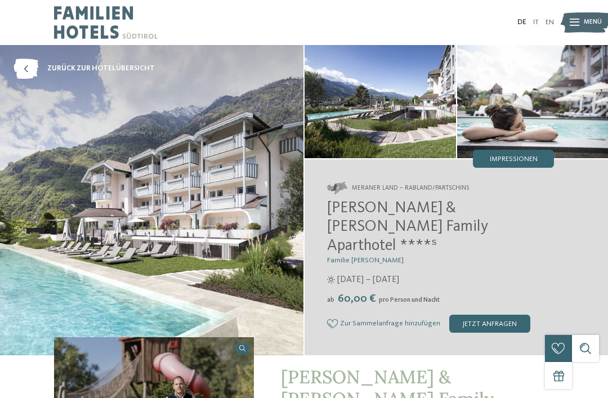
click at [513, 156] on span "Impressionen" at bounding box center [514, 159] width 48 height 7
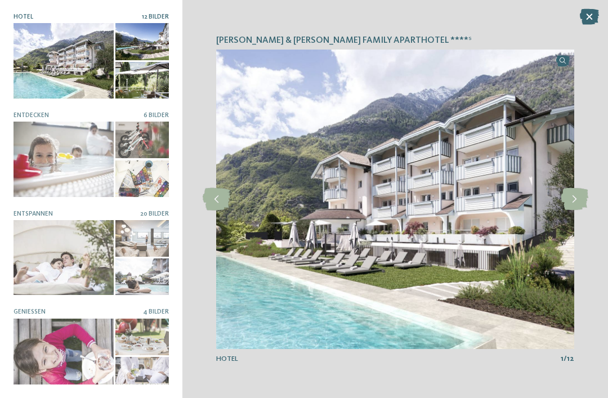
click at [575, 202] on icon at bounding box center [575, 199] width 28 height 23
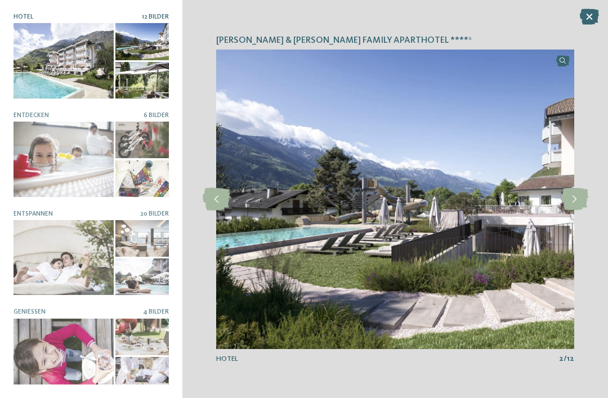
click at [575, 195] on icon at bounding box center [575, 199] width 28 height 23
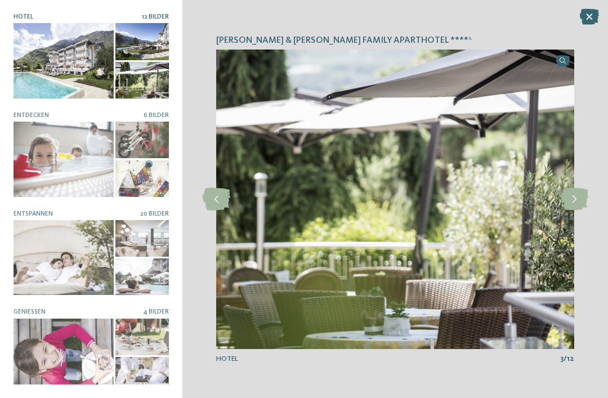
click at [576, 196] on icon at bounding box center [575, 199] width 28 height 23
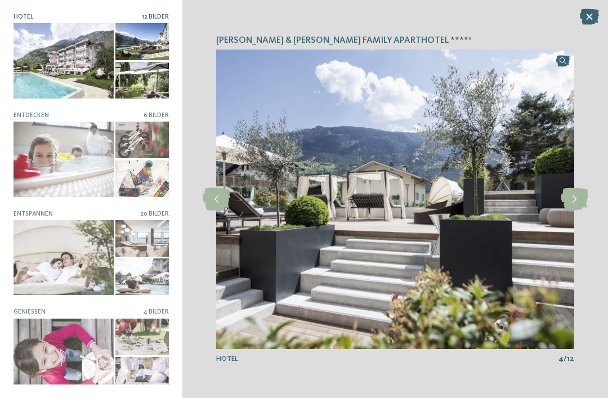
click at [574, 193] on icon at bounding box center [575, 199] width 28 height 23
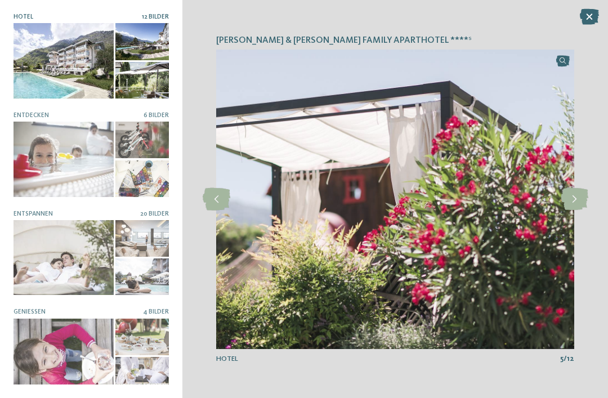
click at [580, 196] on icon at bounding box center [575, 199] width 28 height 23
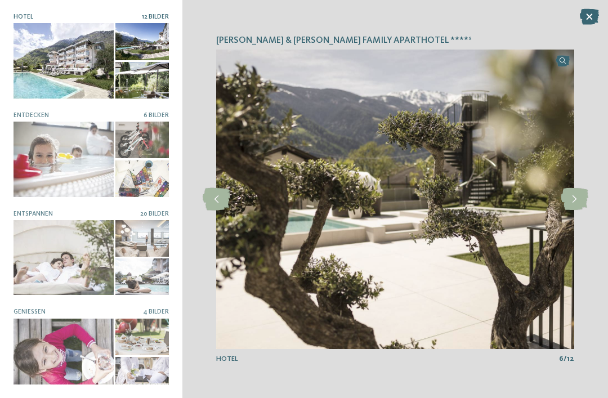
click at [580, 199] on icon at bounding box center [575, 199] width 28 height 23
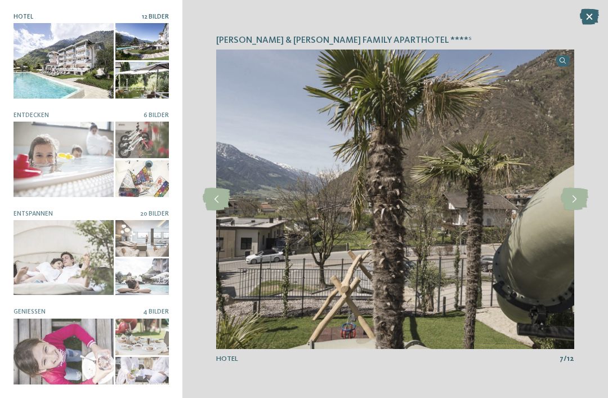
click at [579, 200] on icon at bounding box center [575, 199] width 28 height 23
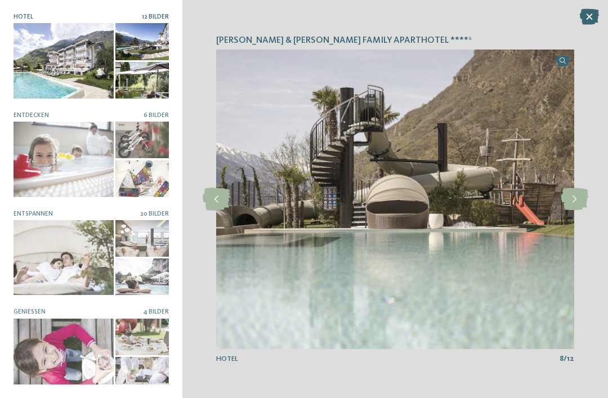
click at [576, 199] on icon at bounding box center [575, 199] width 28 height 23
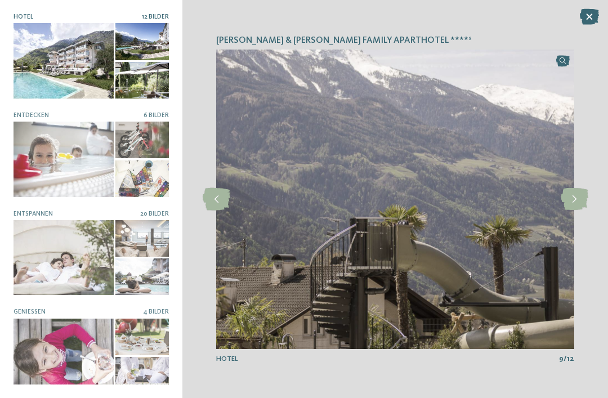
click at [575, 198] on icon at bounding box center [575, 199] width 28 height 23
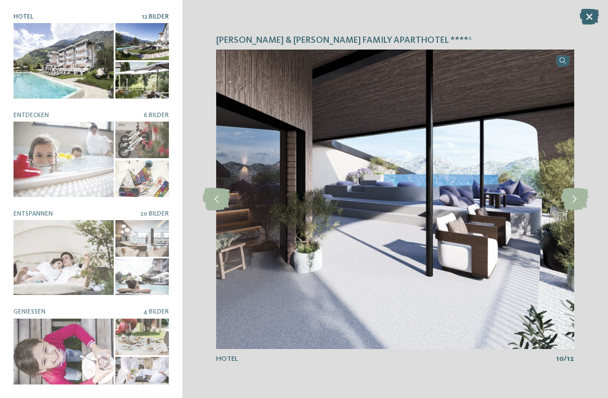
click at [575, 200] on icon at bounding box center [575, 199] width 28 height 23
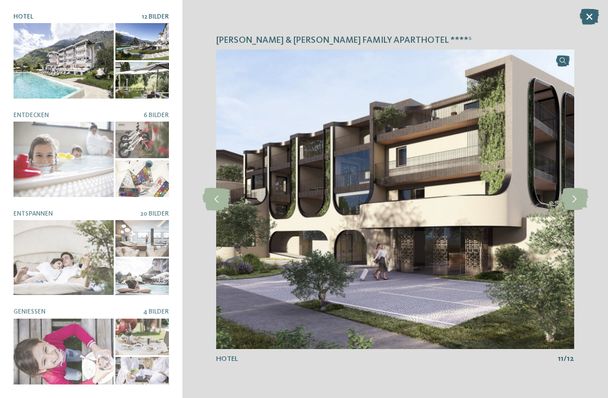
click at [577, 204] on icon at bounding box center [575, 199] width 28 height 23
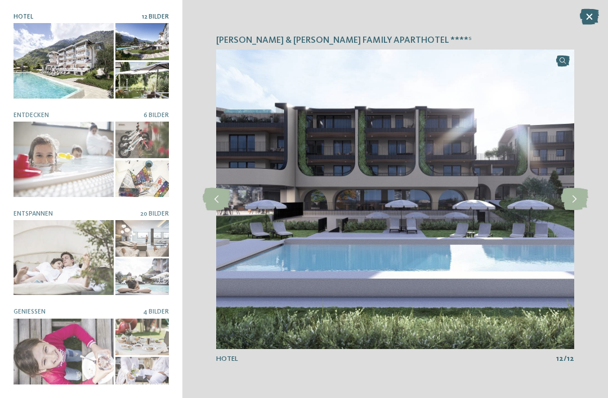
click at [580, 197] on icon at bounding box center [575, 199] width 28 height 23
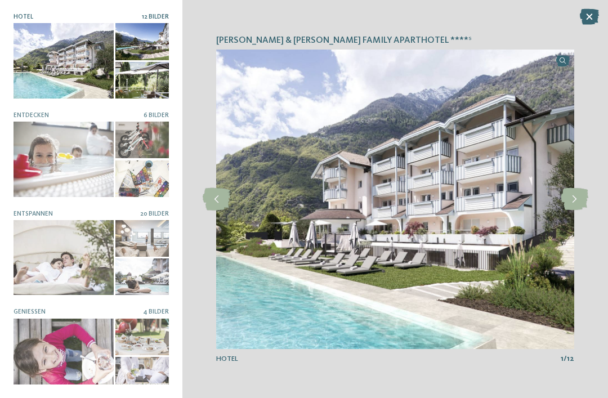
click at [580, 194] on icon at bounding box center [575, 199] width 28 height 23
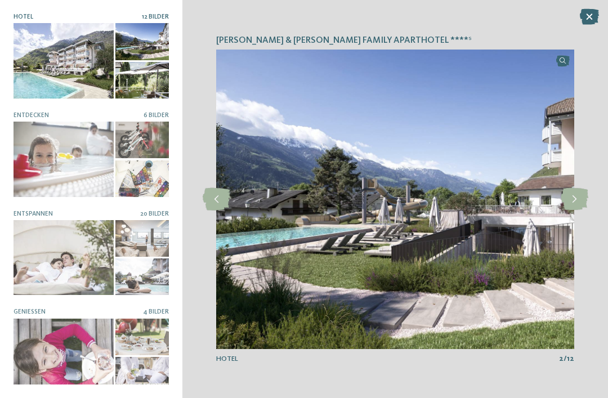
click at [574, 200] on icon at bounding box center [575, 199] width 28 height 23
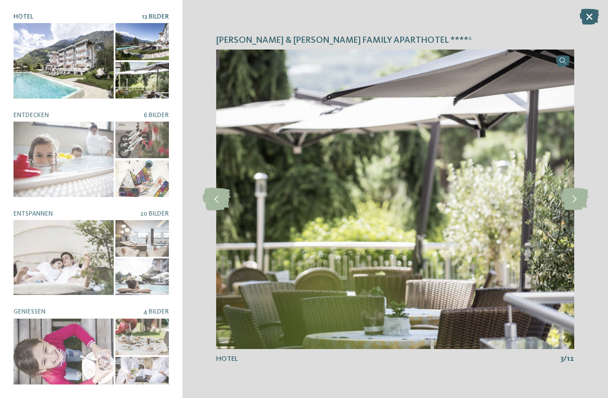
scroll to position [24, 0]
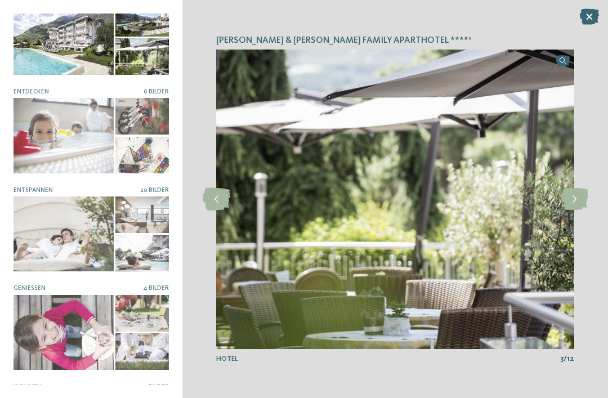
click at [133, 126] on div at bounding box center [142, 116] width 54 height 37
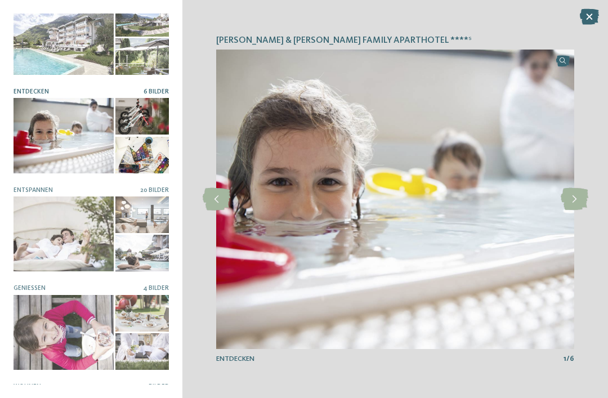
click at [578, 197] on icon at bounding box center [575, 199] width 28 height 23
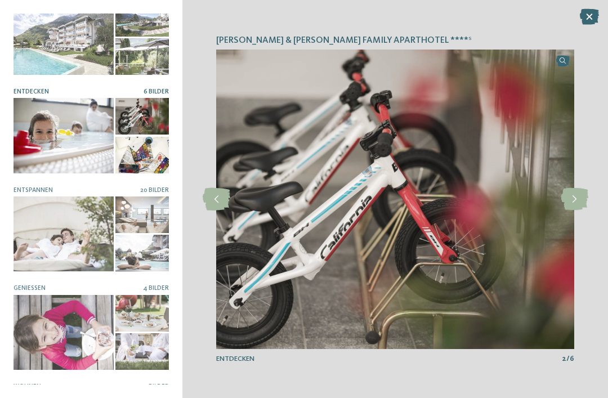
click at [577, 199] on icon at bounding box center [575, 199] width 28 height 23
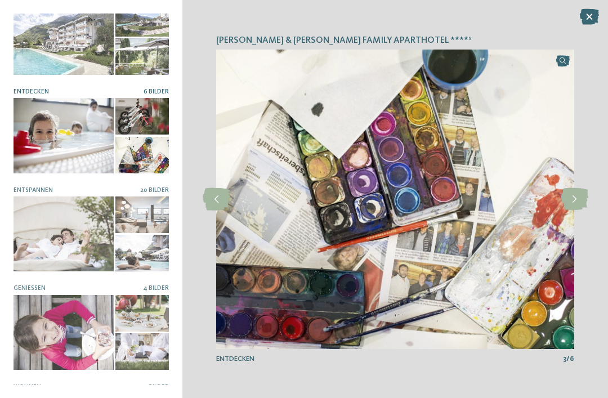
click at [580, 194] on icon at bounding box center [575, 199] width 28 height 23
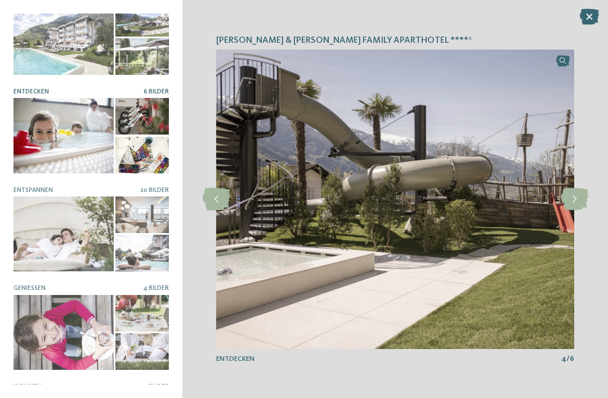
click at [577, 200] on icon at bounding box center [575, 199] width 28 height 23
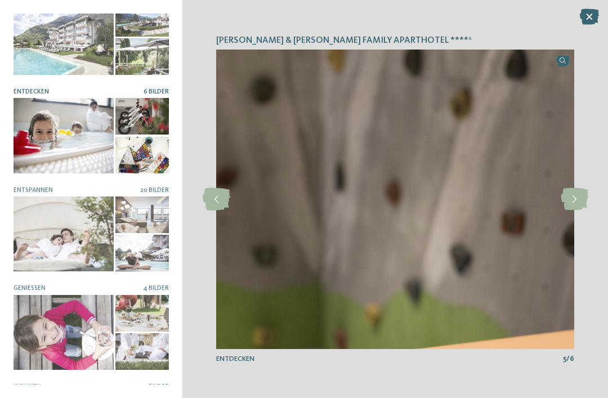
click at [577, 195] on icon at bounding box center [575, 199] width 28 height 23
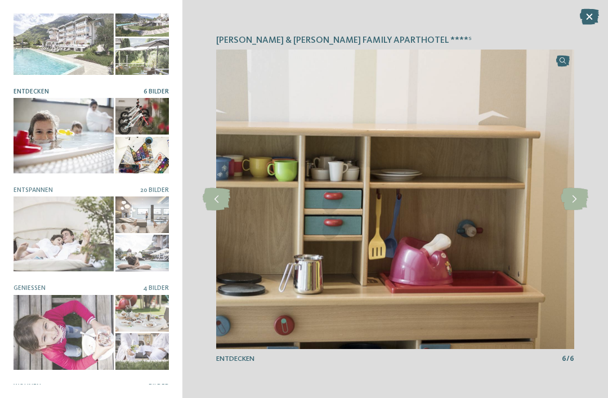
click at [569, 201] on icon at bounding box center [575, 199] width 28 height 23
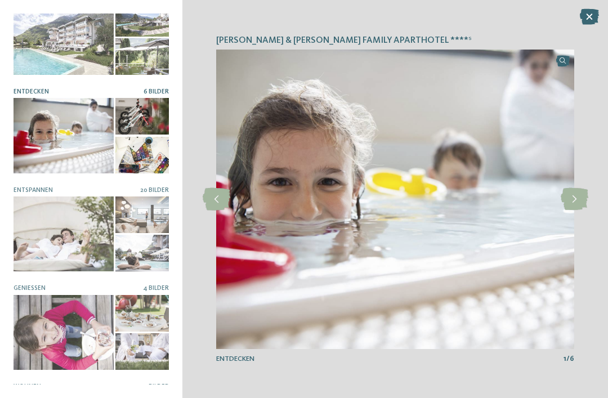
click at [573, 195] on icon at bounding box center [575, 199] width 28 height 23
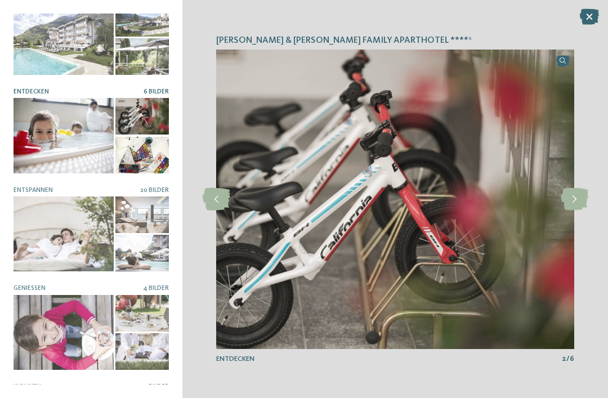
click at [575, 199] on icon at bounding box center [575, 199] width 28 height 23
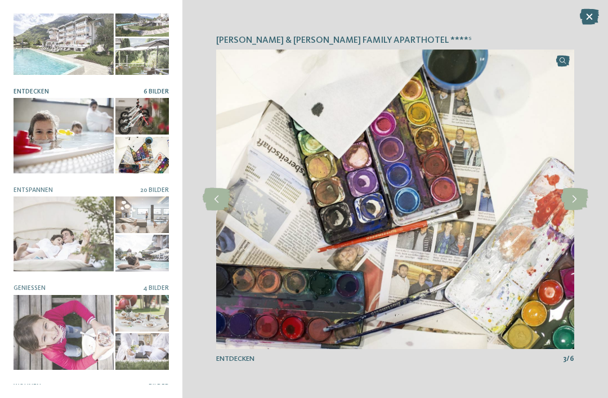
click at [583, 13] on icon at bounding box center [589, 17] width 19 height 16
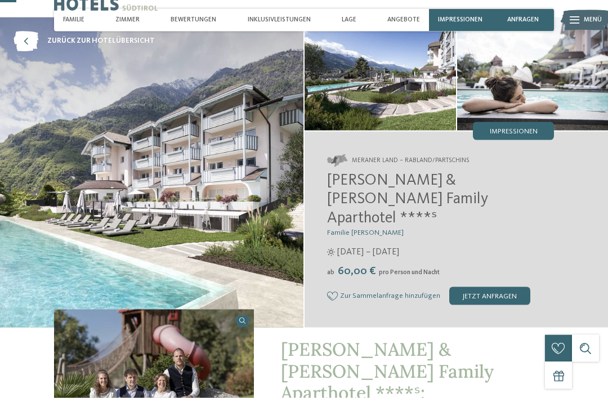
scroll to position [0, 0]
